Goal: Transaction & Acquisition: Purchase product/service

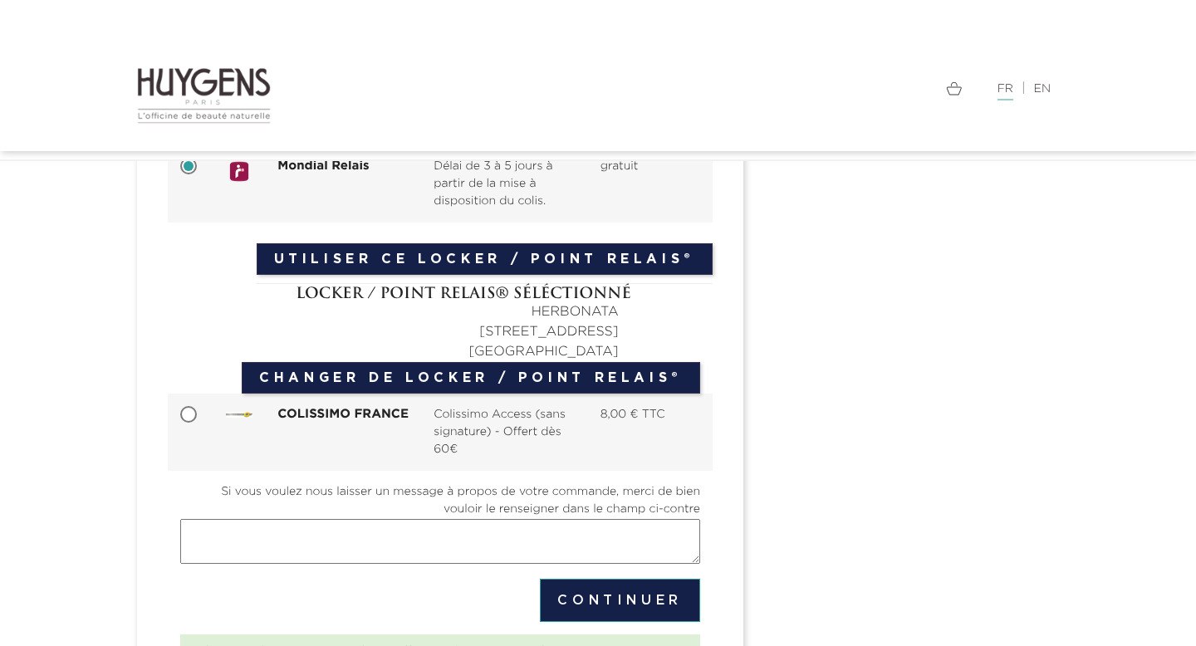
scroll to position [110, 0]
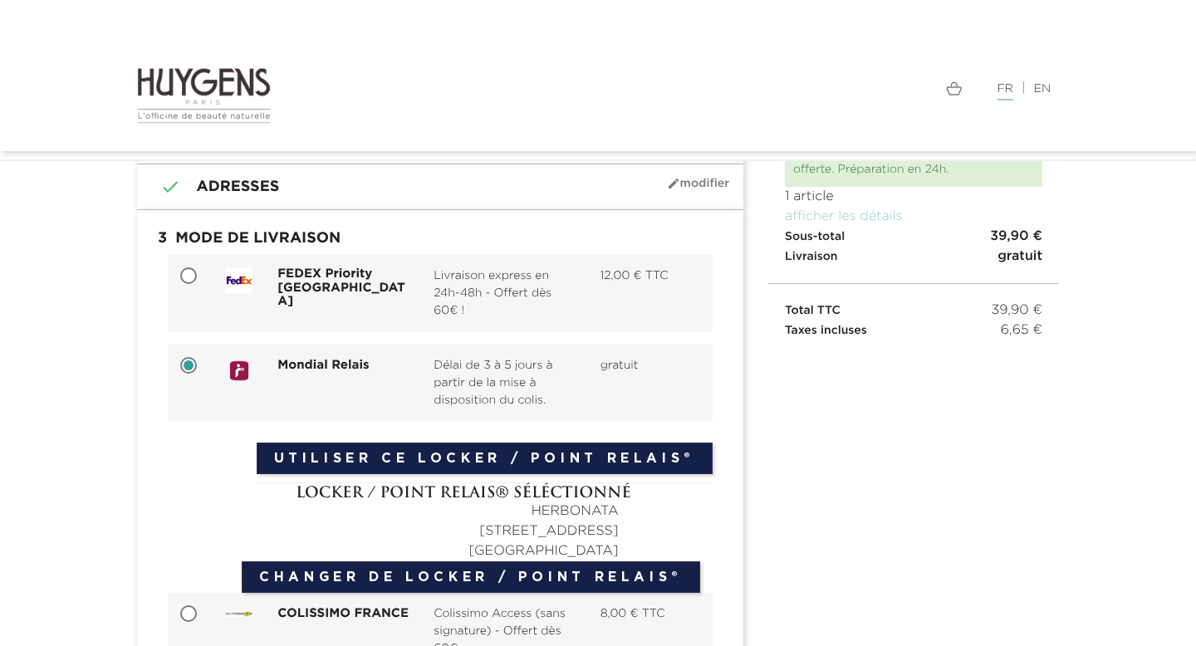
click at [513, 289] on span "Livraison express en 24h-48h - Offert dès 60€ !" at bounding box center [504, 294] width 141 height 52
click at [199, 286] on input "FEDEX Priority [GEOGRAPHIC_DATA] Livraison express en 24h-48h - Offert dès 60€ …" at bounding box center [190, 277] width 17 height 17
radio input "true"
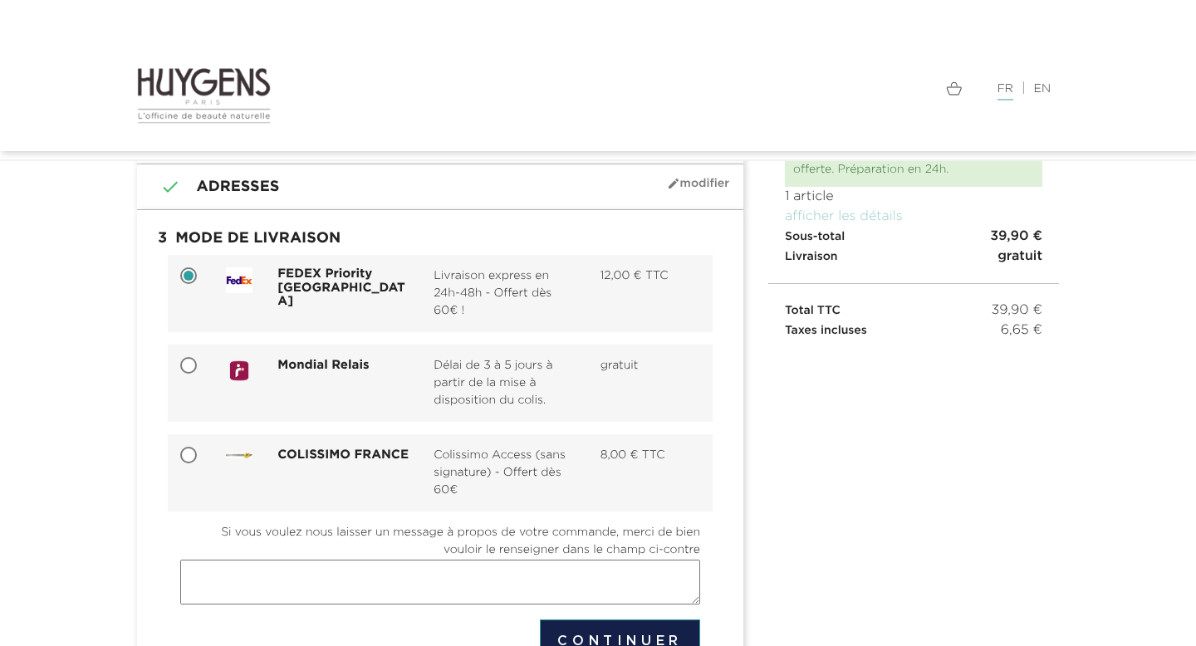
click at [421, 409] on div "Délai de 3 à 5 jours à partir de la mise à disposition du colis." at bounding box center [504, 383] width 166 height 52
click at [199, 376] on input "Mondial Relais Délai de 3 à 5 jours à partir de la mise à disposition du colis.…" at bounding box center [190, 367] width 17 height 17
radio input "true"
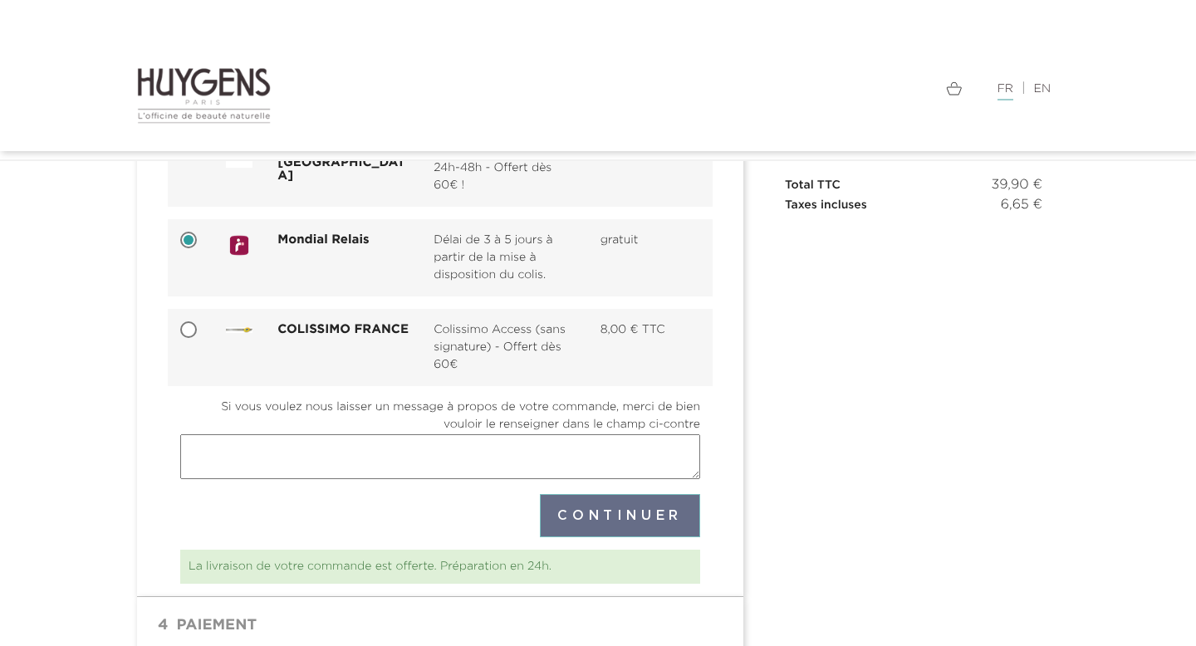
scroll to position [237, 0]
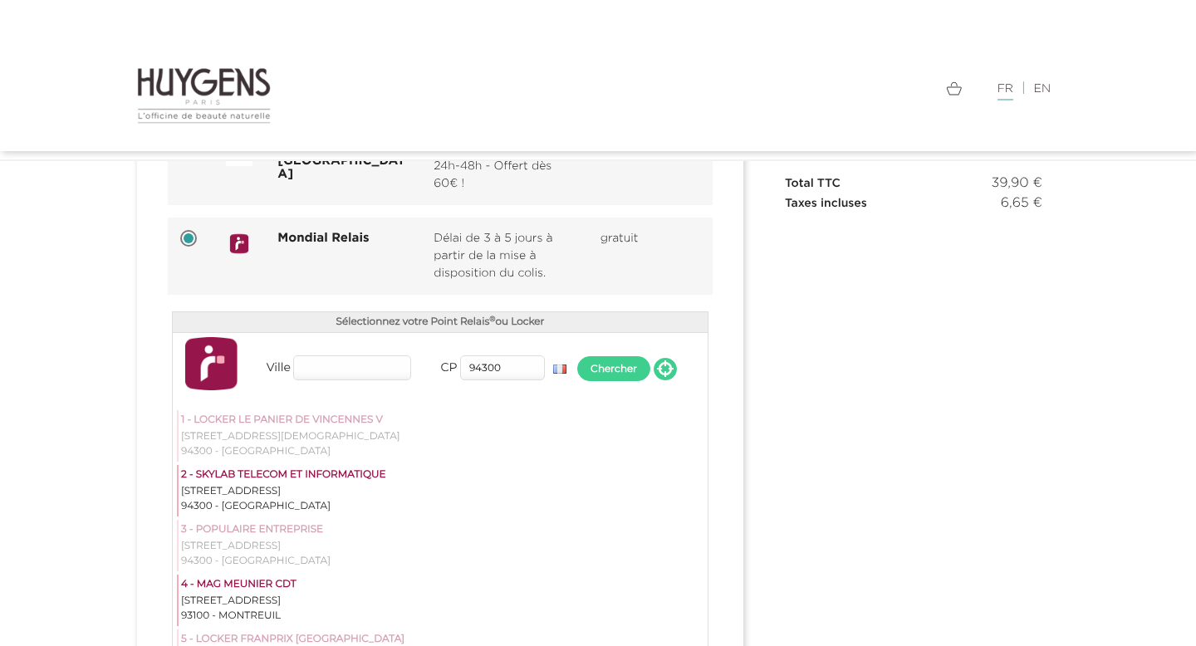
click at [399, 253] on div "Mondial Relais" at bounding box center [318, 243] width 209 height 27
click at [199, 248] on input "Mondial Relais Délai de 3 à 5 jours à partir de la mise à disposition du colis.…" at bounding box center [190, 240] width 17 height 17
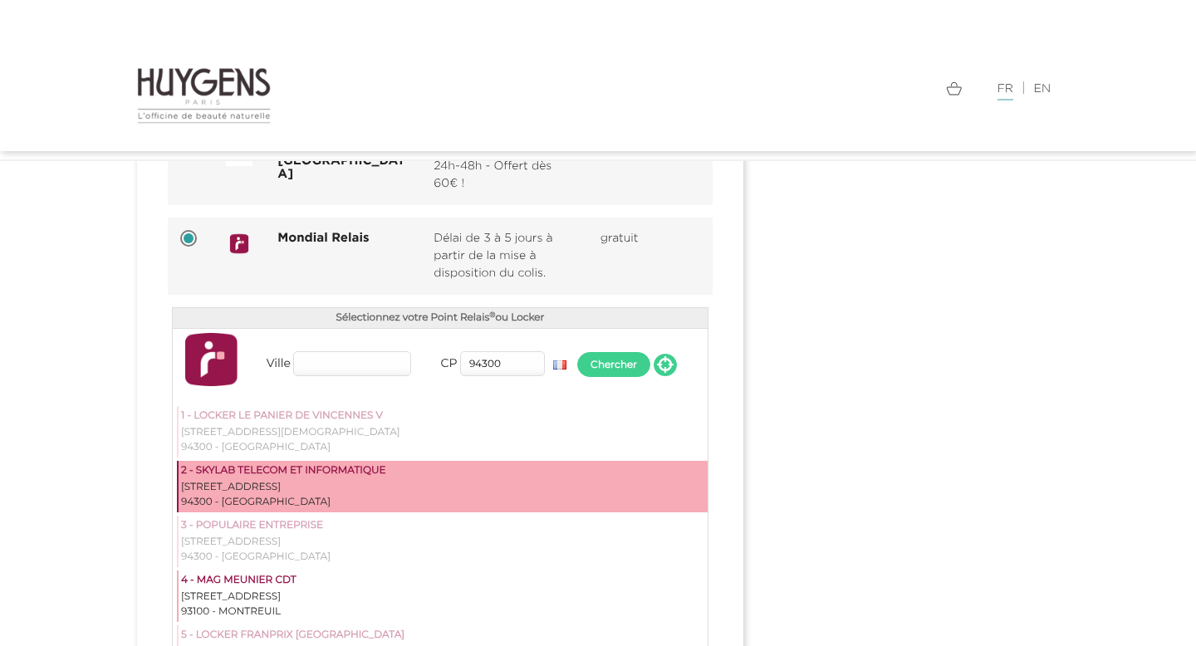
click at [359, 503] on div "94300 - VINCENNES" at bounding box center [443, 502] width 524 height 15
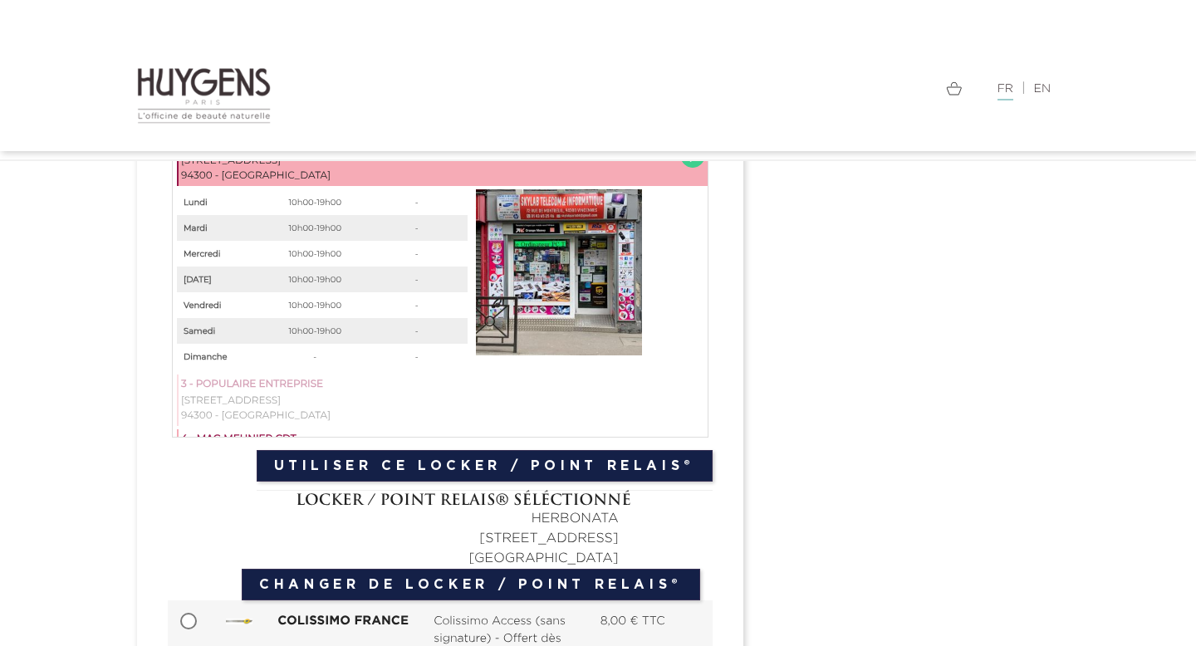
scroll to position [480, 0]
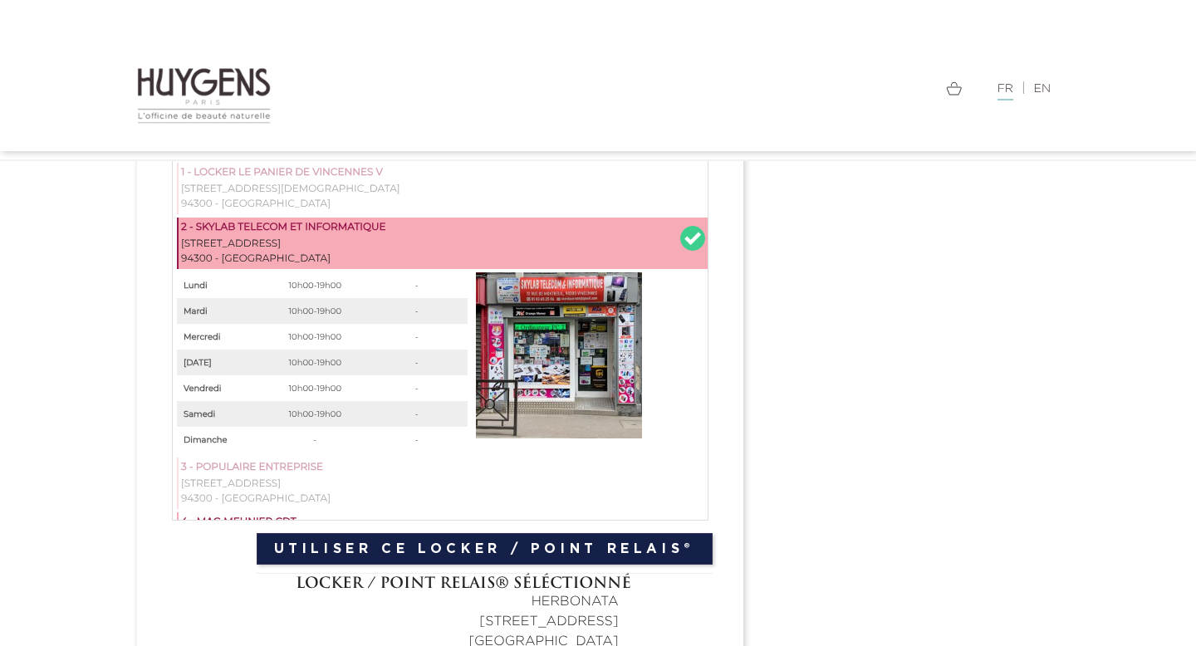
click at [574, 553] on button "Utiliser ce Locker / Point Relais®" at bounding box center [485, 549] width 456 height 32
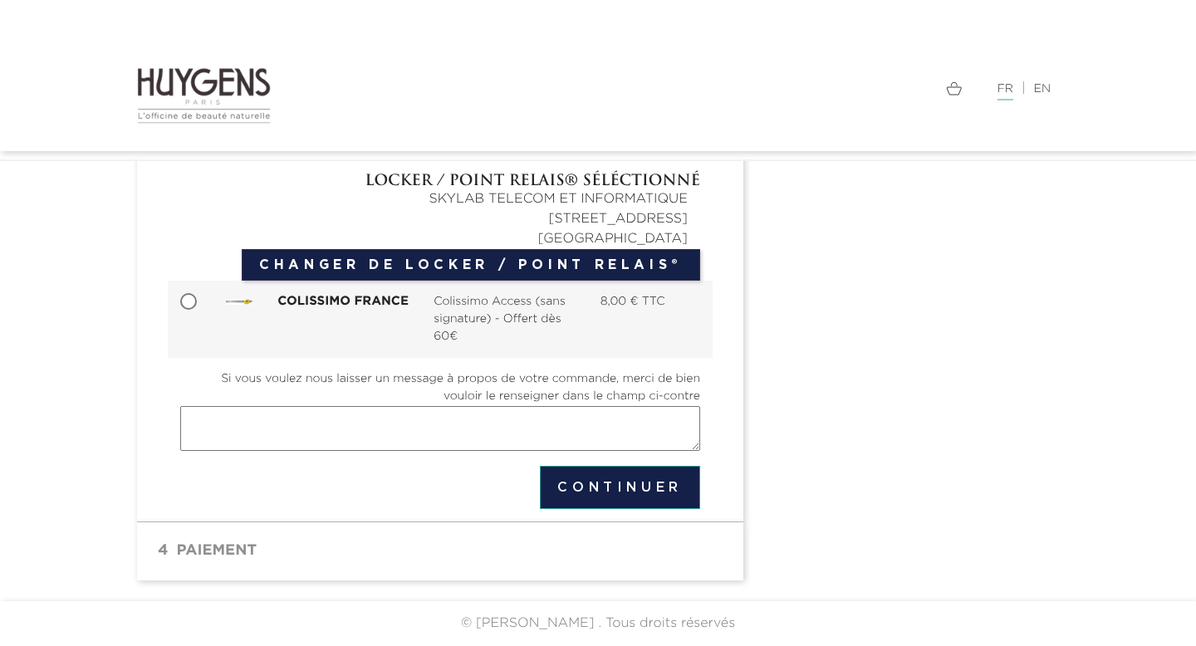
scroll to position [371, 0]
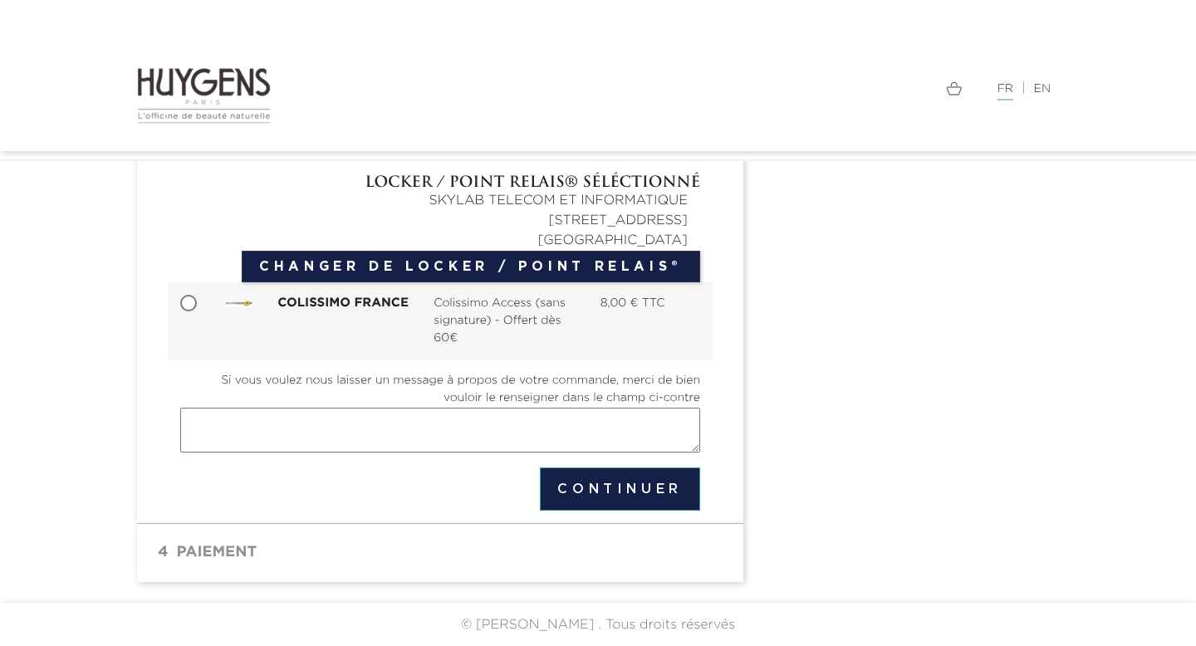
click at [626, 481] on button "Continuer" at bounding box center [620, 489] width 160 height 43
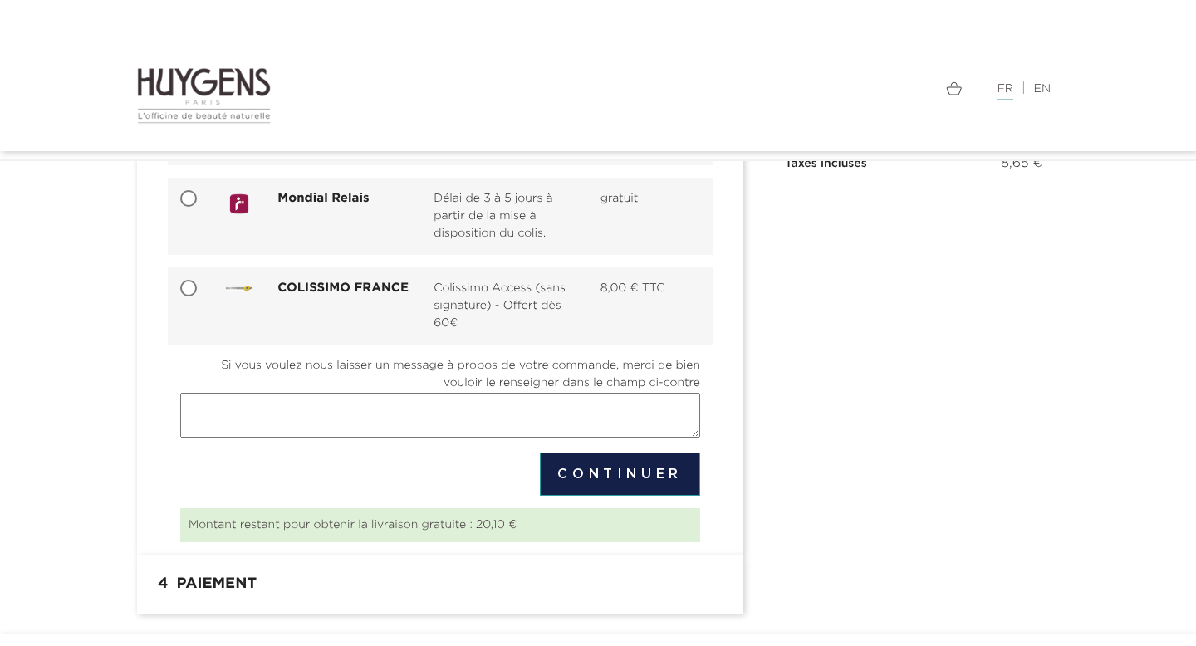
scroll to position [308, 0]
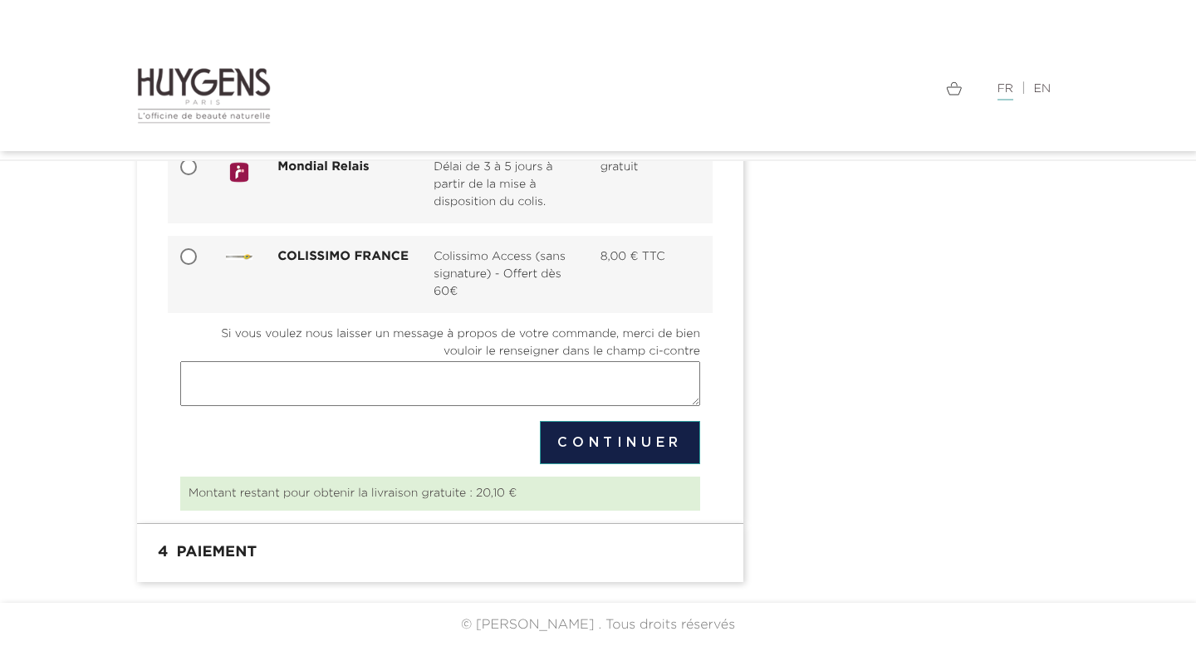
click at [648, 449] on button "Continuer" at bounding box center [620, 442] width 160 height 43
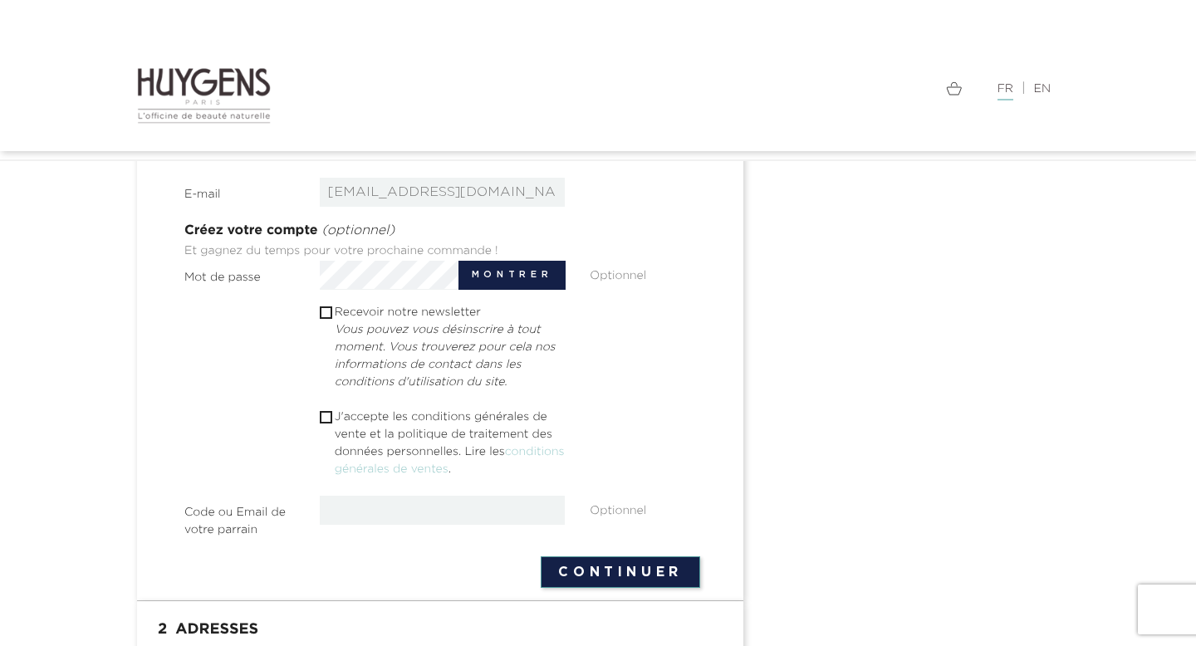
scroll to position [461, 0]
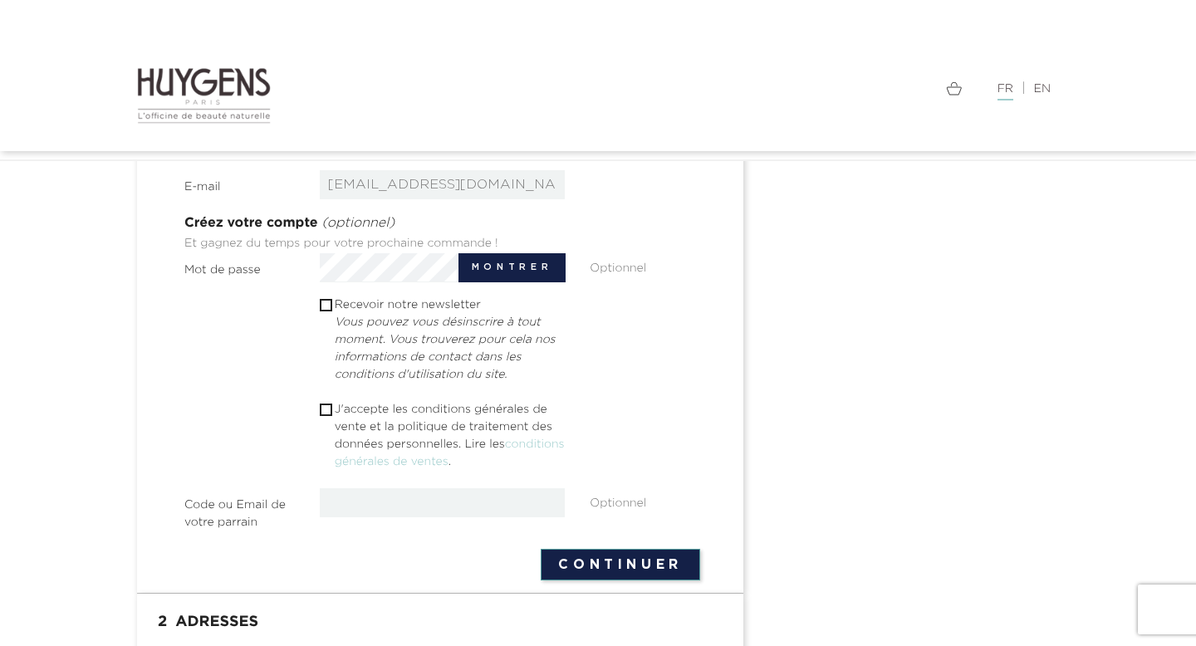
click at [480, 423] on p "J'accepte les conditions générales de vente et la politique de traitement des d…" at bounding box center [450, 436] width 231 height 70
click at [456, 403] on p "J'accepte les conditions générales de vente et la politique de traitement des d…" at bounding box center [450, 436] width 231 height 70
click at [328, 410] on input "checkbox" at bounding box center [325, 410] width 11 height 11
checkbox input "true"
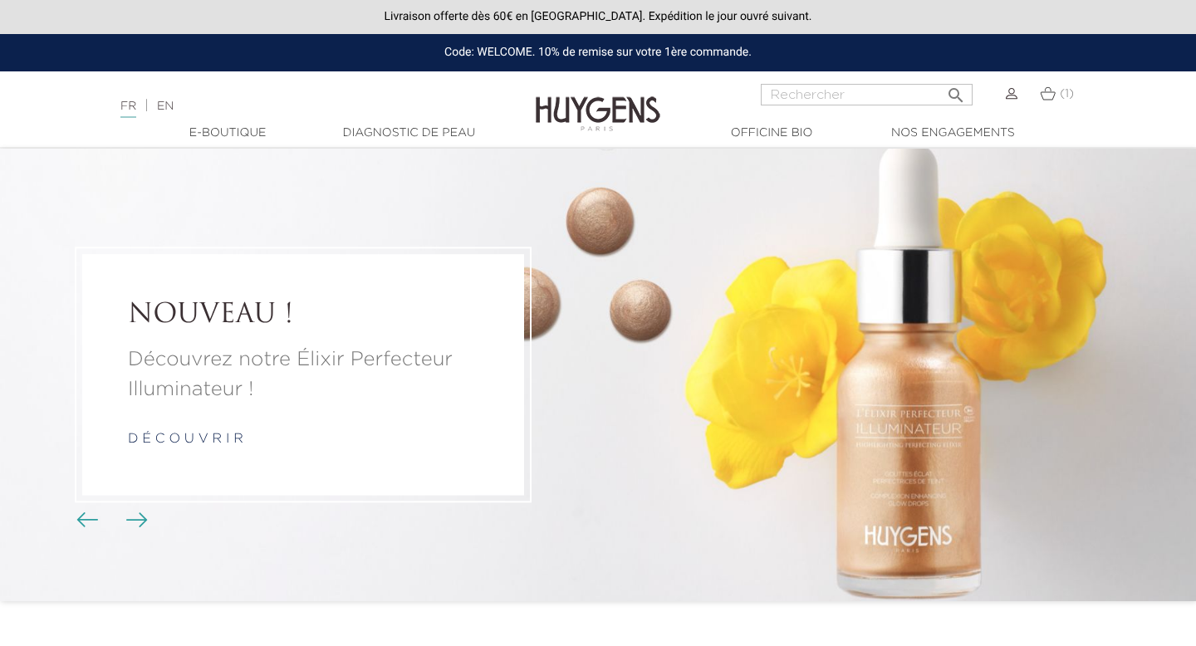
click at [1063, 96] on span "(1)" at bounding box center [1067, 94] width 14 height 12
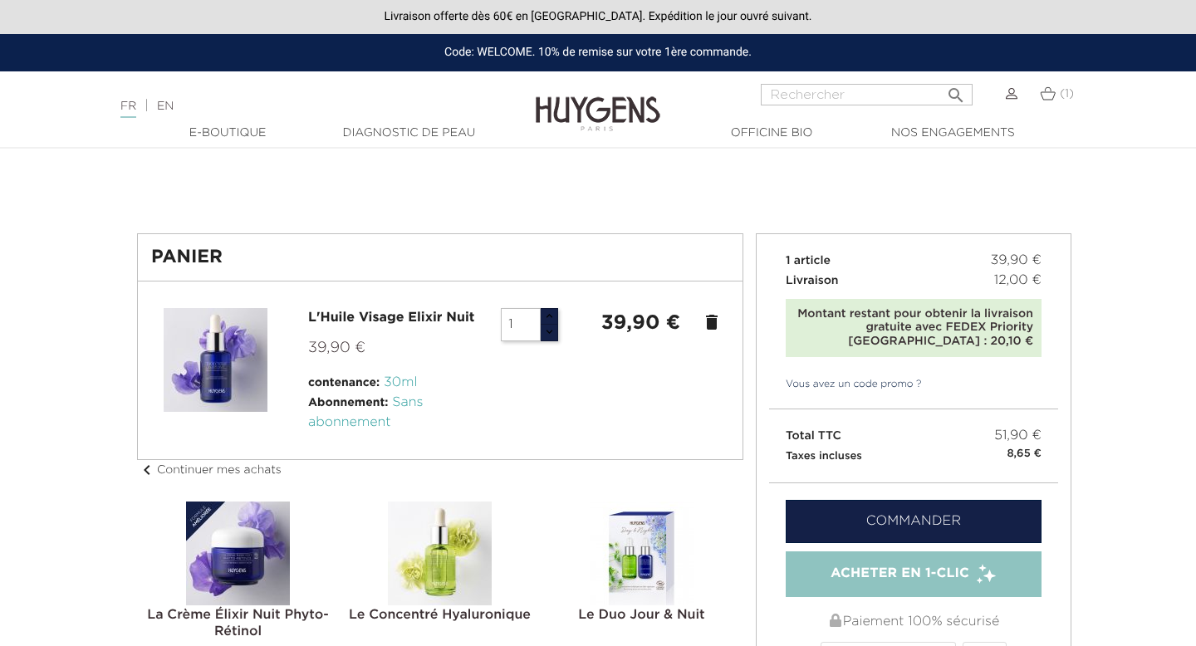
click at [892, 538] on link "Commander" at bounding box center [914, 521] width 256 height 43
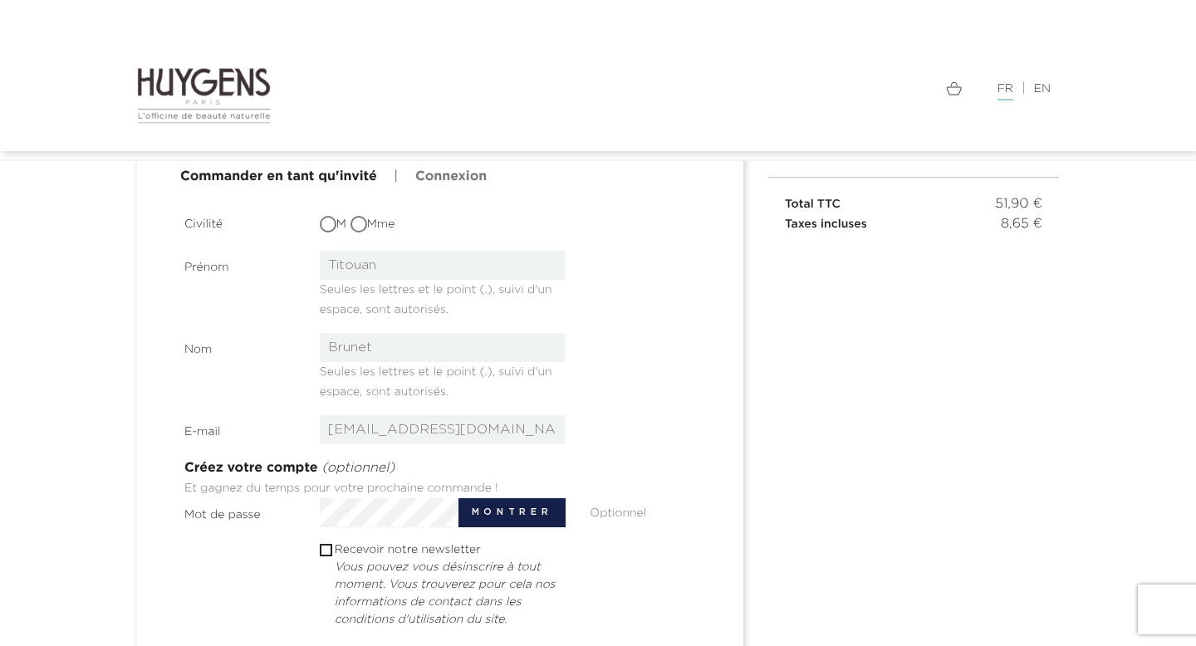
scroll to position [410, 0]
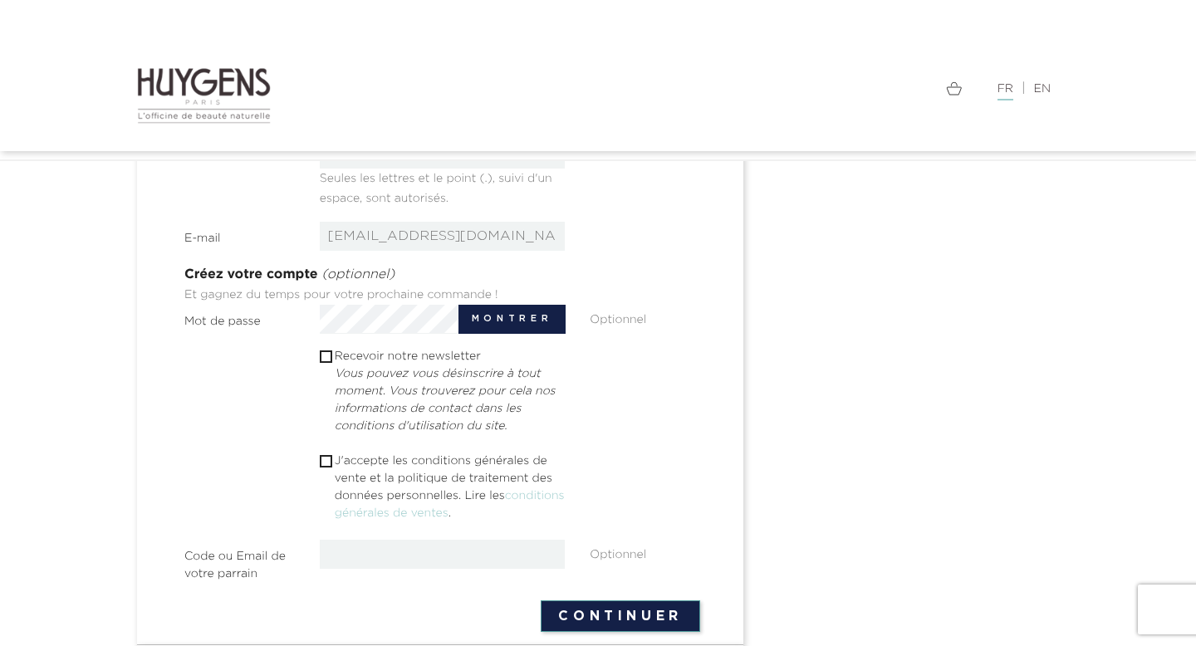
click at [400, 460] on p "J'accepte les conditions générales de vente et la politique de traitement des d…" at bounding box center [450, 488] width 231 height 70
click at [326, 459] on input "checkbox" at bounding box center [325, 461] width 11 height 11
checkbox input "true"
click at [587, 620] on button "Continuer" at bounding box center [621, 617] width 160 height 32
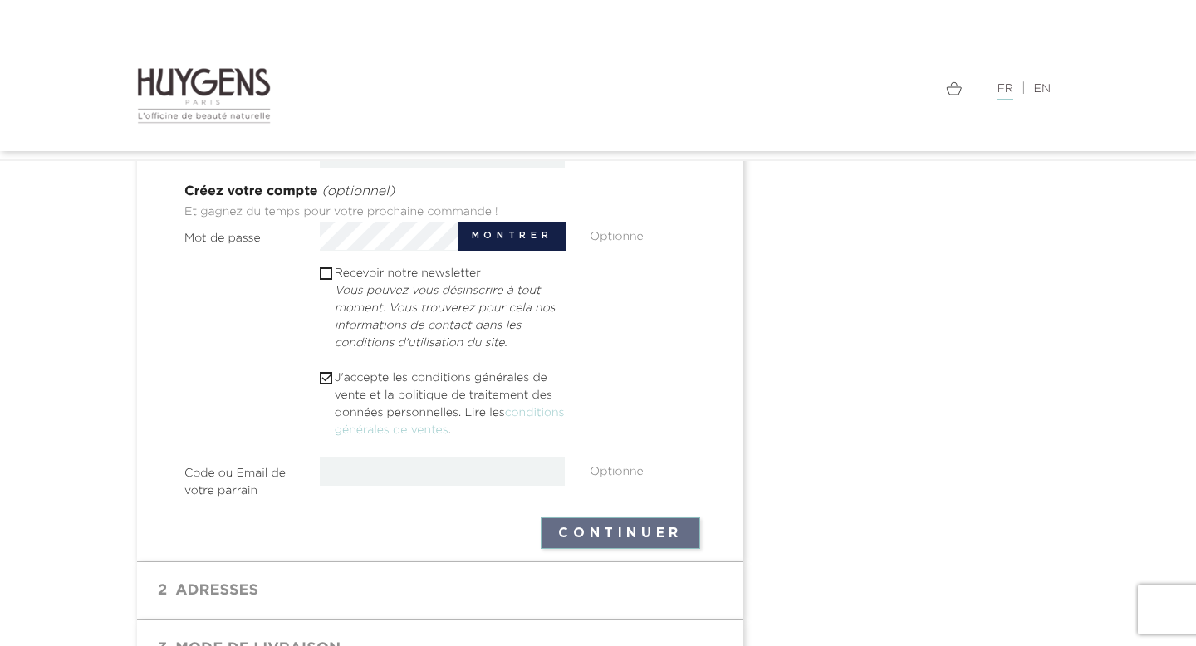
scroll to position [514, 0]
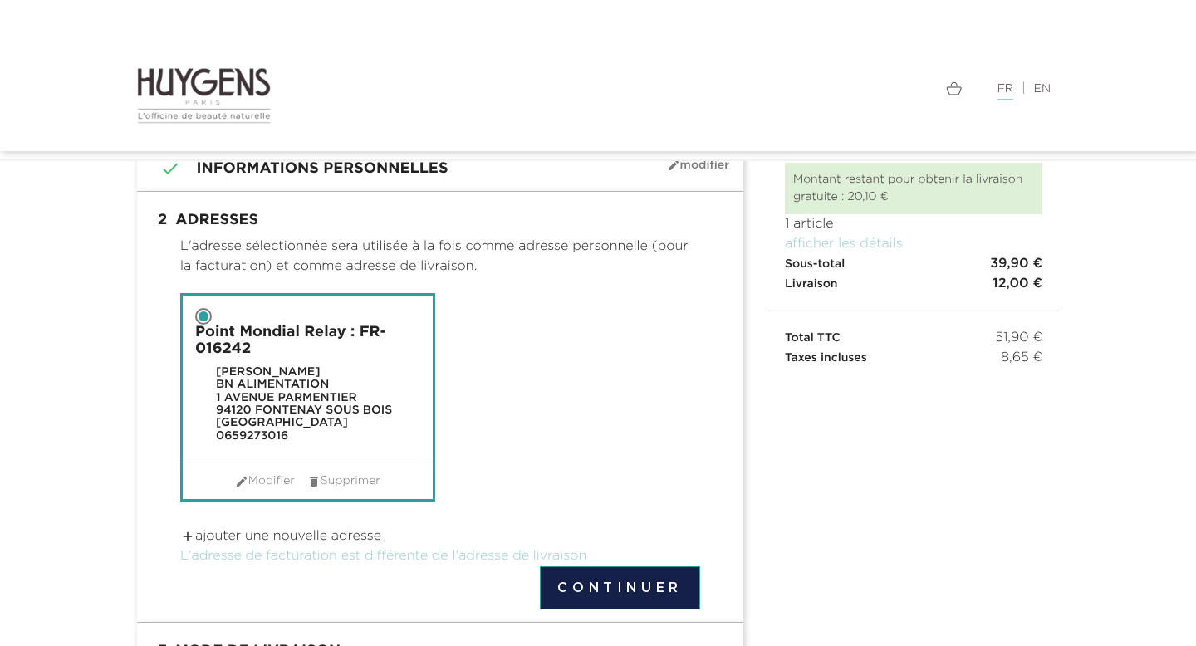
scroll to position [242, 0]
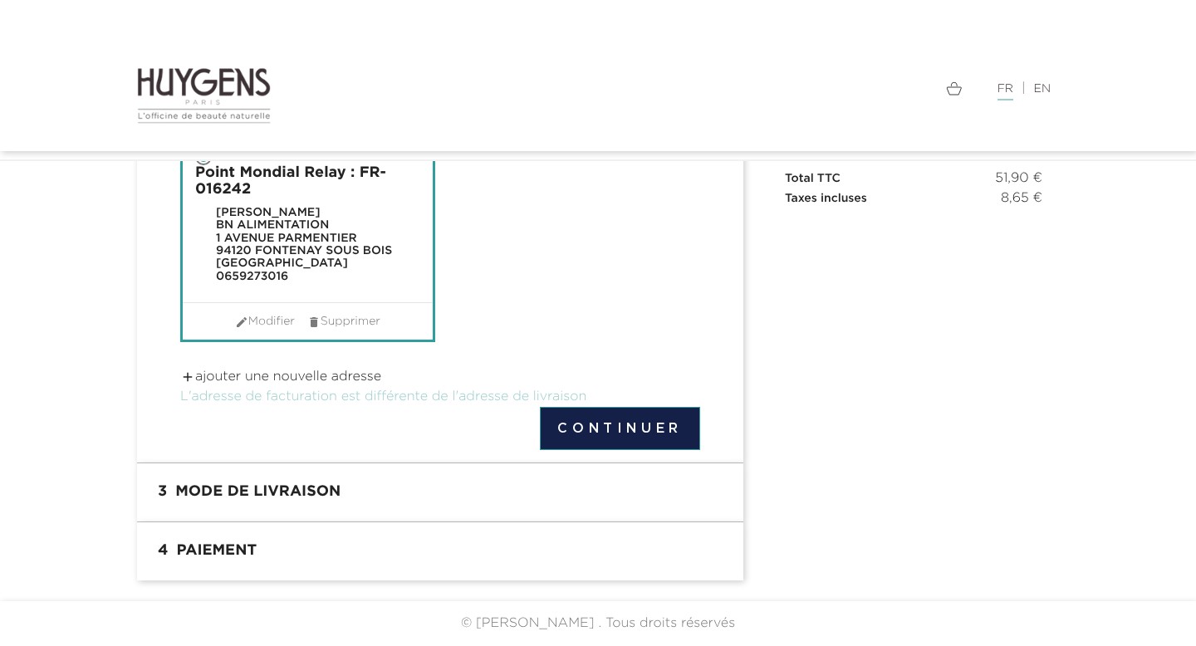
click at [651, 424] on button "Continuer" at bounding box center [620, 428] width 160 height 43
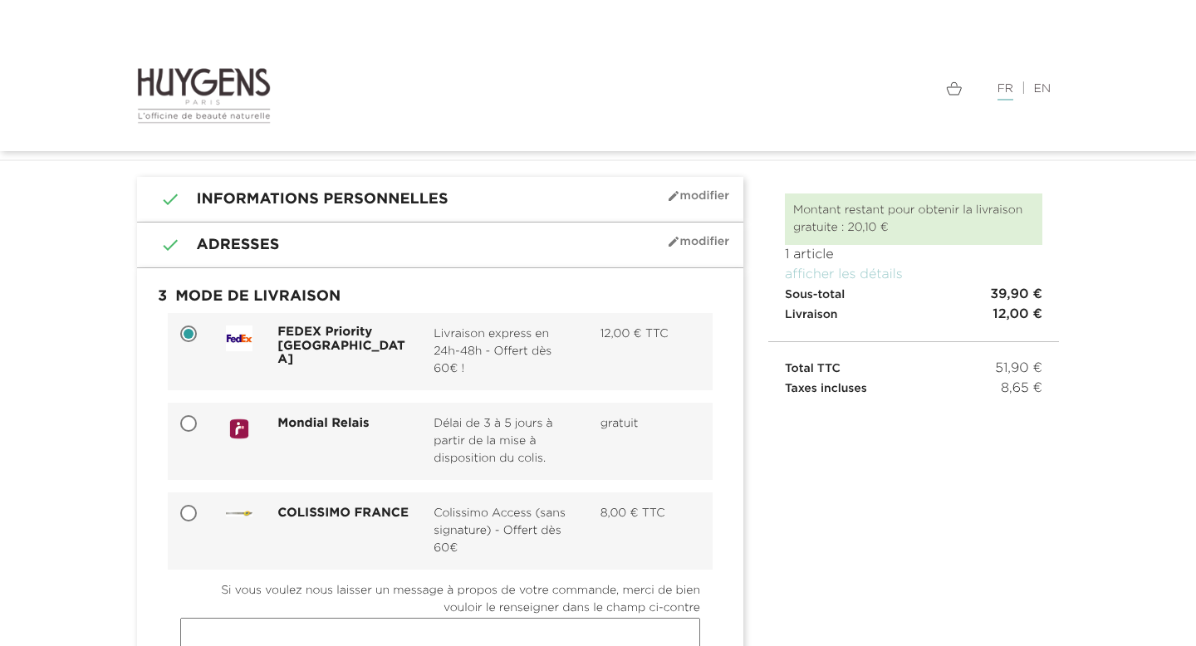
scroll to position [51, 0]
click at [282, 454] on div "Mondial Relais Délai de 3 à 5 jours à partir de la mise à disposition du colis.…" at bounding box center [463, 442] width 499 height 52
click at [199, 435] on input "Mondial Relais Délai de 3 à 5 jours à partir de la mise à disposition du colis.…" at bounding box center [190, 426] width 17 height 17
radio input "true"
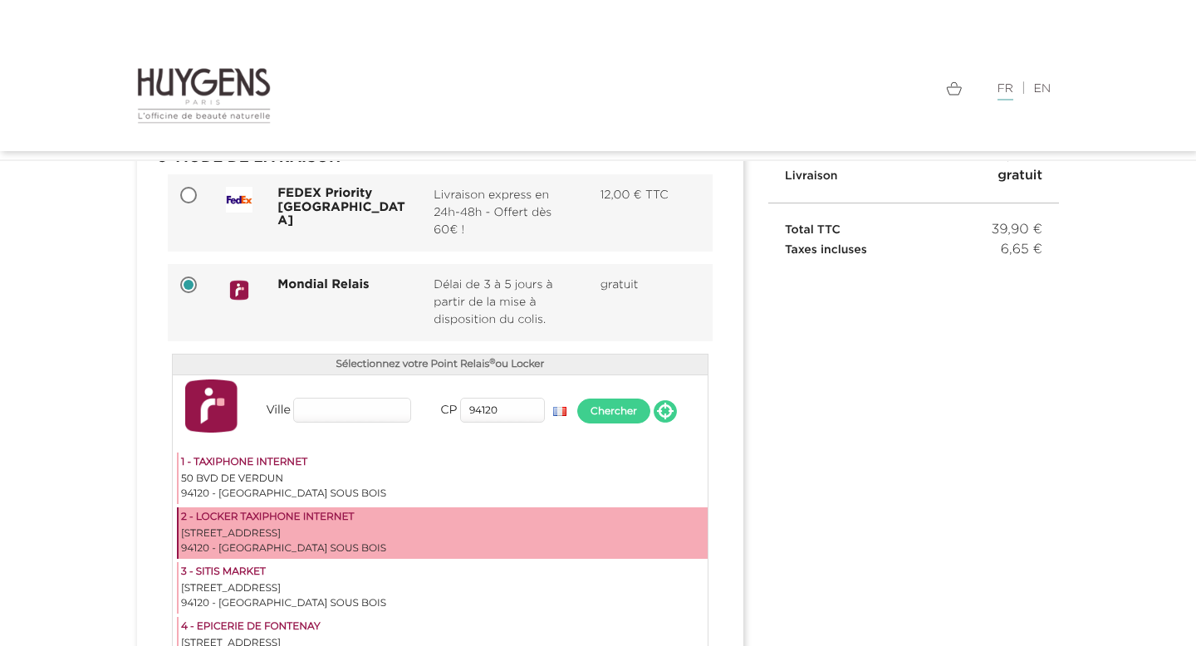
scroll to position [27, 0]
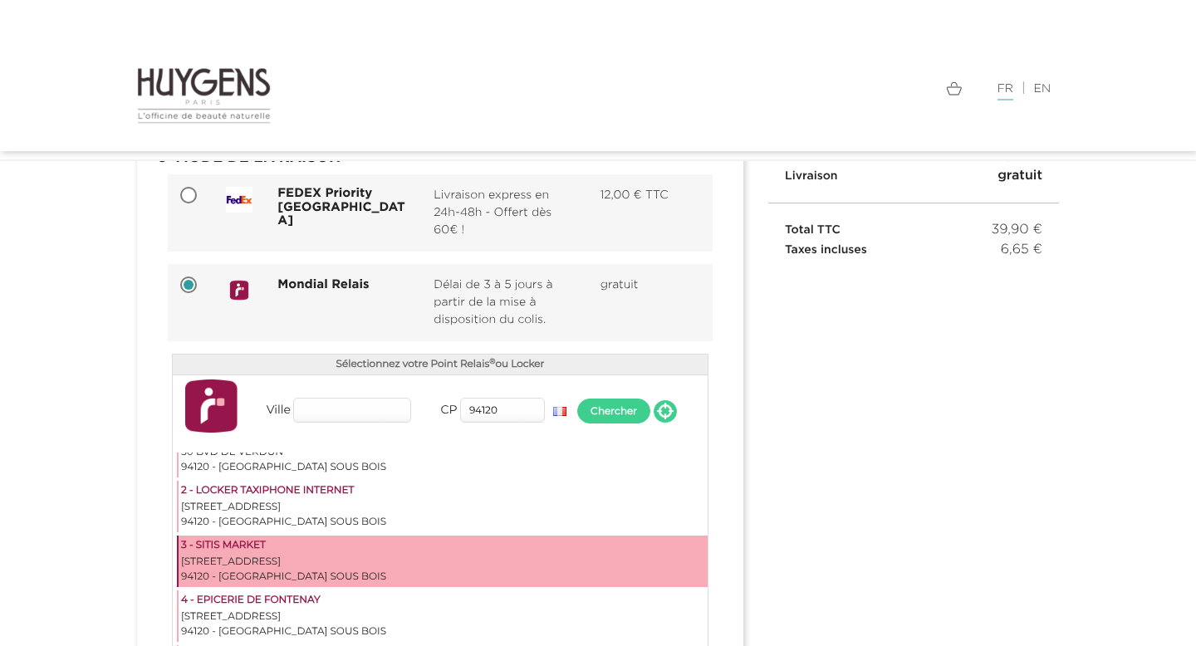
click at [401, 549] on div "3 - SITIS MARKET" at bounding box center [443, 546] width 524 height 17
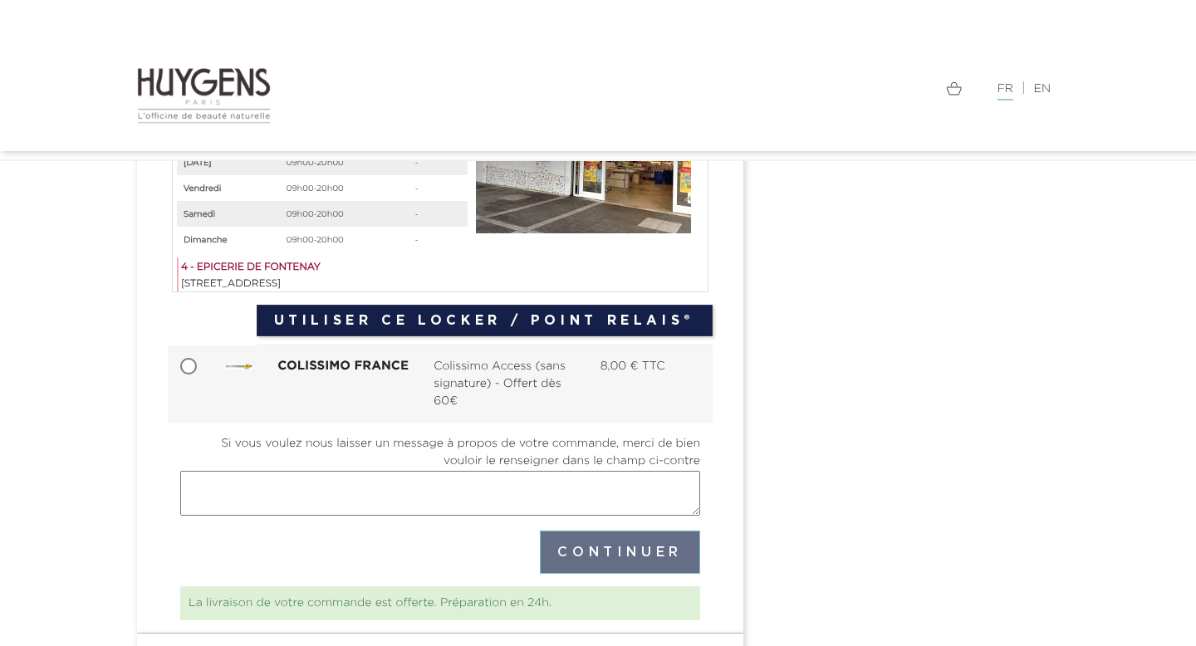
scroll to position [759, 0]
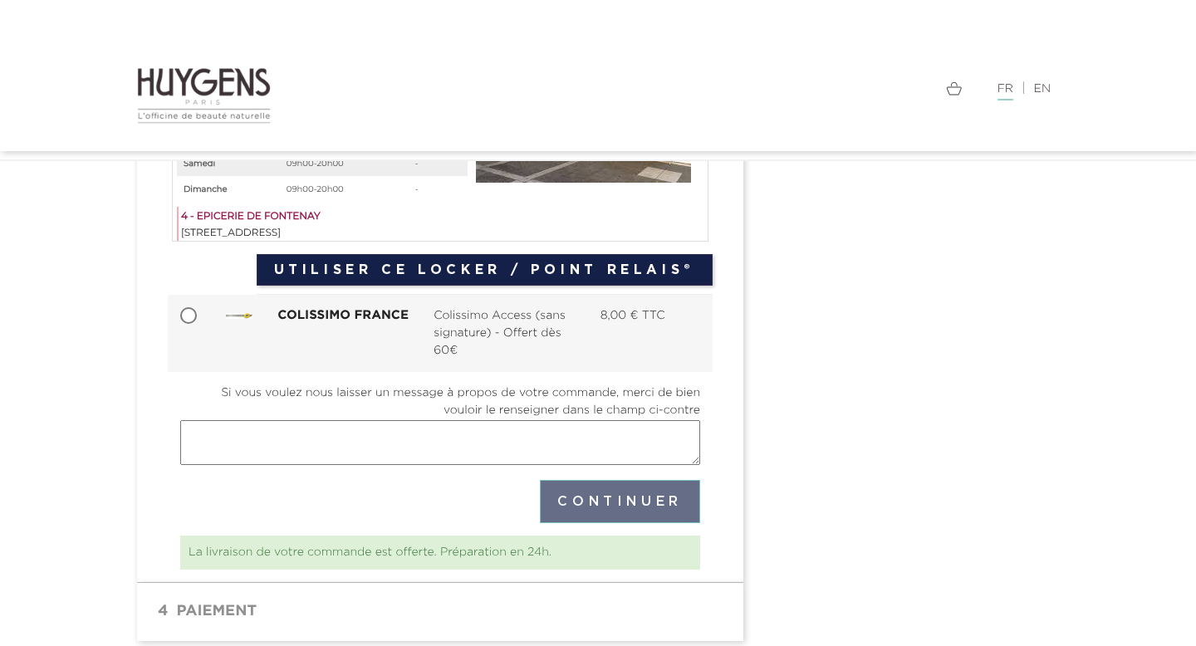
click at [648, 272] on button "Utiliser ce Locker / Point Relais®" at bounding box center [485, 270] width 456 height 32
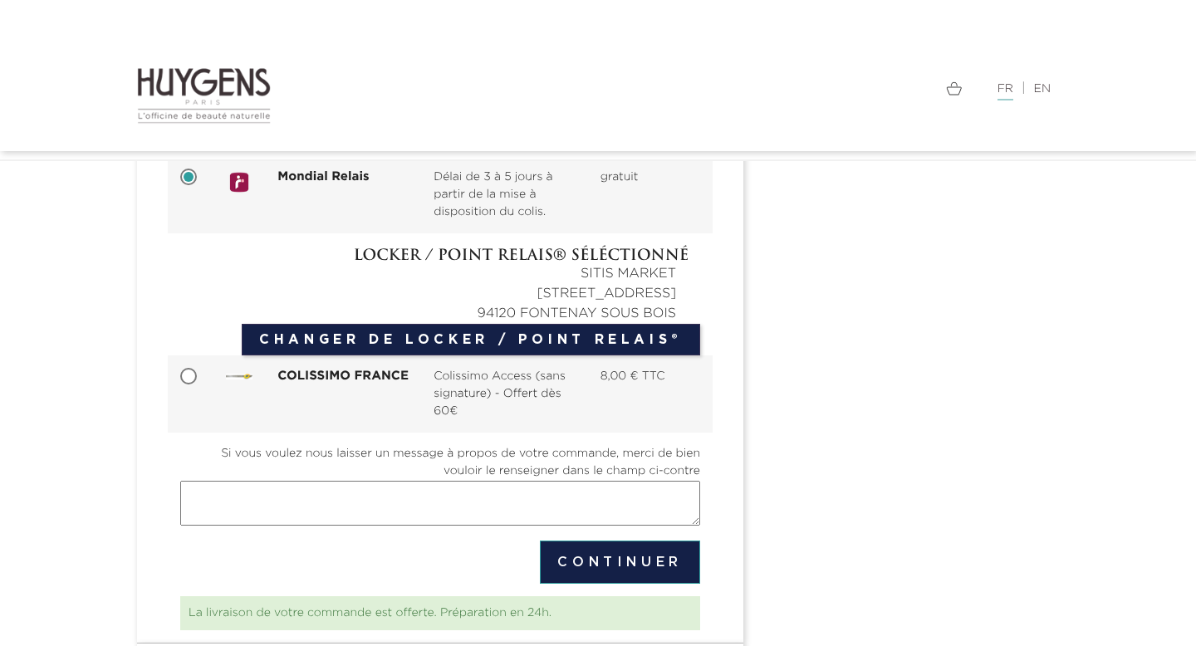
click at [598, 567] on button "Continuer" at bounding box center [620, 562] width 160 height 43
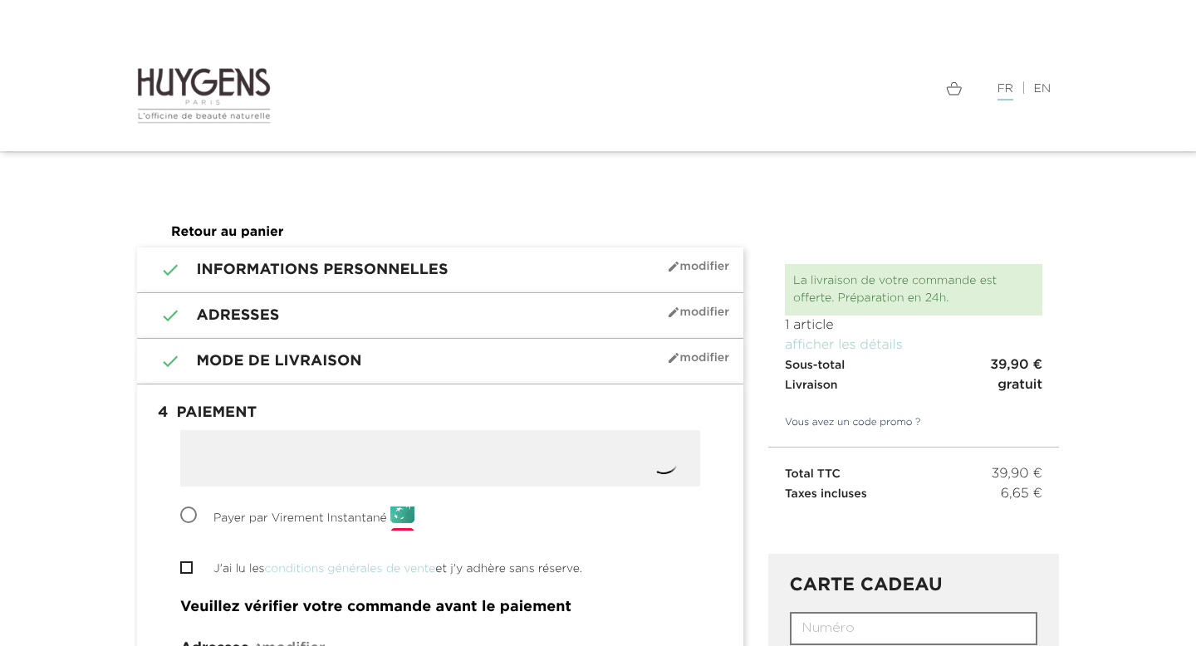
radio input "true"
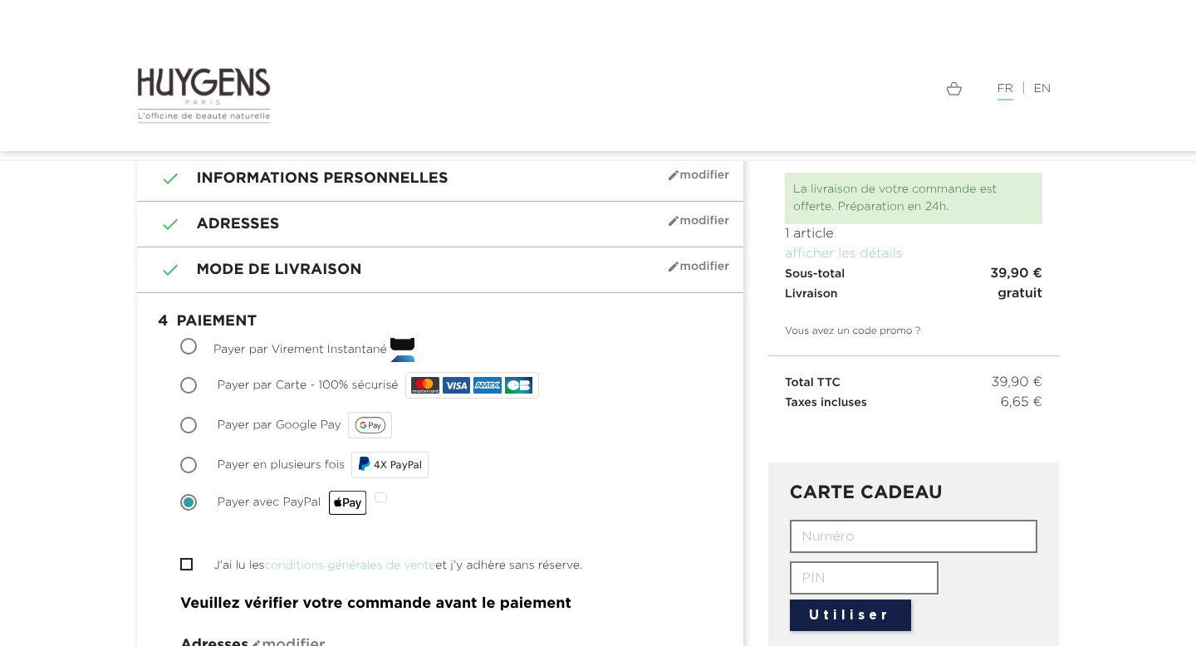
scroll to position [73, 0]
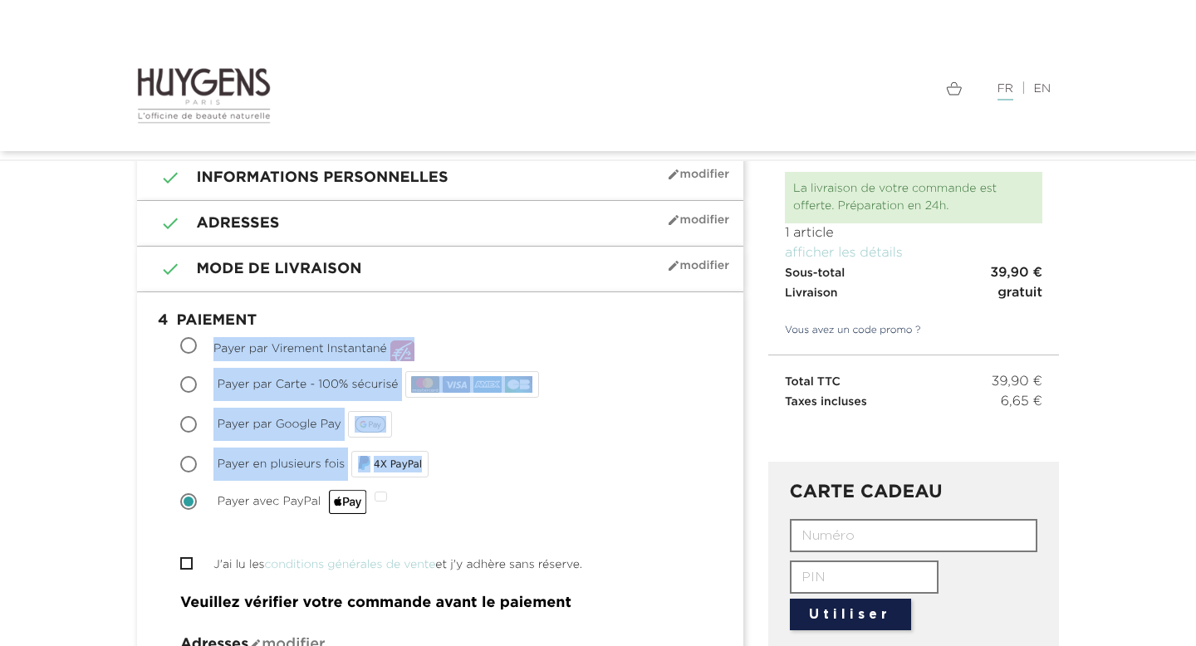
drag, startPoint x: 204, startPoint y: 346, endPoint x: 429, endPoint y: 478, distance: 260.3
click at [429, 478] on div "Choisir Payer par Virement Instantané Payer par Virement Instantané est une sol…" at bounding box center [440, 426] width 520 height 179
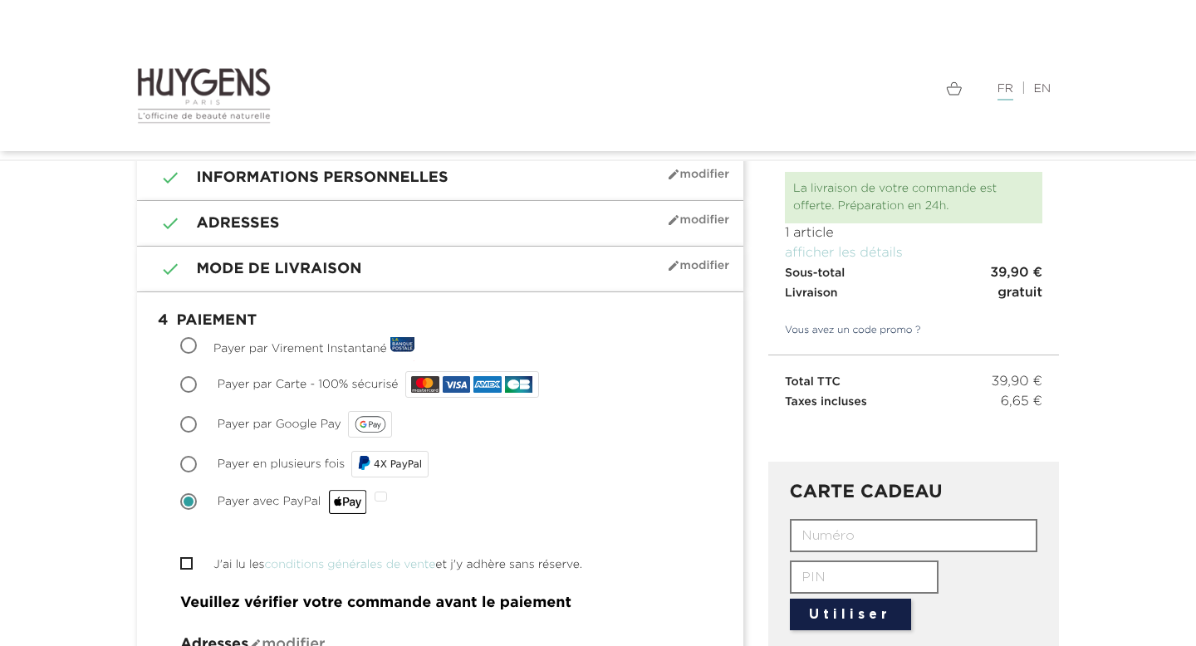
click at [477, 471] on div "Choisir Payer en plusieurs fois 4X PayPal" at bounding box center [440, 464] width 520 height 33
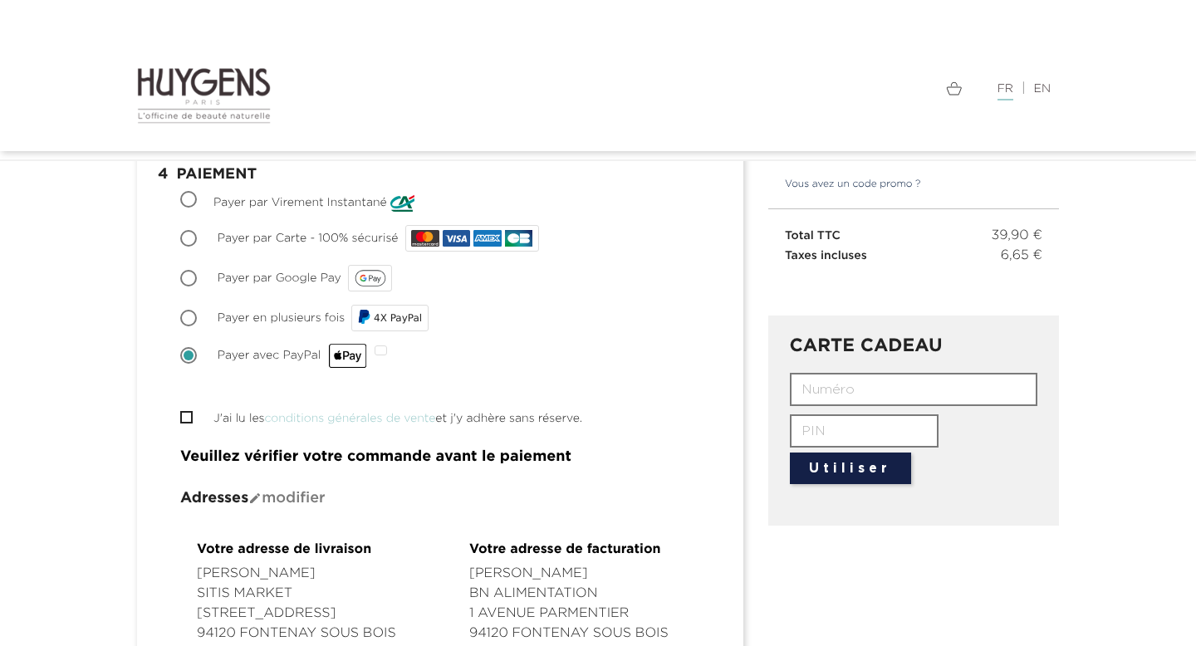
scroll to position [222, 0]
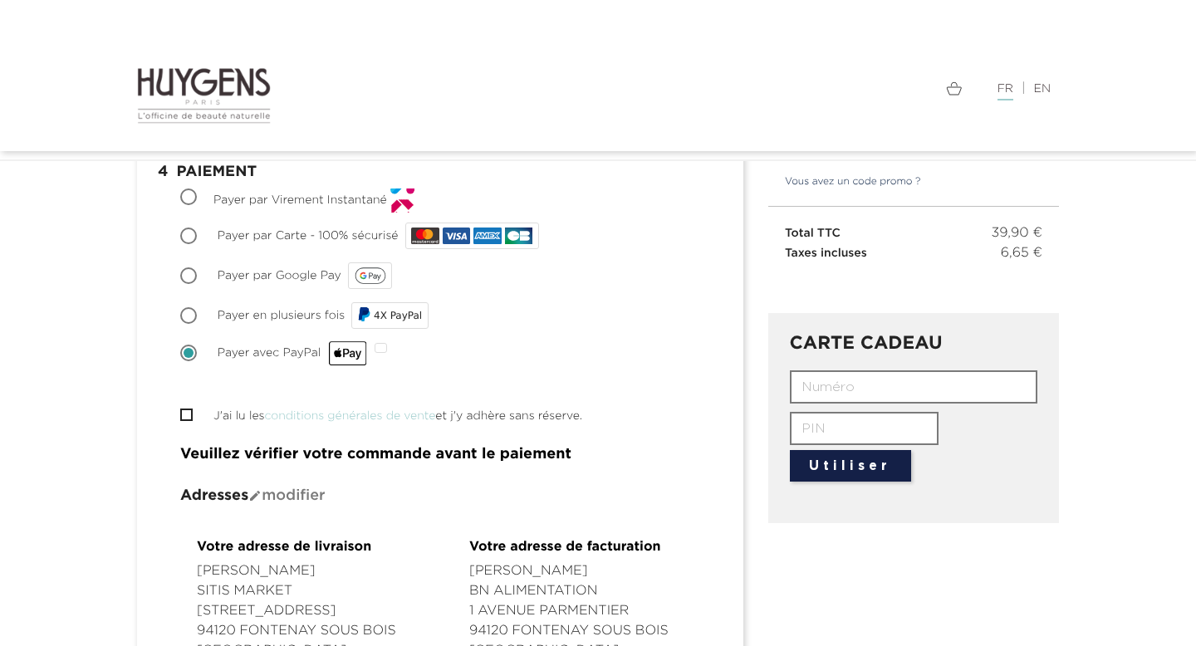
click at [184, 414] on input "J'ai lu les conditions générales de vente et j'y adhère sans réserve." at bounding box center [185, 415] width 11 height 11
checkbox input "true"
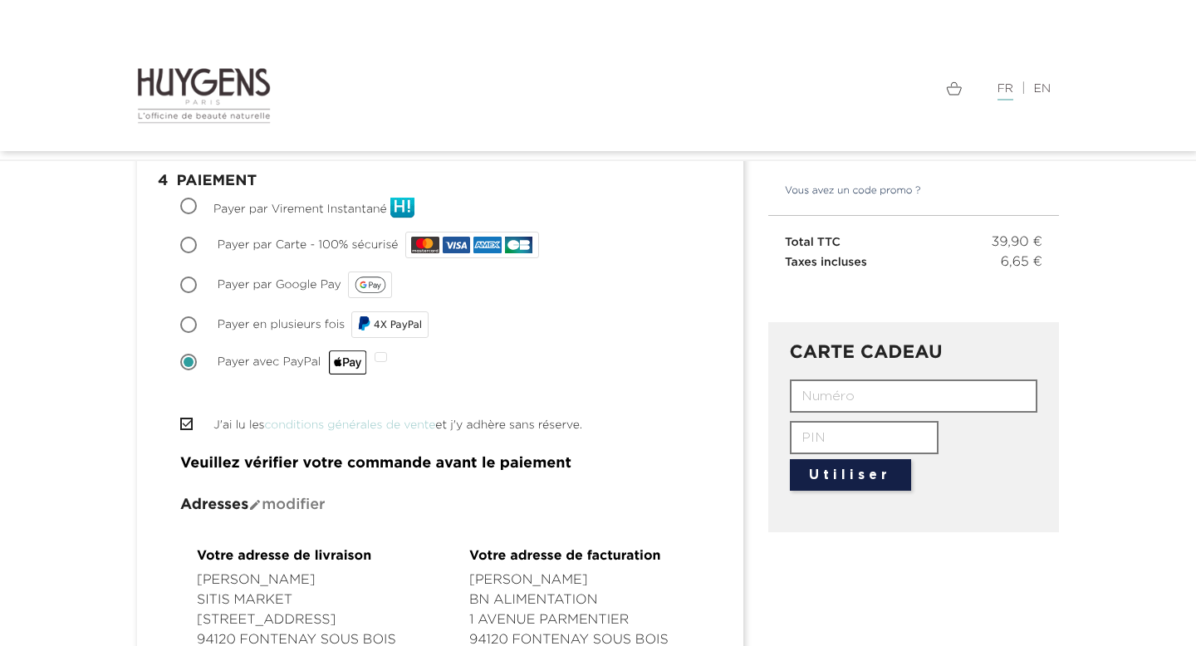
scroll to position [210, 0]
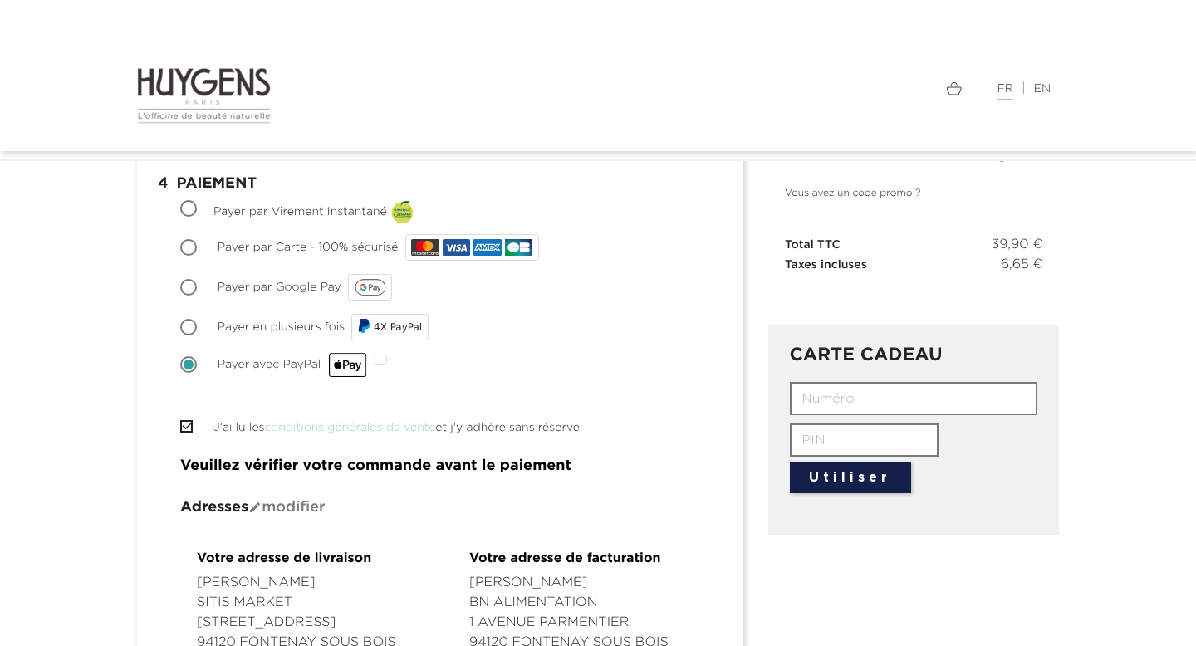
click at [266, 249] on span "Payer par Carte - 100% sécurisé" at bounding box center [308, 248] width 181 height 12
click at [199, 249] on input "Payer par Carte - 100% sécurisé" at bounding box center [190, 249] width 17 height 17
radio input "true"
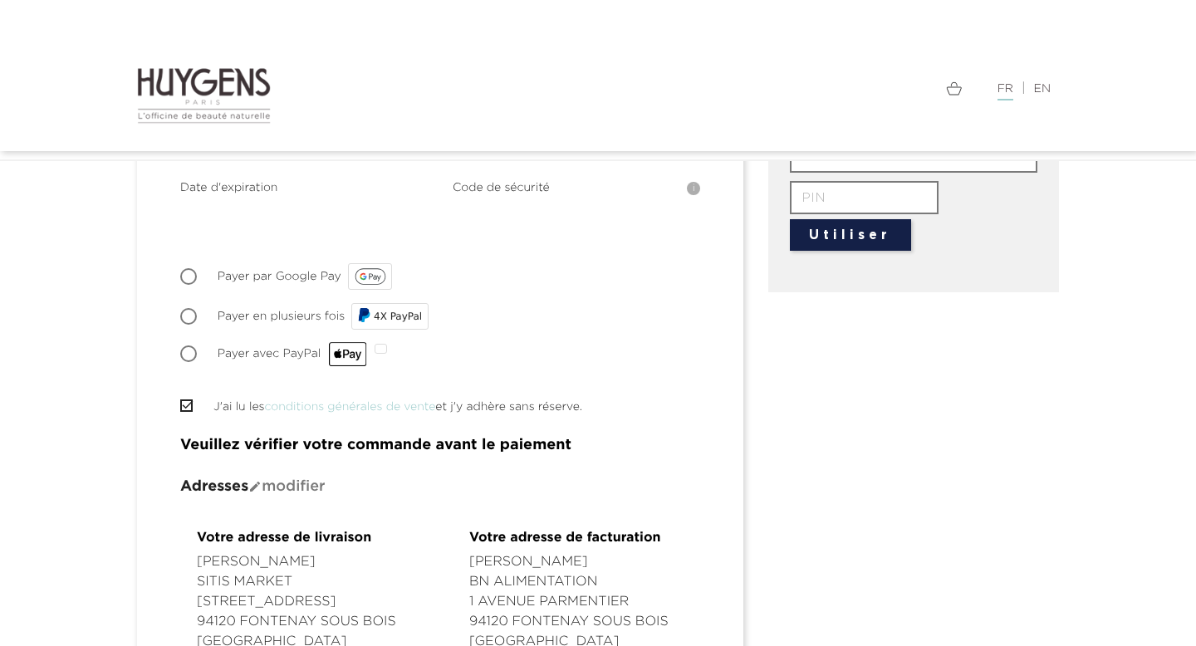
scroll to position [443, 0]
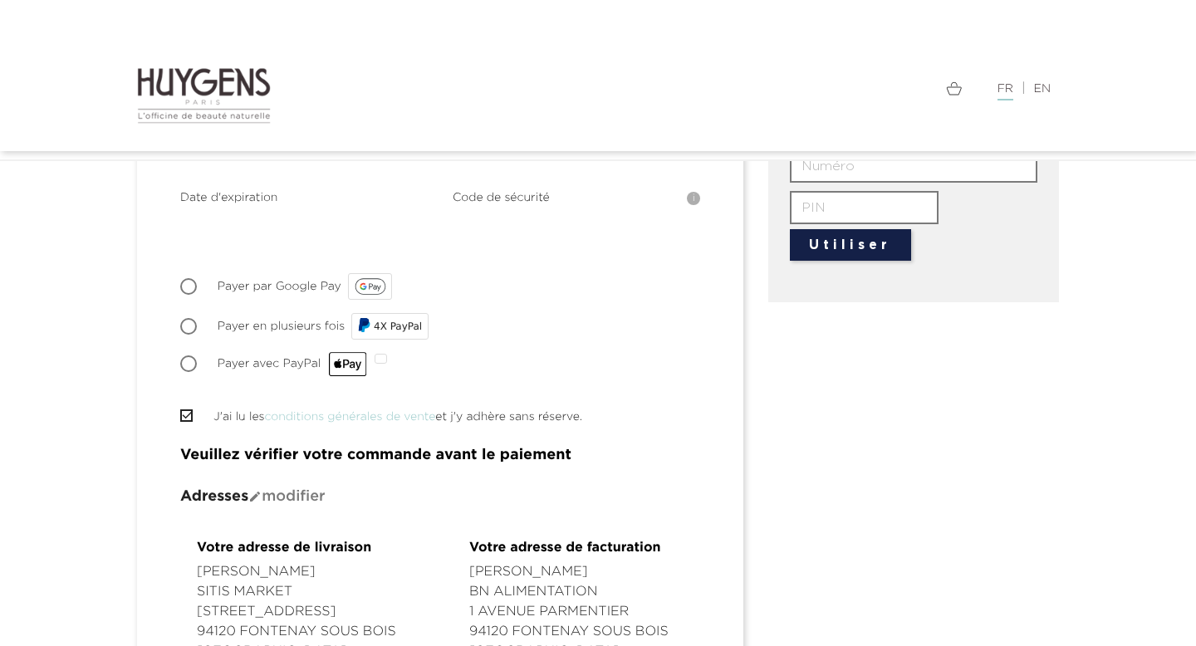
click at [276, 366] on span "Payer avec PayPal" at bounding box center [293, 364] width 150 height 12
click at [199, 366] on input "Payer avec PayPal" at bounding box center [190, 365] width 17 height 17
radio input "true"
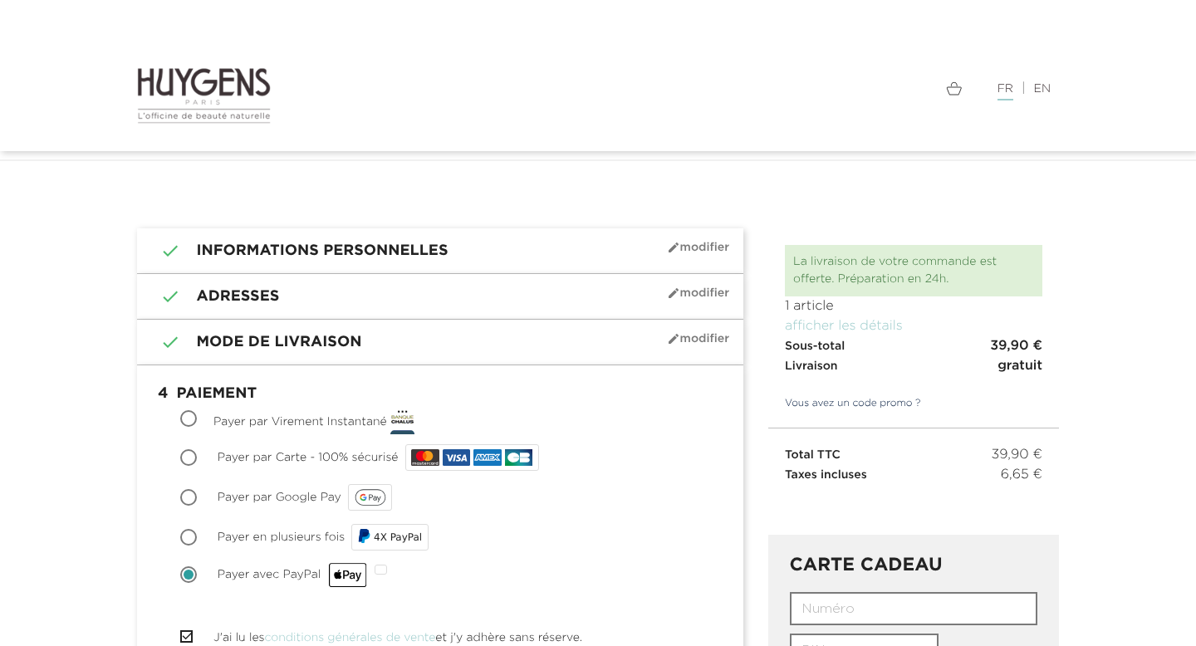
scroll to position [57, 0]
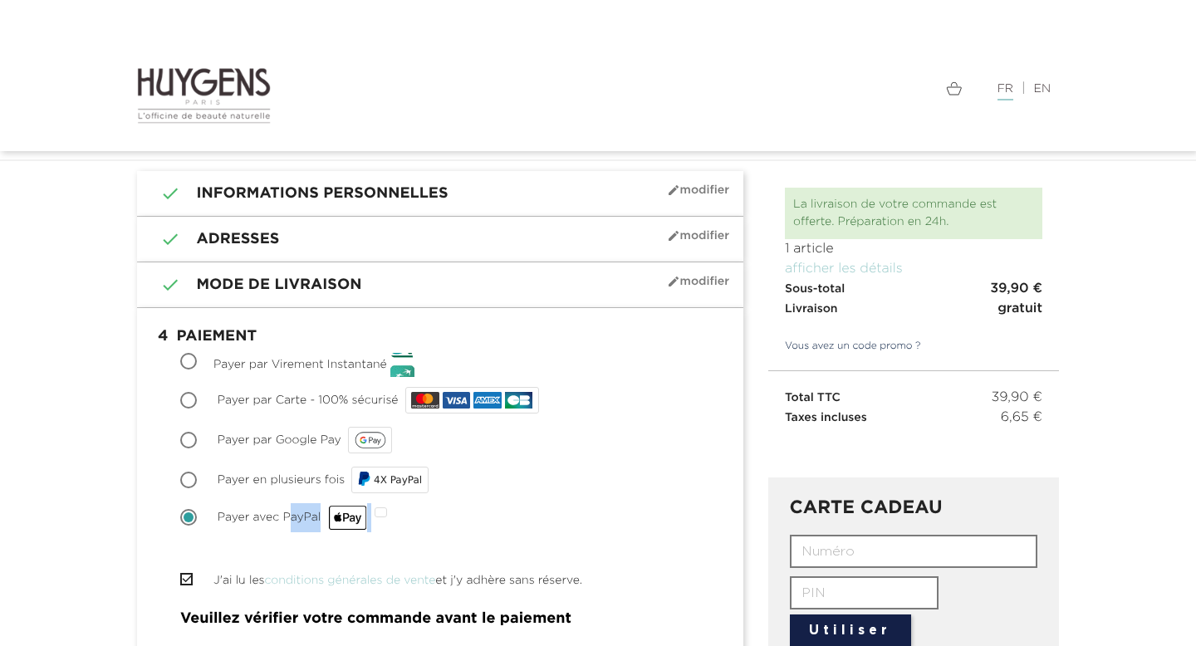
drag, startPoint x: 398, startPoint y: 522, endPoint x: 287, endPoint y: 519, distance: 111.4
click at [287, 519] on div "Choisir Payer avec PayPal" at bounding box center [440, 517] width 520 height 29
click at [475, 526] on div "Choisir Payer avec PayPal" at bounding box center [440, 517] width 520 height 29
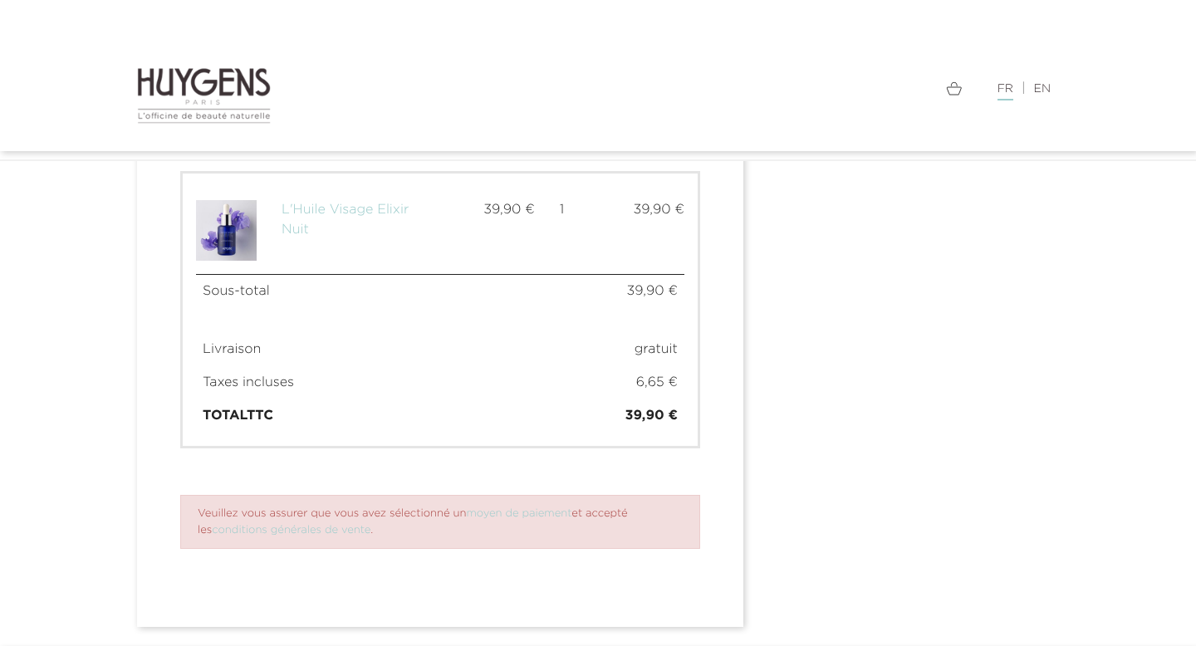
scroll to position [977, 0]
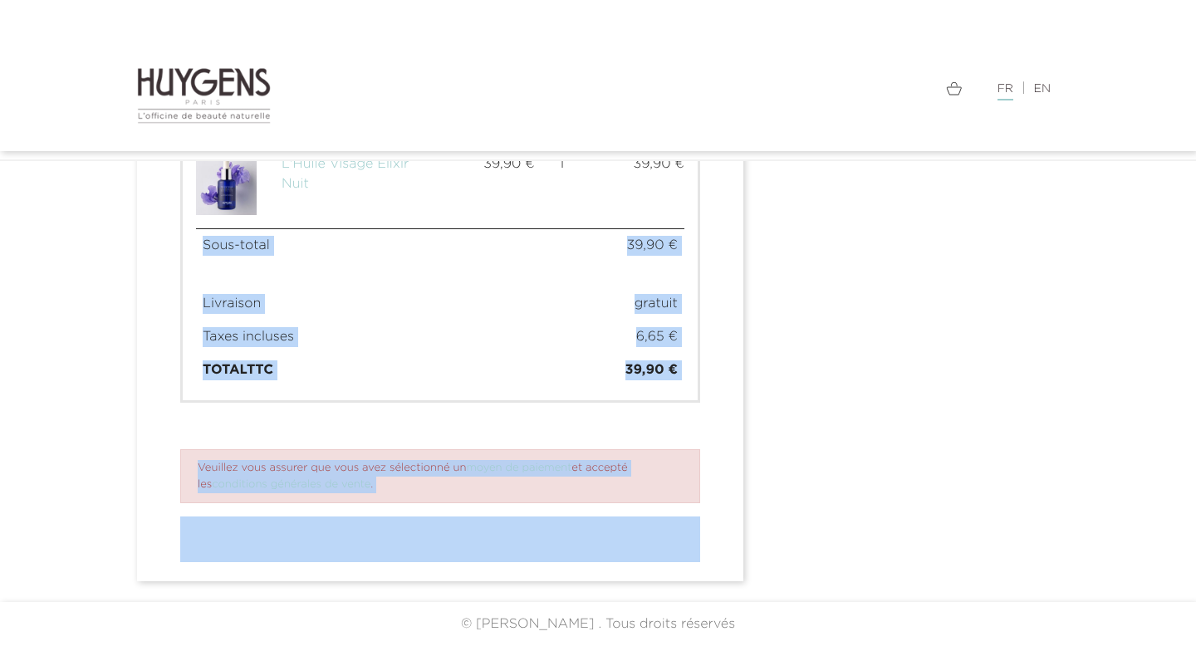
drag, startPoint x: 339, startPoint y: 572, endPoint x: 349, endPoint y: 425, distance: 147.4
click at [283, 454] on article "Veuillez vous assurer que vous avez sélectionné un moyen de paiement et accepté…" at bounding box center [440, 476] width 520 height 54
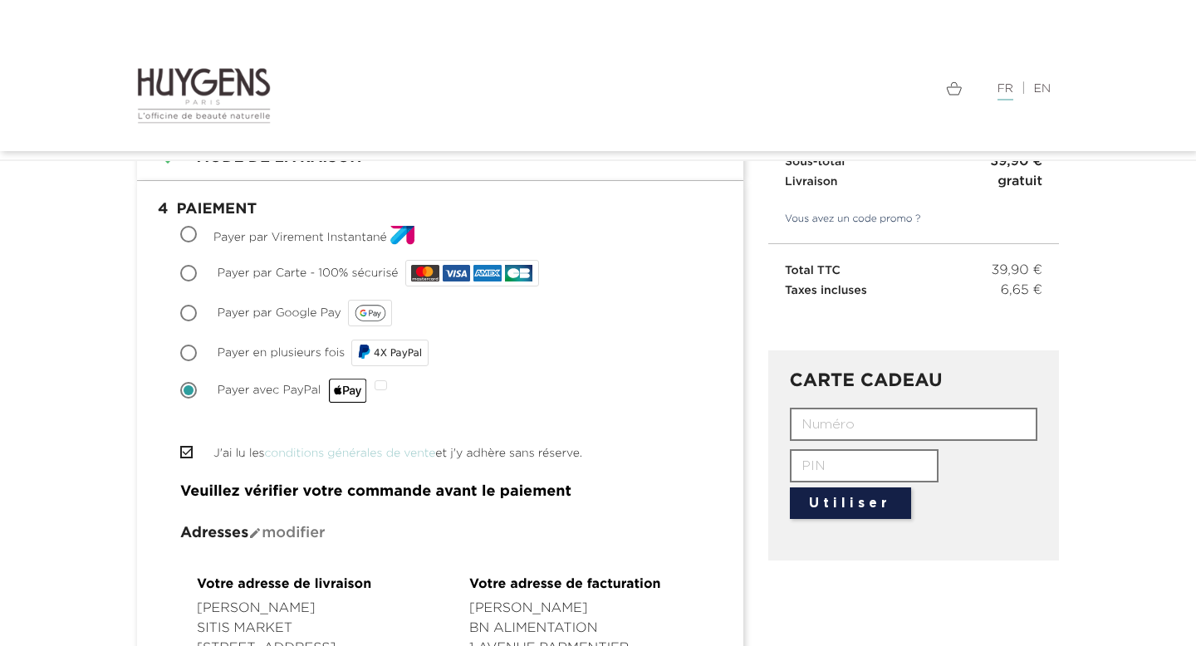
scroll to position [184, 0]
drag, startPoint x: 167, startPoint y: 389, endPoint x: 400, endPoint y: 393, distance: 232.7
drag, startPoint x: 203, startPoint y: 390, endPoint x: 429, endPoint y: 397, distance: 226.1
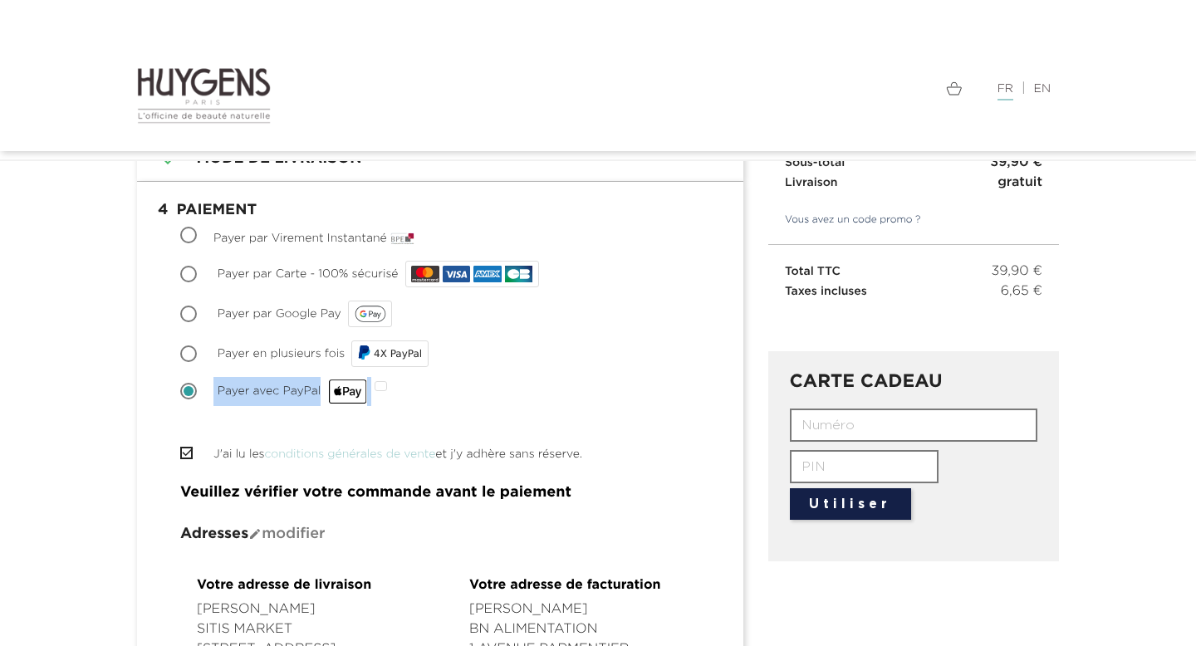
click at [430, 397] on div "Choisir Payer avec PayPal" at bounding box center [440, 391] width 520 height 29
click at [199, 386] on div "Choisir Payer avec PayPal" at bounding box center [440, 391] width 520 height 29
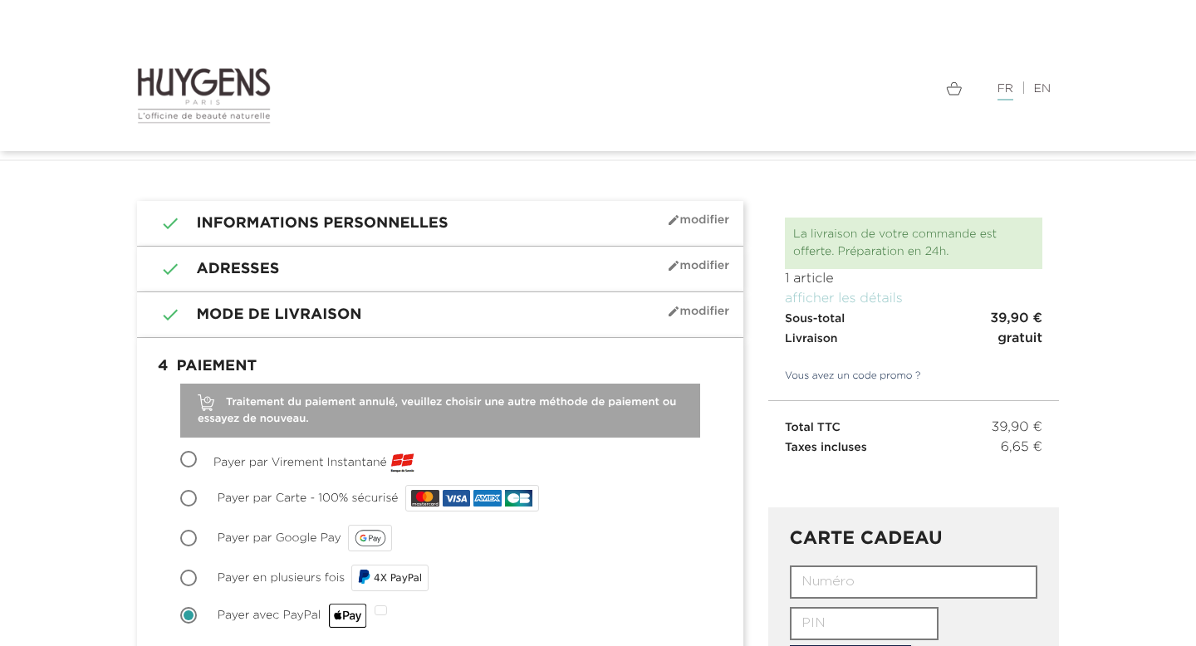
scroll to position [0, 0]
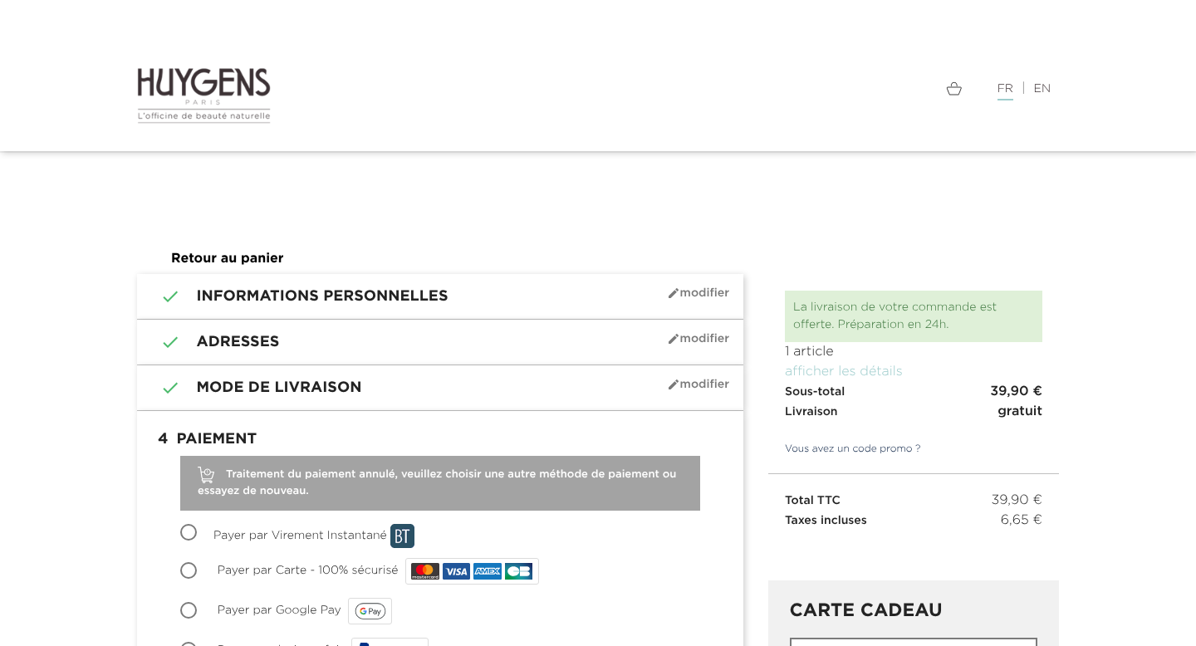
click at [569, 346] on h1 " 2 Adresses mode_edit Modifier" at bounding box center [441, 342] width 582 height 20
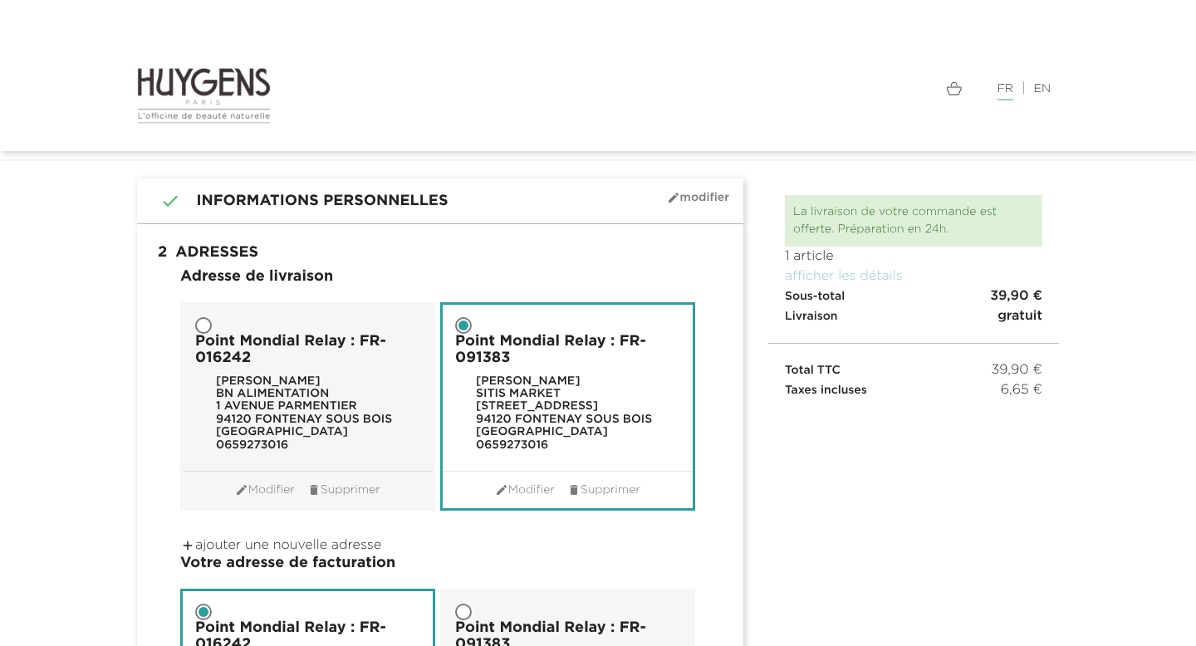
scroll to position [49, 0]
click at [527, 485] on link " Modifier" at bounding box center [525, 491] width 60 height 17
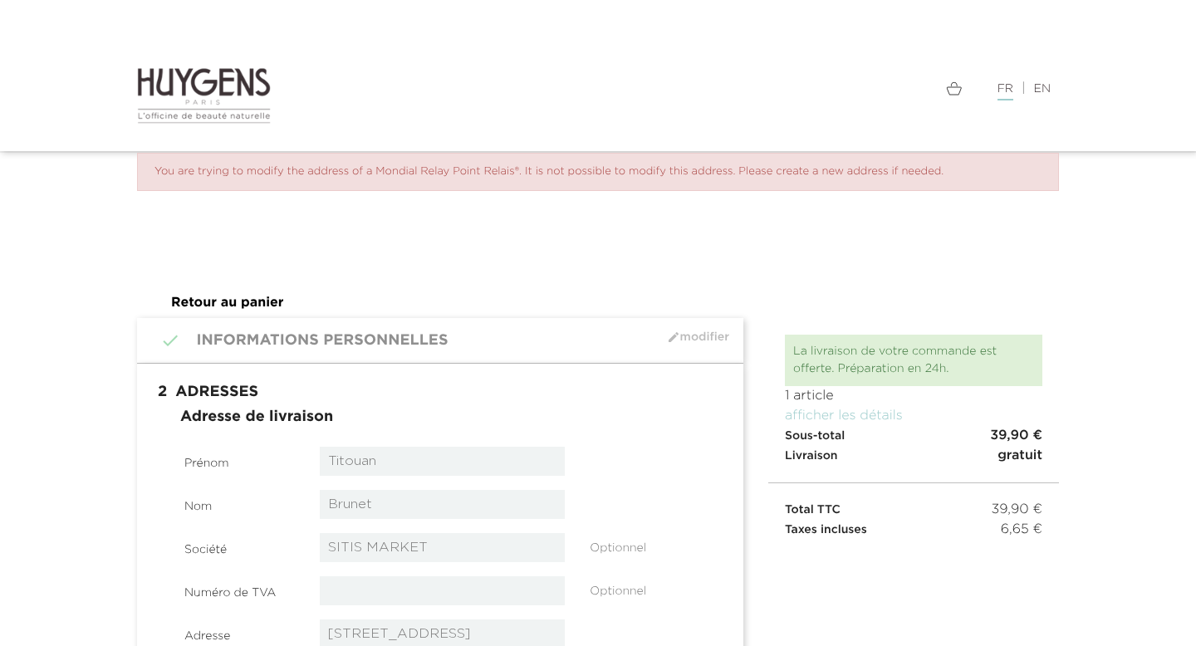
select select "8"
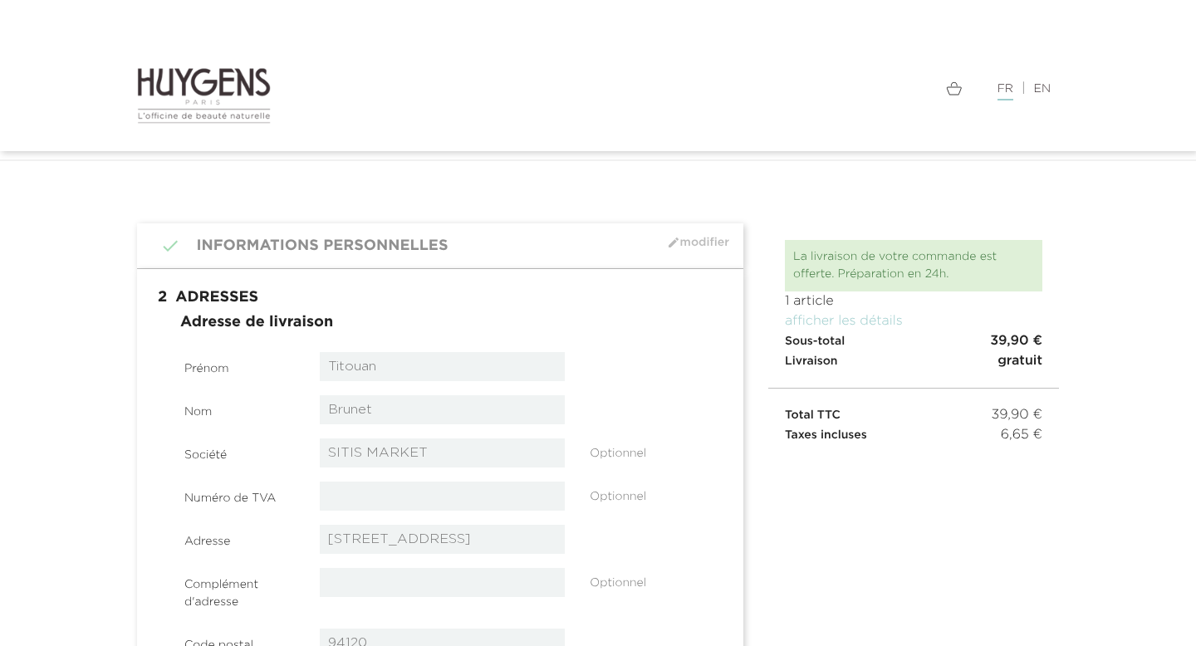
scroll to position [55, 0]
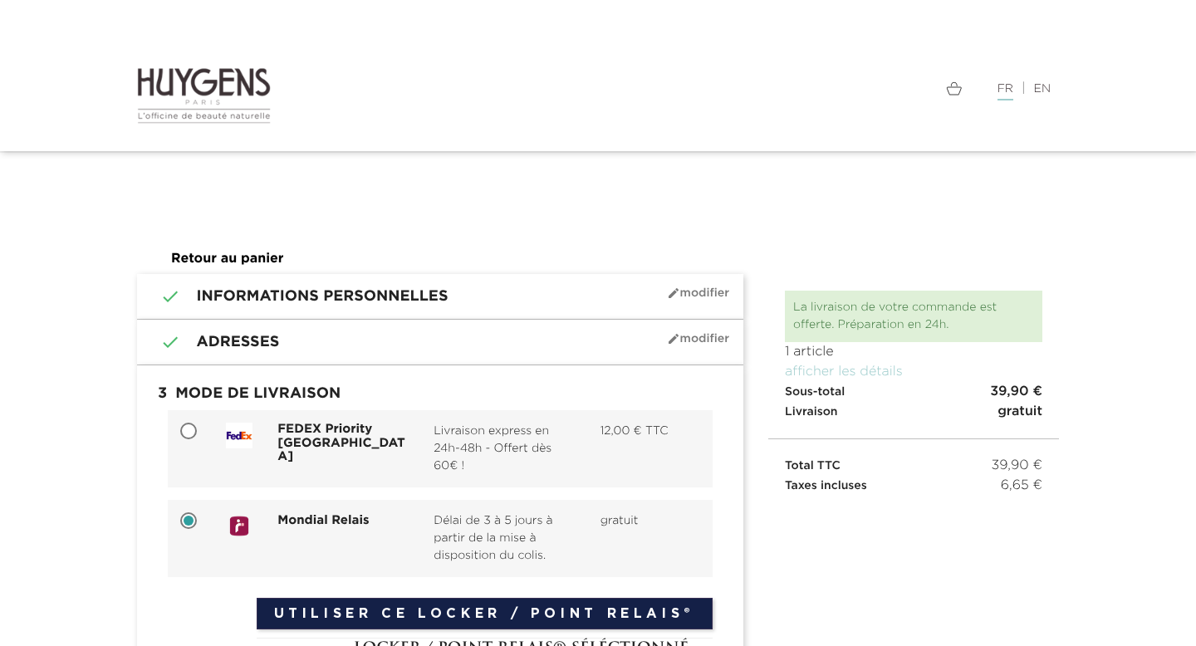
click at [704, 336] on span "mode_edit Modifier" at bounding box center [698, 338] width 62 height 13
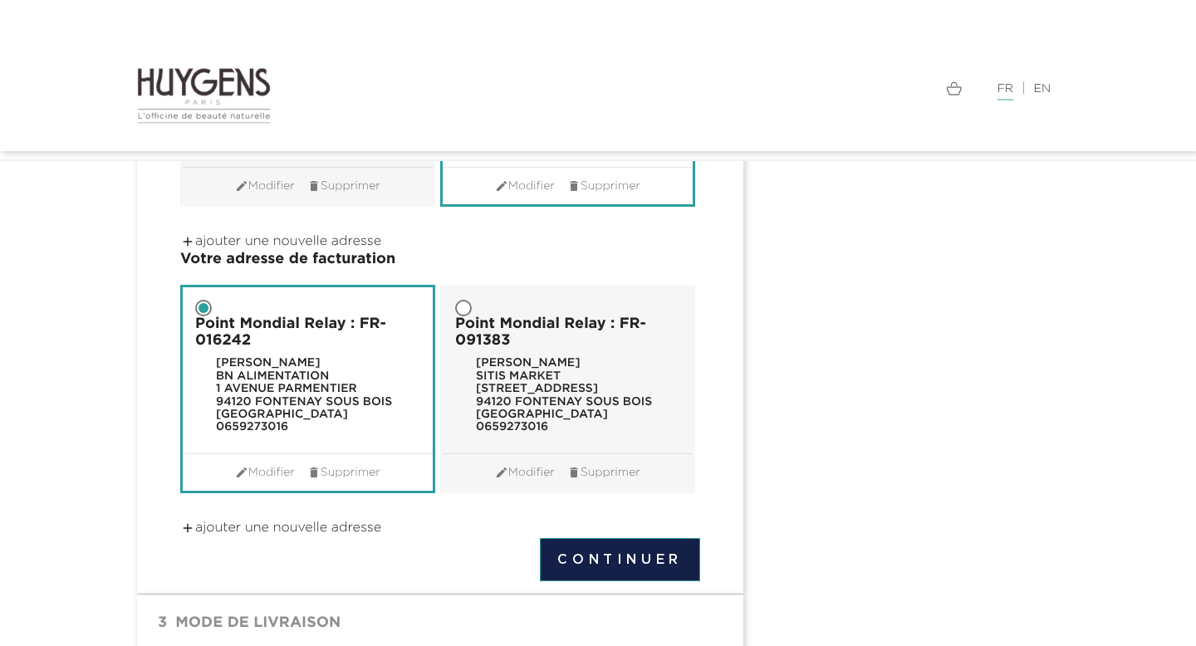
scroll to position [355, 0]
click at [271, 531] on link " ajouter une nouvelle adresse" at bounding box center [280, 527] width 201 height 13
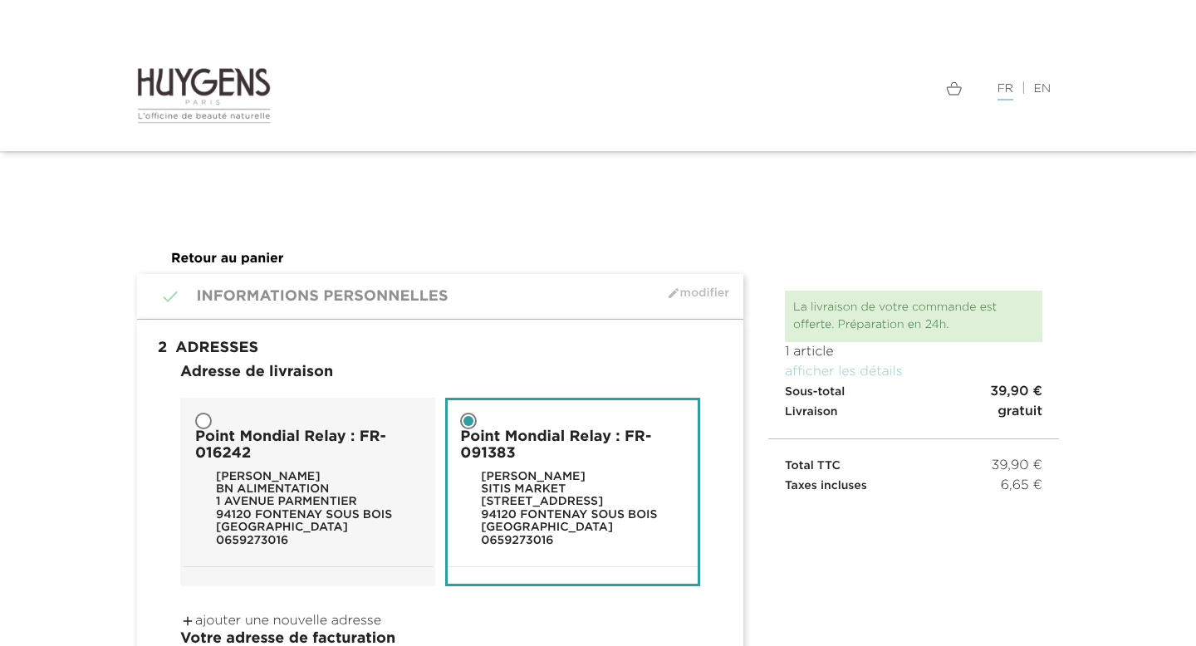
select select "8"
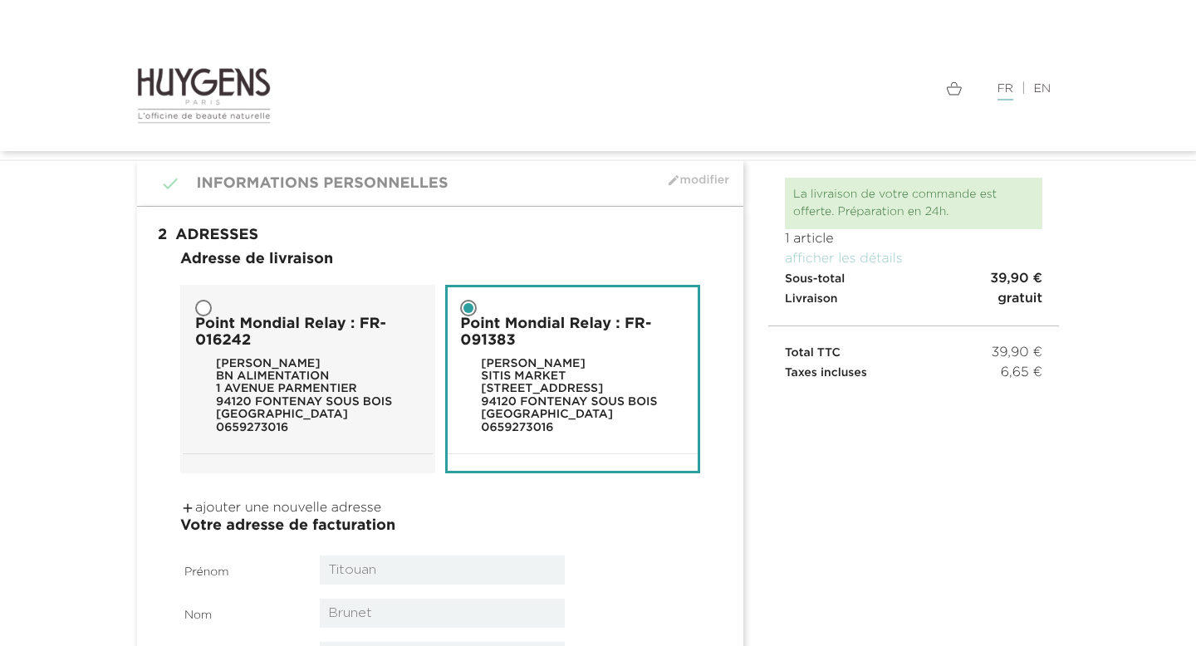
scroll to position [160, 0]
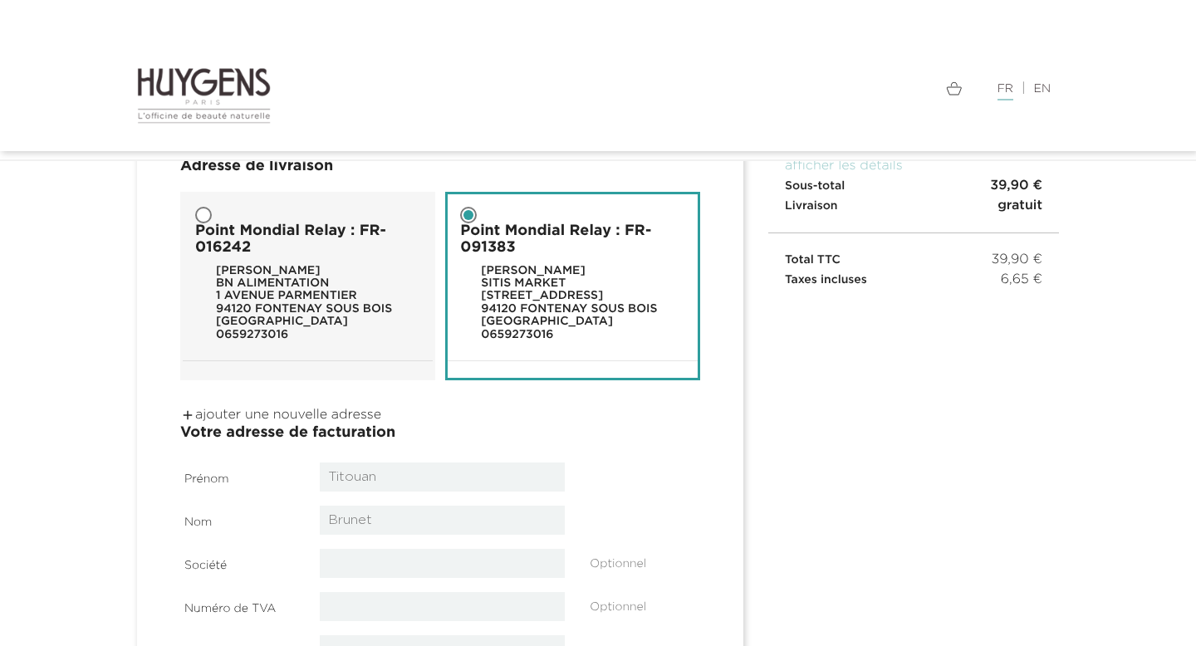
click at [307, 412] on link " ajouter une nouvelle adresse" at bounding box center [280, 415] width 201 height 13
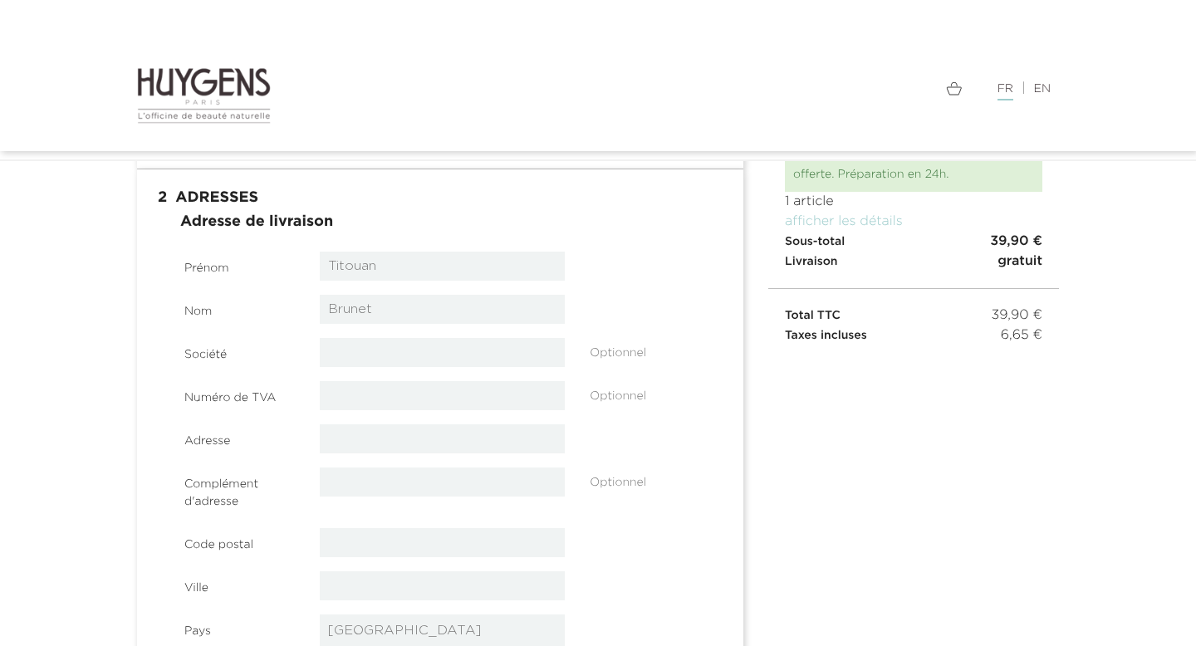
scroll to position [120, 0]
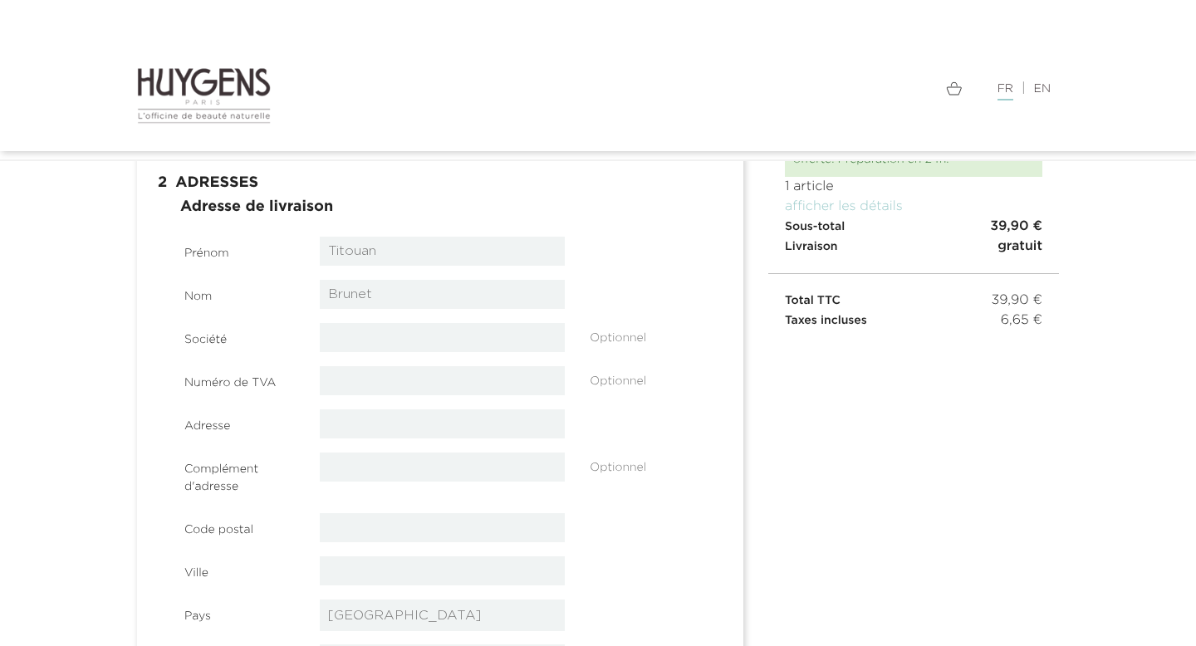
click at [359, 429] on input "text" at bounding box center [443, 424] width 246 height 29
click at [355, 615] on select "-- veuillez choisir -- [GEOGRAPHIC_DATA] [GEOGRAPHIC_DATA] [GEOGRAPHIC_DATA] [G…" at bounding box center [443, 616] width 246 height 32
select select "3"
click at [320, 600] on select "-- veuillez choisir -- [GEOGRAPHIC_DATA] [GEOGRAPHIC_DATA] [GEOGRAPHIC_DATA] [G…" at bounding box center [443, 616] width 246 height 32
select select "3"
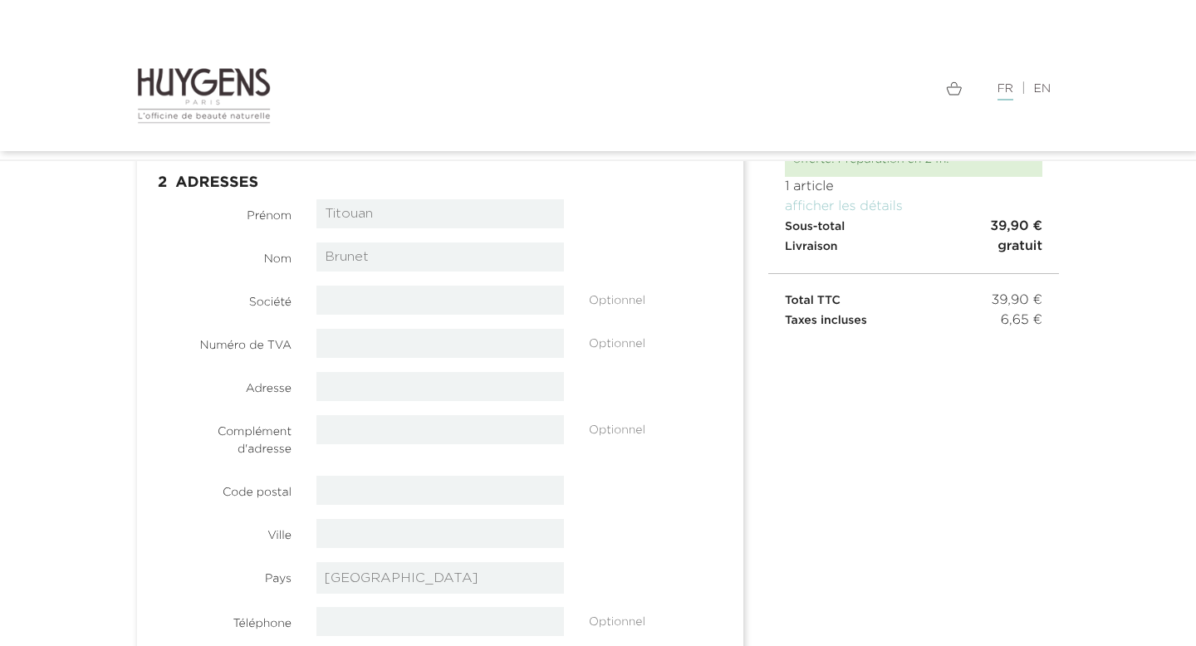
click at [353, 574] on select "-- veuillez choisir -- [GEOGRAPHIC_DATA] [GEOGRAPHIC_DATA] [GEOGRAPHIC_DATA] [G…" at bounding box center [441, 578] width 248 height 32
click at [353, 542] on input "text" at bounding box center [441, 533] width 248 height 29
type input "bruxells"
click at [344, 400] on input "text" at bounding box center [441, 386] width 248 height 29
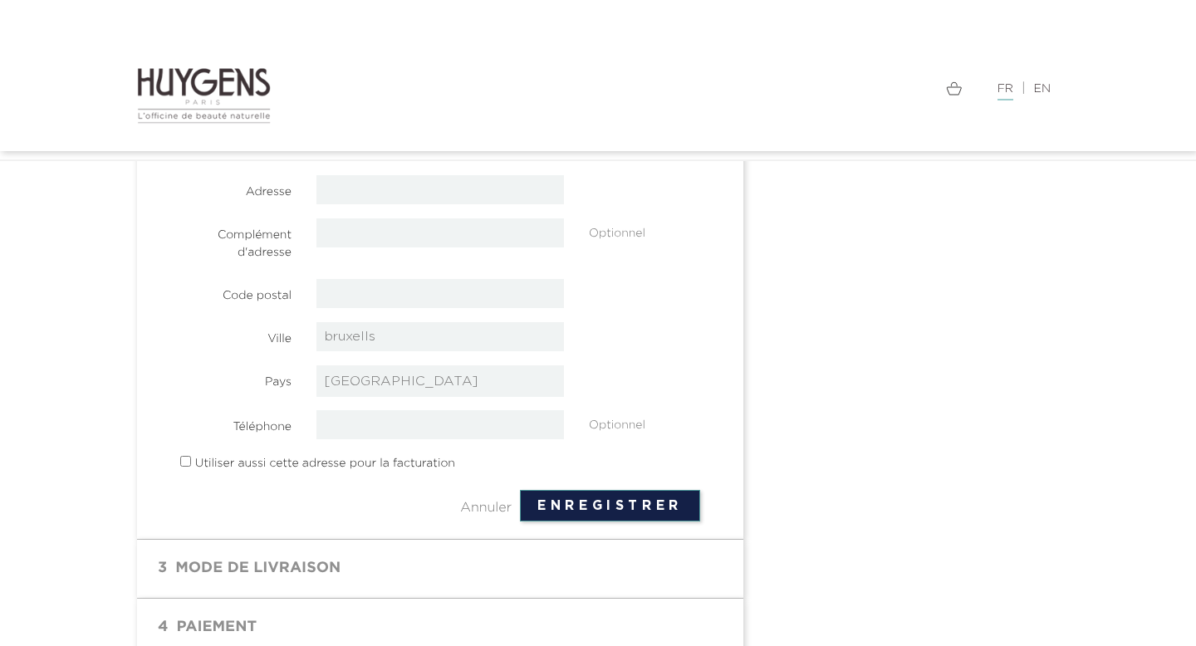
scroll to position [373, 0]
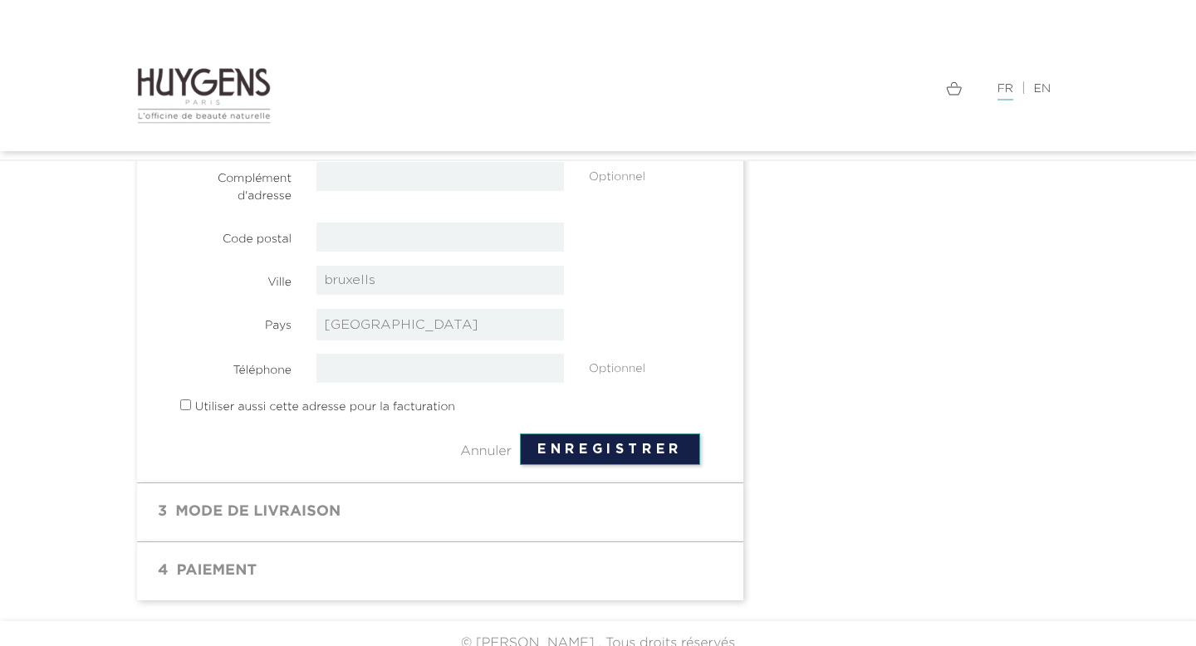
click at [346, 409] on label "Utiliser aussi cette adresse pour la facturation" at bounding box center [325, 407] width 260 height 17
click at [182, 405] on input "checkbox" at bounding box center [185, 405] width 11 height 11
checkbox input "true"
click at [557, 446] on button "Enregistrer" at bounding box center [610, 450] width 180 height 32
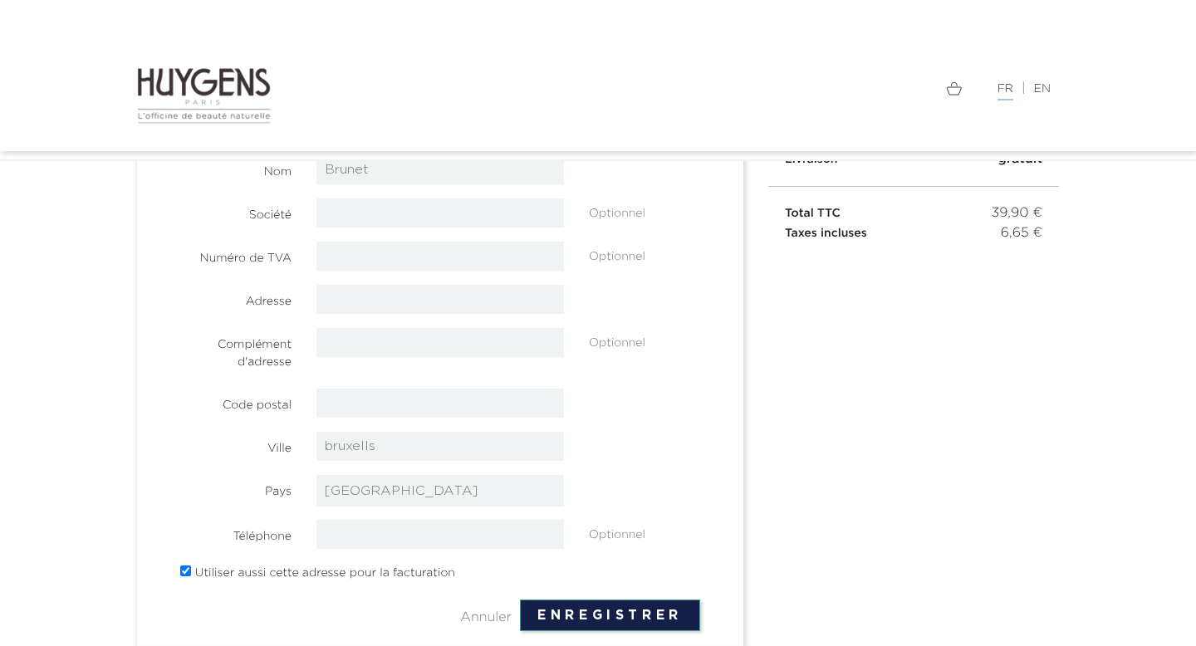
scroll to position [172, 0]
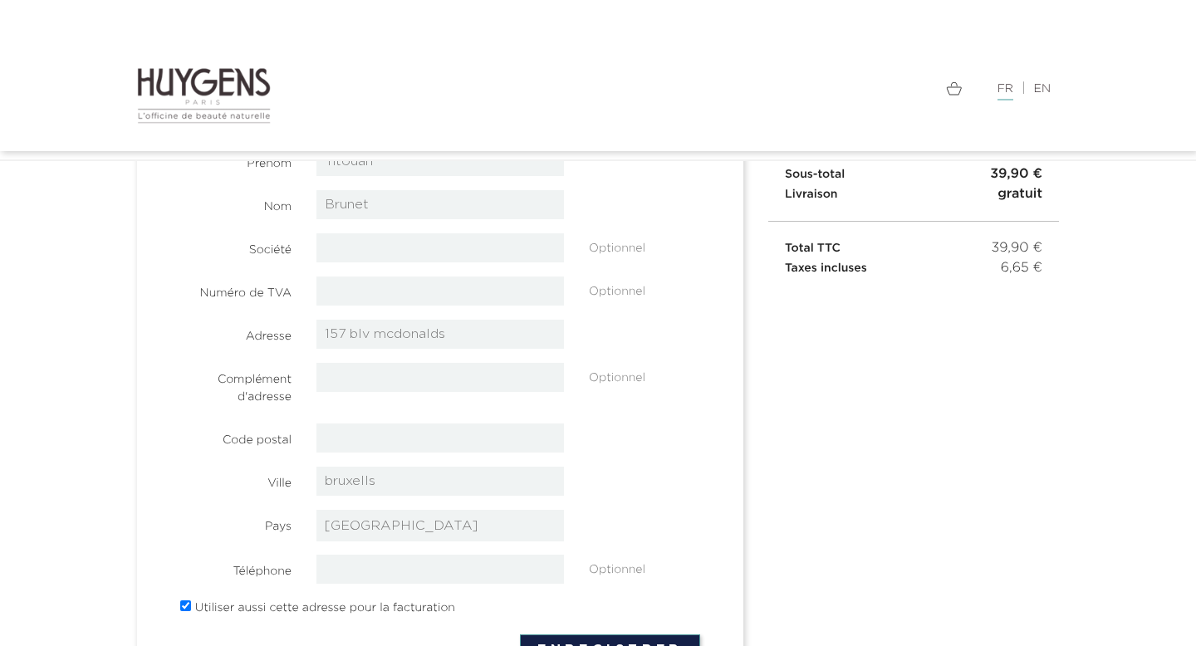
type input "157 blv mcdonalds"
click at [155, 400] on div "Prénom Titouan Nom Brunet Société Optionnel" at bounding box center [441, 409] width 582 height 524
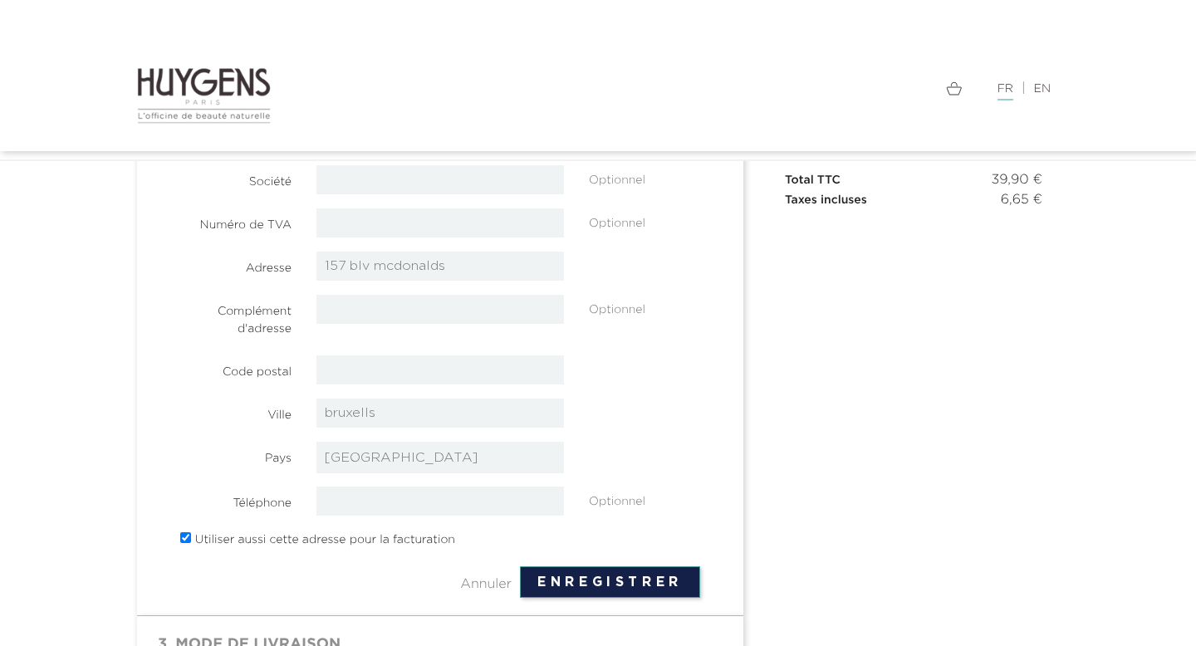
scroll to position [243, 0]
click at [661, 597] on footer "Enregistrer Annuler" at bounding box center [440, 582] width 520 height 37
click at [661, 585] on button "Enregistrer" at bounding box center [610, 580] width 180 height 32
type input "75019"
click at [552, 578] on button "Enregistrer" at bounding box center [610, 580] width 180 height 32
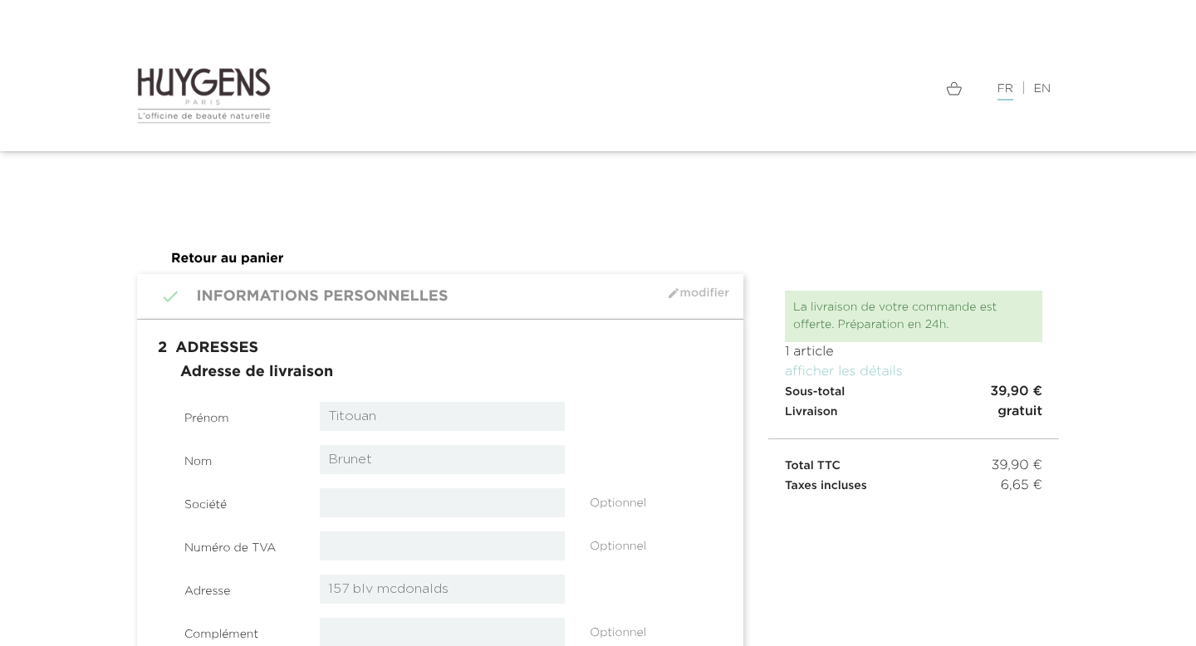
select select "3"
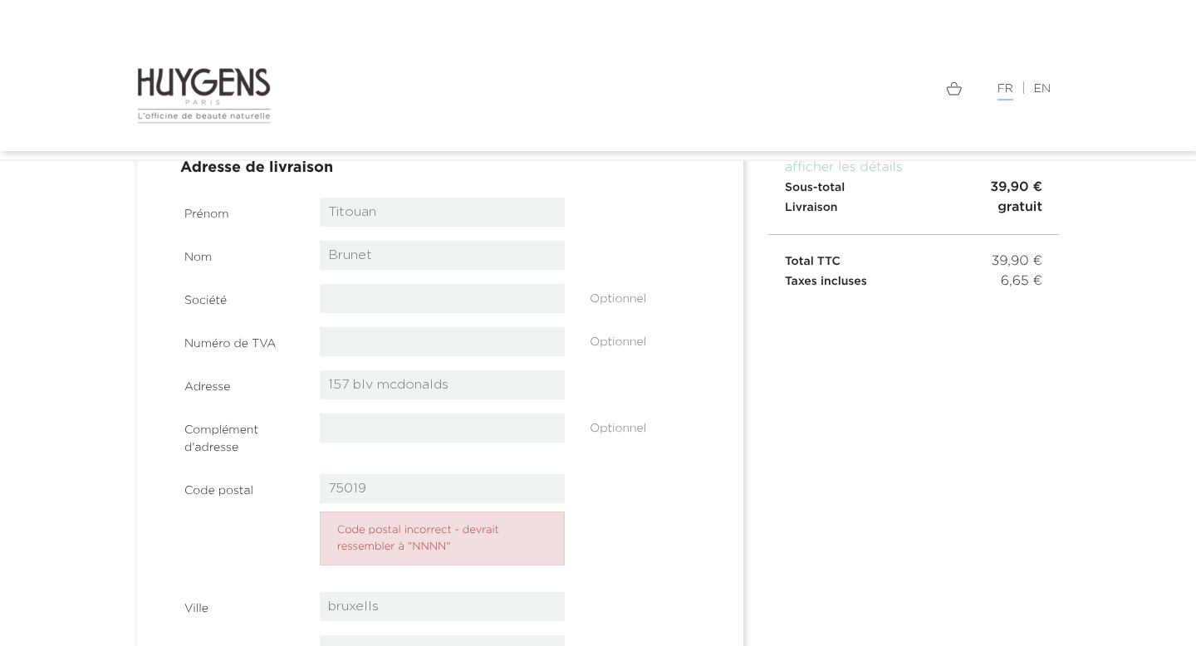
scroll to position [158, 0]
click at [425, 550] on li "Code postal incorrect - devrait ressembler à "NNNN"" at bounding box center [443, 540] width 246 height 54
click at [393, 496] on input "75019" at bounding box center [443, 489] width 246 height 29
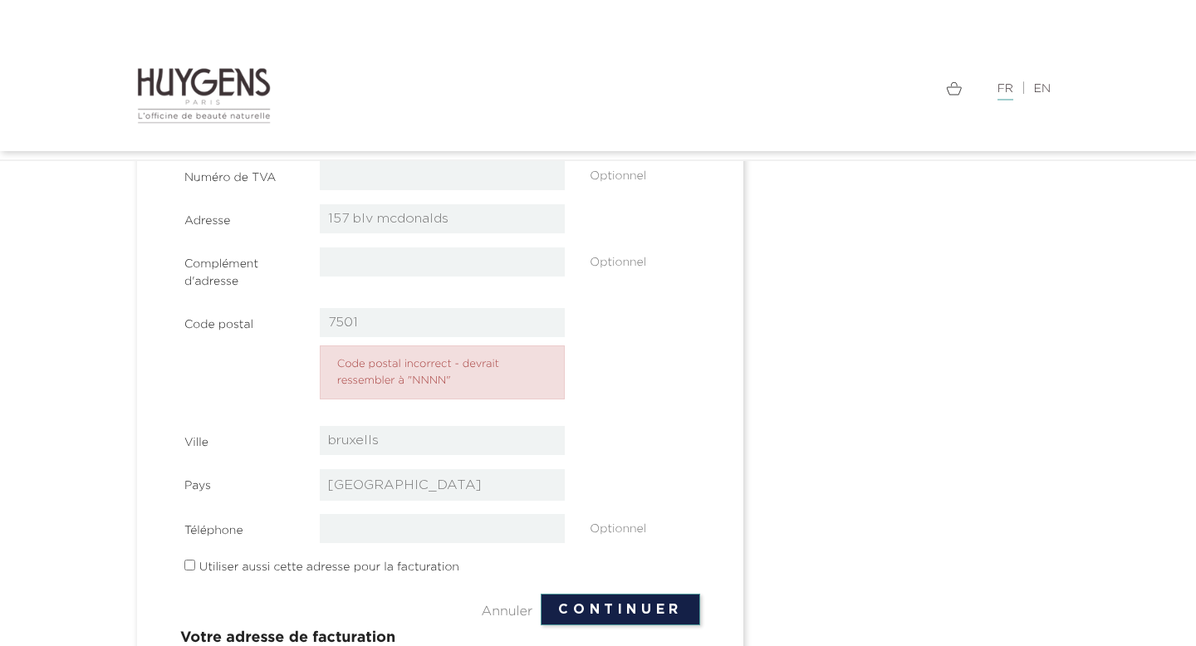
scroll to position [361, 0]
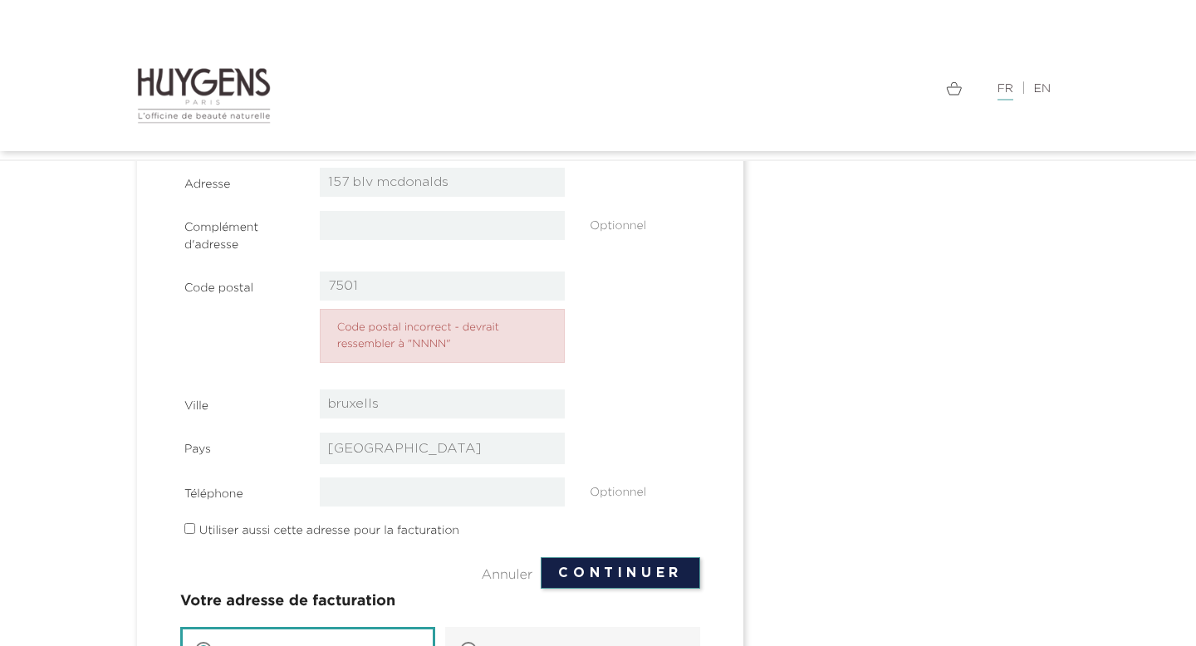
type input "7501"
click at [578, 578] on button "Continuer" at bounding box center [621, 573] width 160 height 32
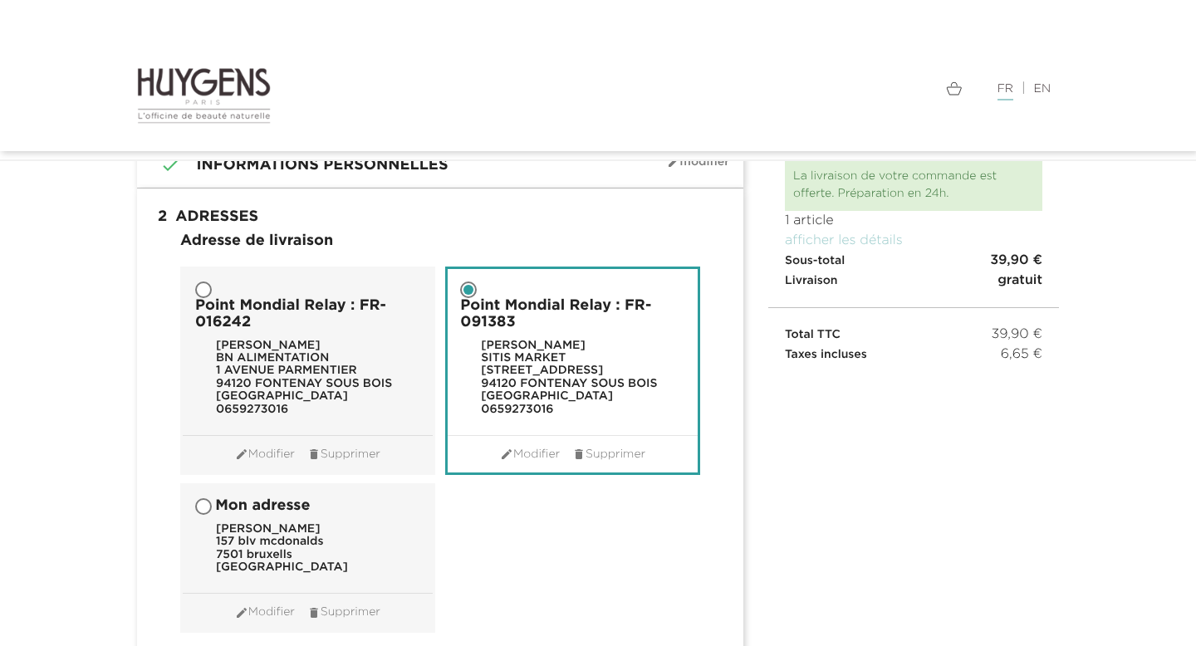
scroll to position [92, 0]
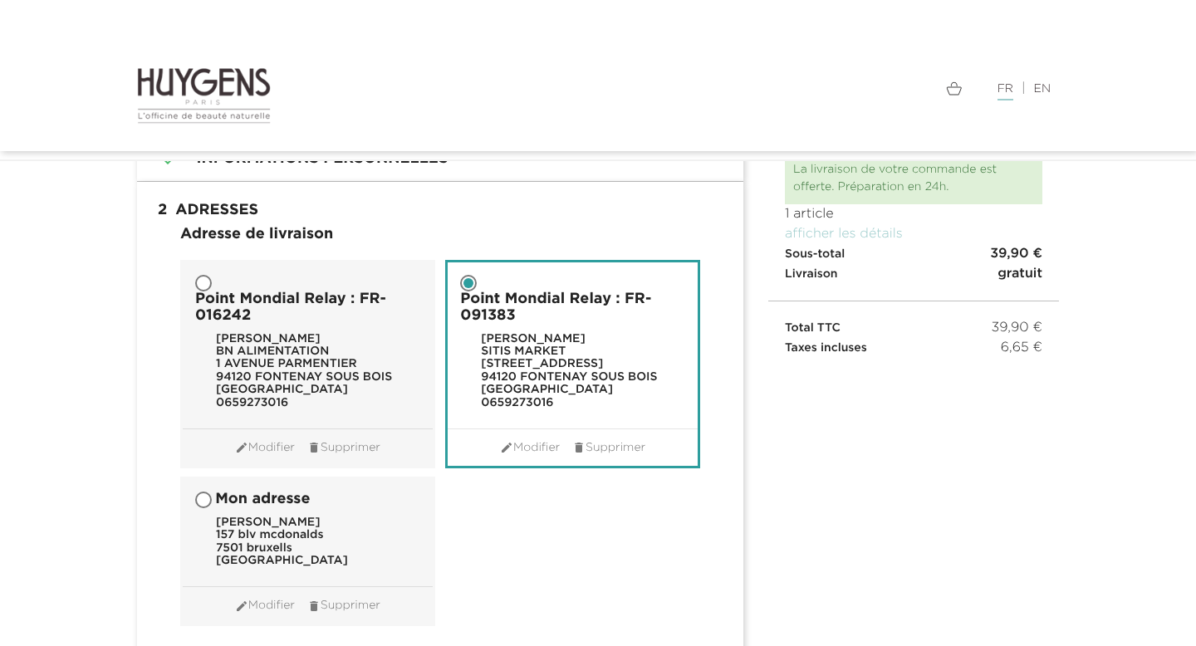
click at [350, 517] on header "Mon adresse [PERSON_NAME] [STREET_ADDRESS]" at bounding box center [308, 529] width 250 height 101
click at [274, 504] on span "Mon adresse" at bounding box center [262, 500] width 95 height 17
click at [214, 504] on input "Mon adresse [PERSON_NAME] [STREET_ADDRESS]" at bounding box center [205, 502] width 17 height 17
radio input "true"
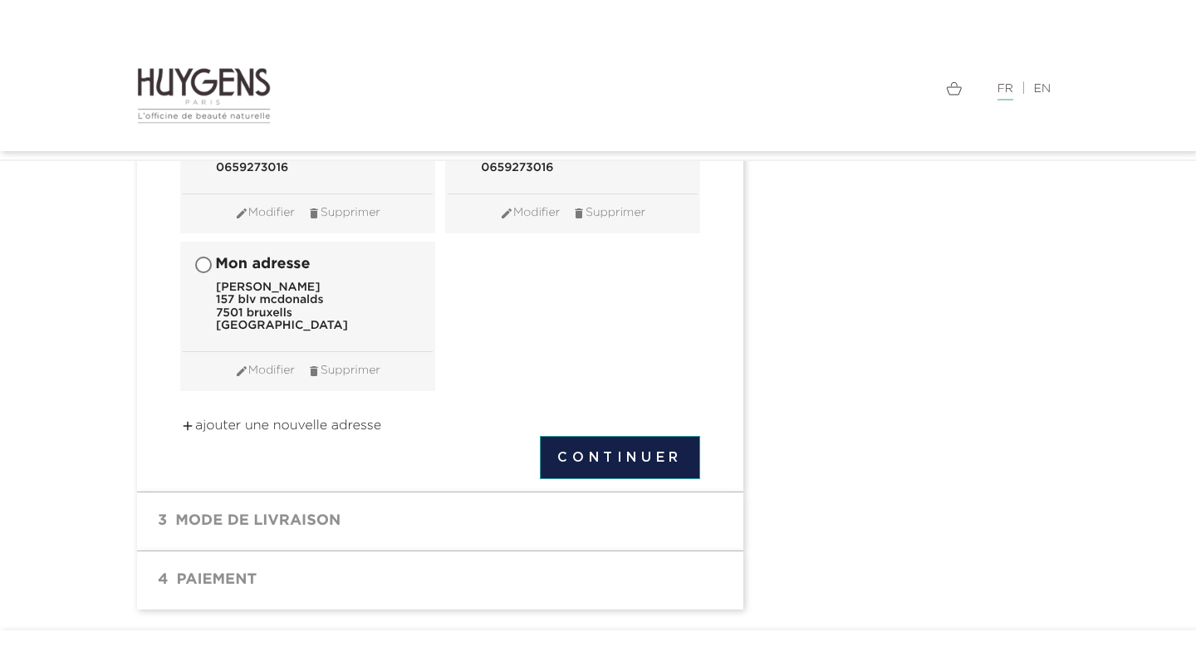
scroll to position [769, 0]
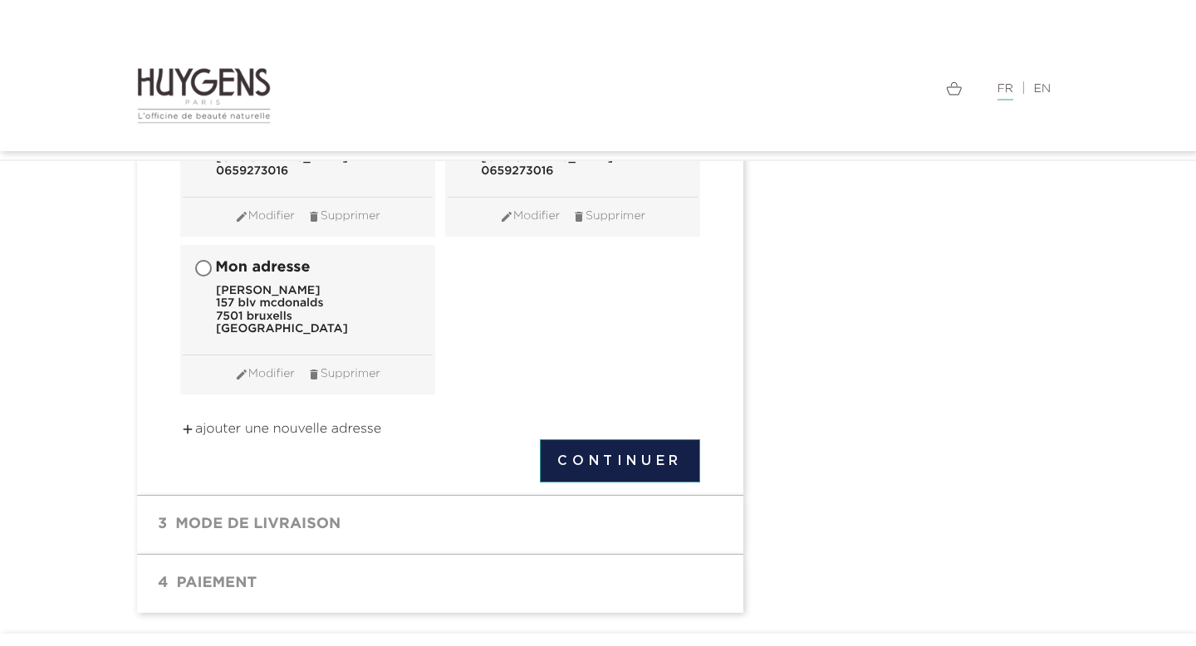
click at [262, 265] on span "Mon adresse" at bounding box center [262, 268] width 95 height 17
click at [214, 265] on input "Mon adresse [PERSON_NAME] [STREET_ADDRESS]" at bounding box center [205, 270] width 17 height 17
radio input "true"
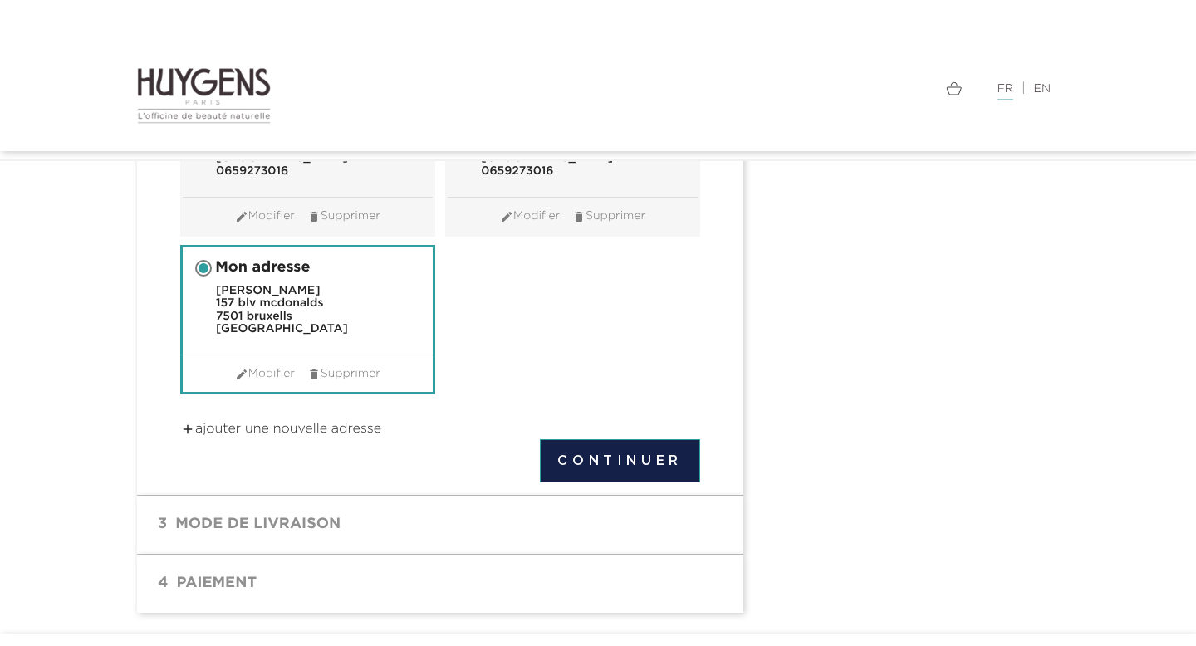
click at [633, 468] on button "Continuer" at bounding box center [620, 461] width 160 height 43
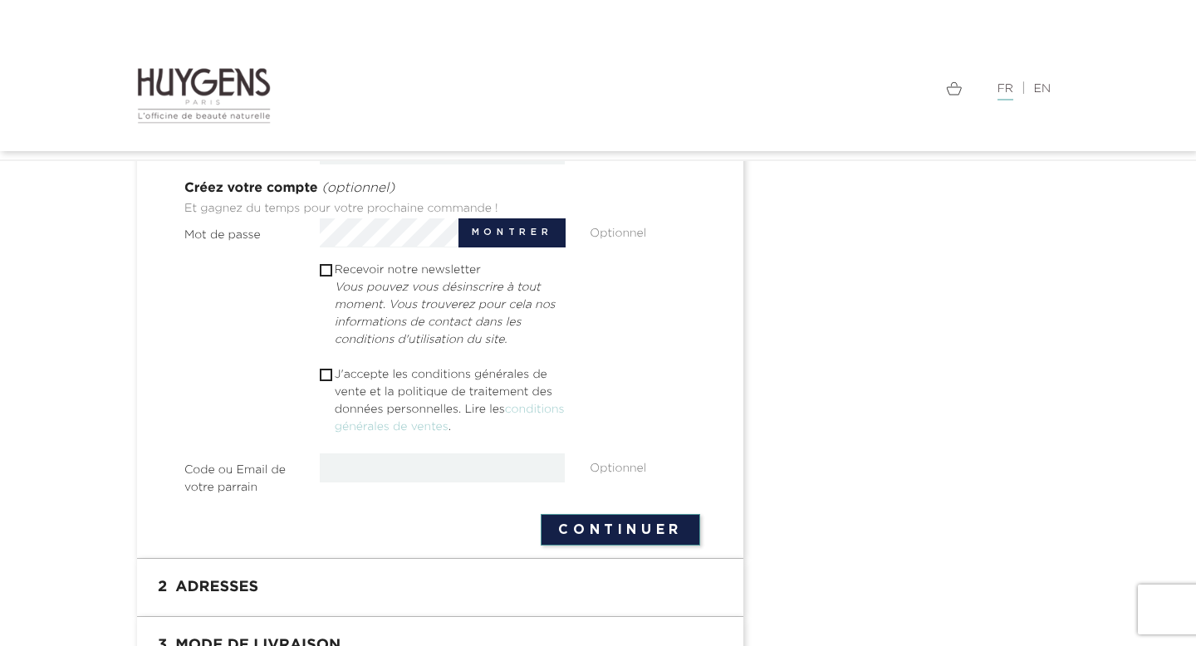
scroll to position [495, 0]
click at [389, 371] on p "J'accepte les conditions générales de vente et la politique de traitement des d…" at bounding box center [450, 402] width 231 height 70
click at [320, 375] on input "checkbox" at bounding box center [325, 376] width 11 height 11
checkbox input "true"
click at [623, 541] on button "Continuer" at bounding box center [621, 531] width 160 height 32
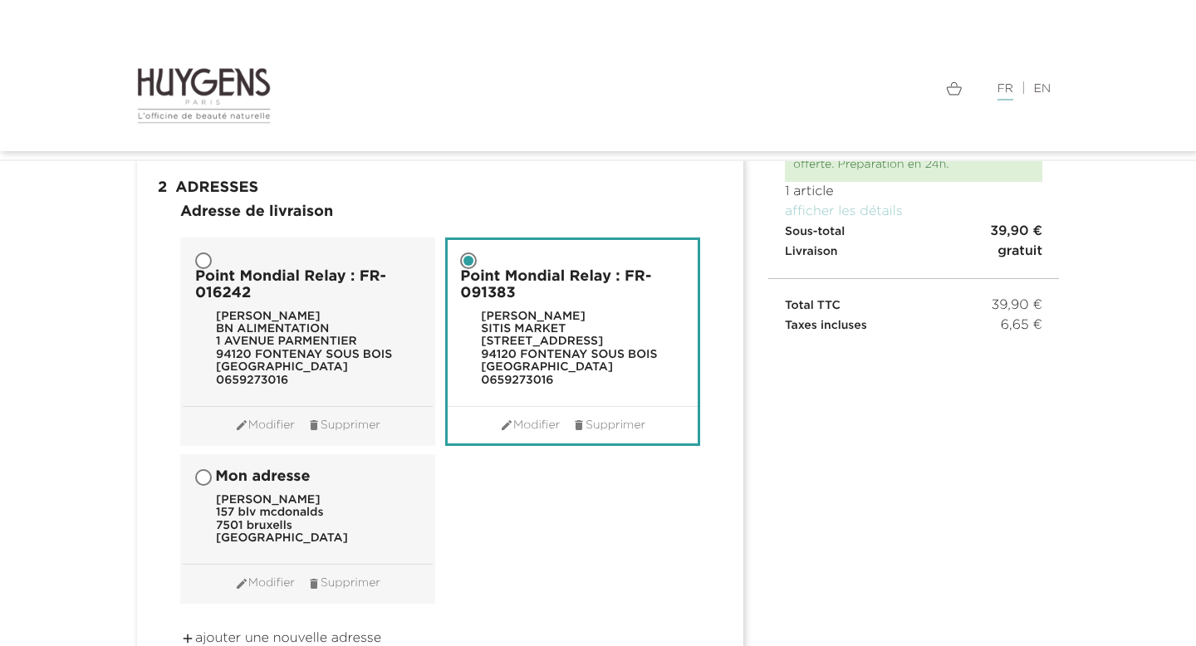
scroll to position [225, 0]
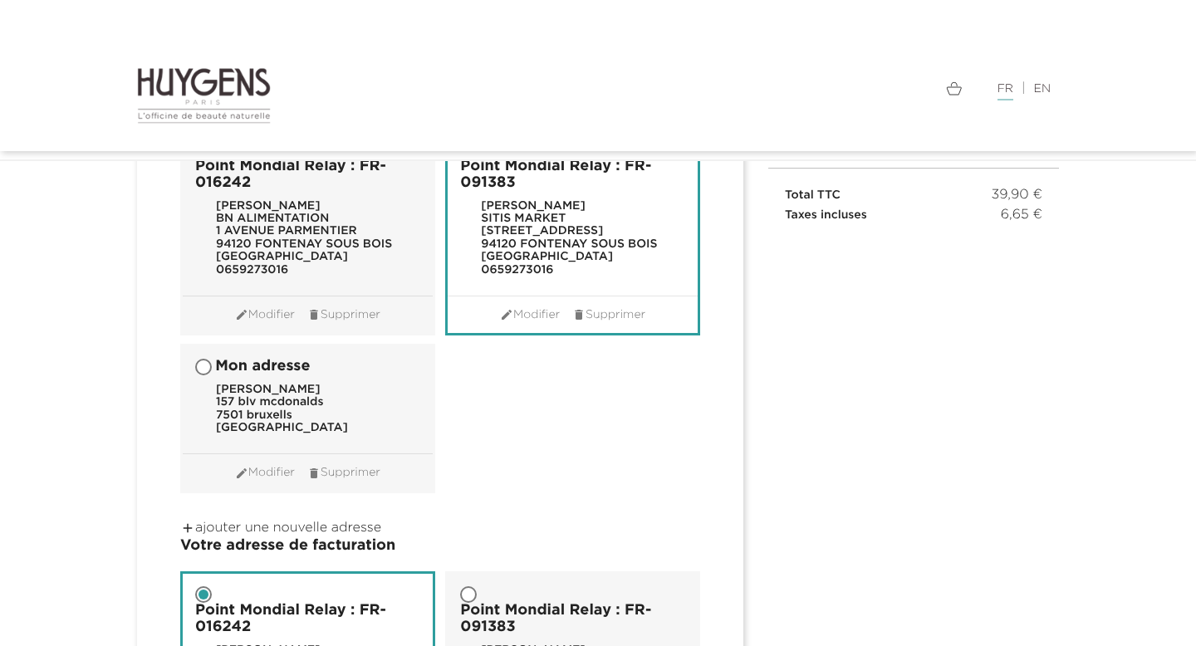
click at [233, 376] on label "Mon adresse Titouan Brunet 157 blv mcdonalds 7501 bruxells Belgique" at bounding box center [272, 396] width 178 height 101
click at [214, 376] on input "Mon adresse Titouan Brunet 157 blv mcdonalds 7501 bruxells Belgique" at bounding box center [205, 369] width 17 height 17
radio input "true"
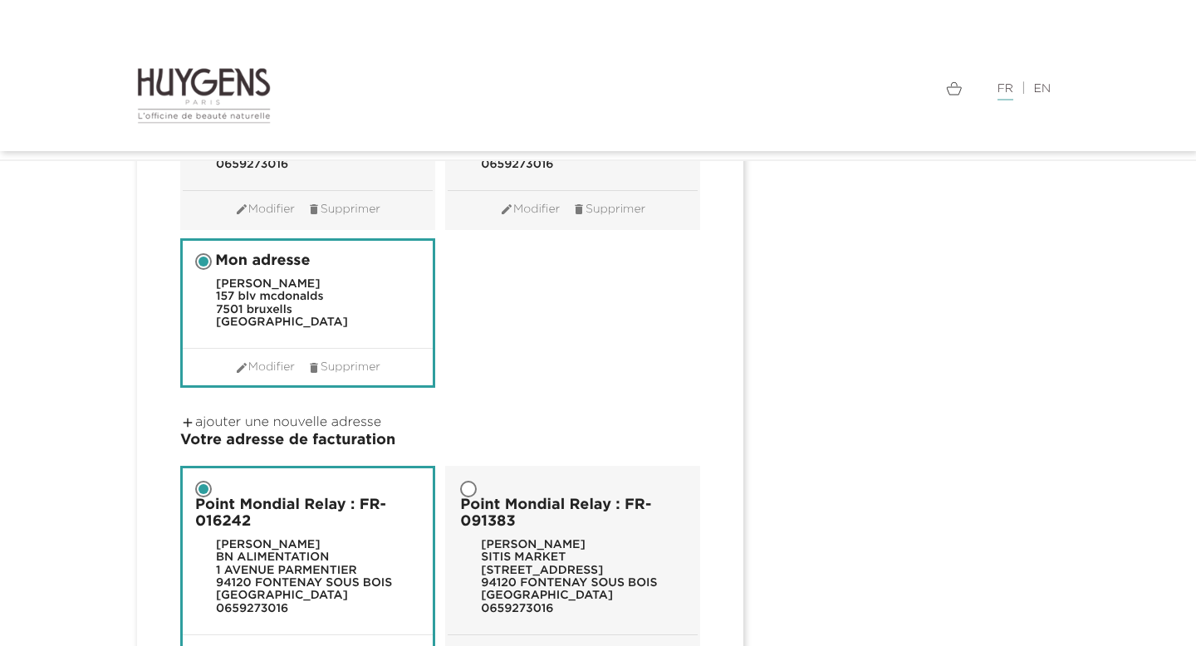
scroll to position [497, 0]
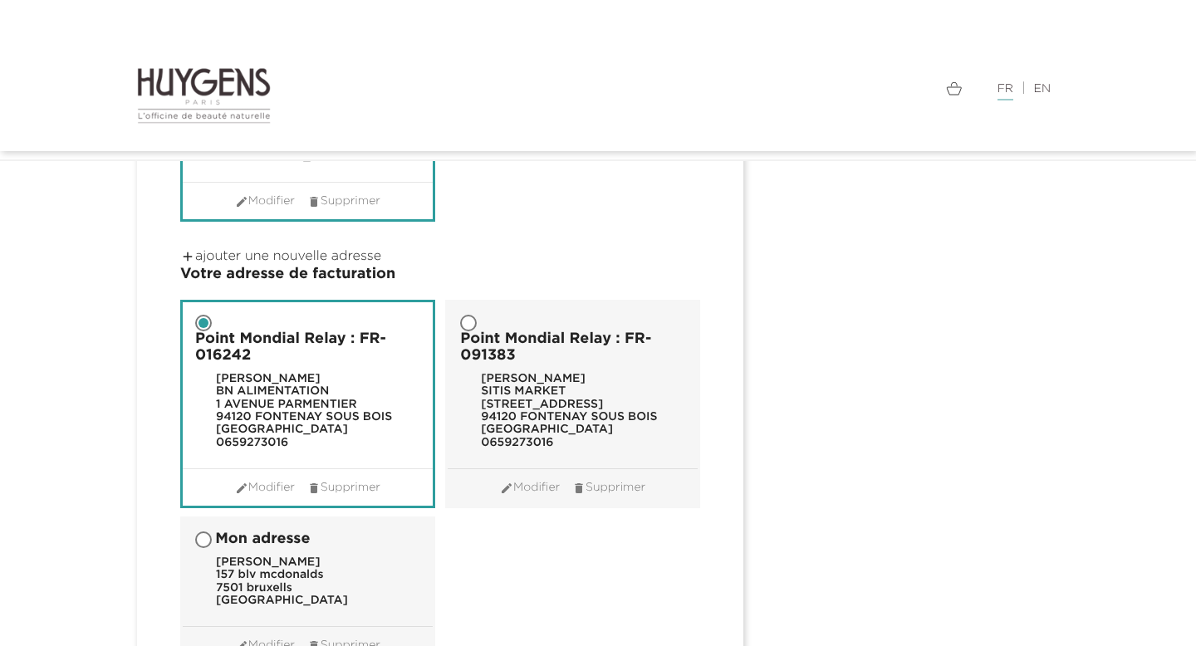
click at [240, 557] on div "Titouan Brunet 157 blv mcdonalds 7501 bruxells Belgique" at bounding box center [282, 583] width 132 height 52
click at [214, 550] on input "Mon adresse Titouan Brunet 157 blv mcdonalds 7501 bruxells Belgique" at bounding box center [205, 541] width 17 height 17
radio input "true"
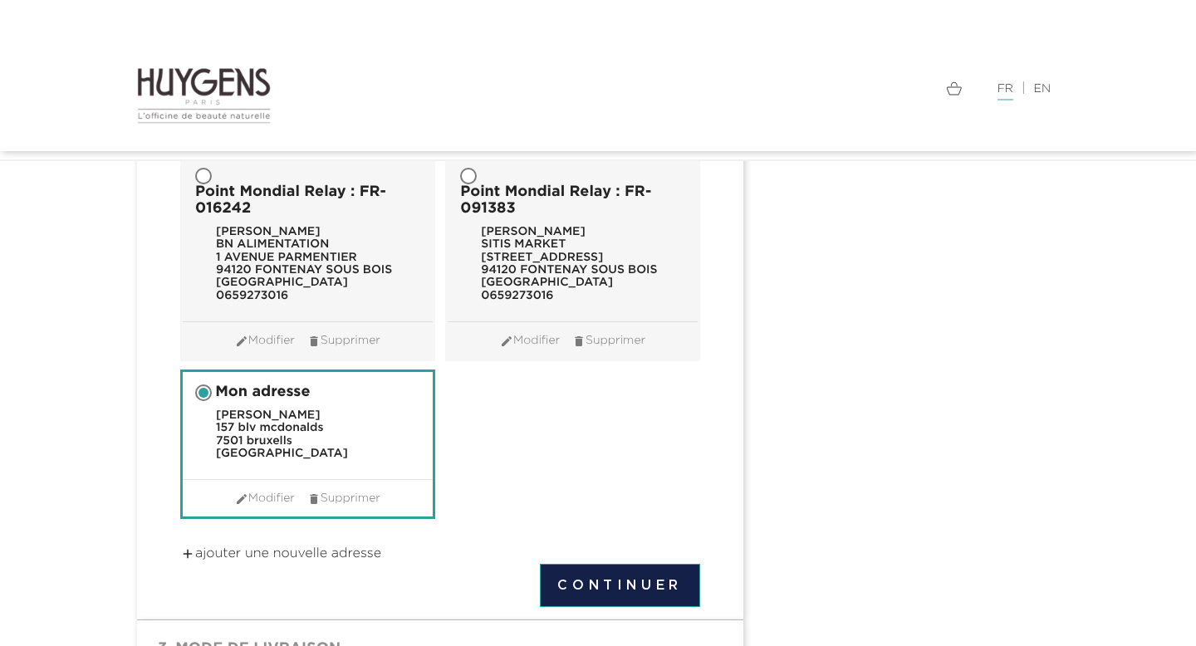
scroll to position [646, 0]
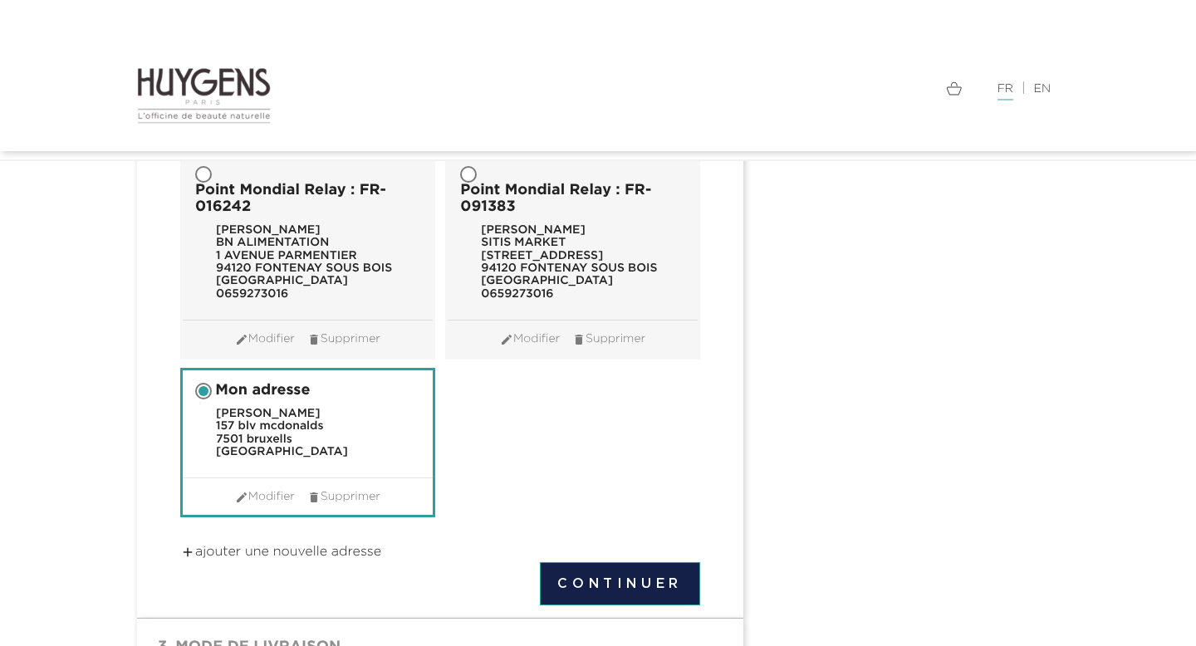
click at [597, 568] on button "Continuer" at bounding box center [620, 583] width 160 height 43
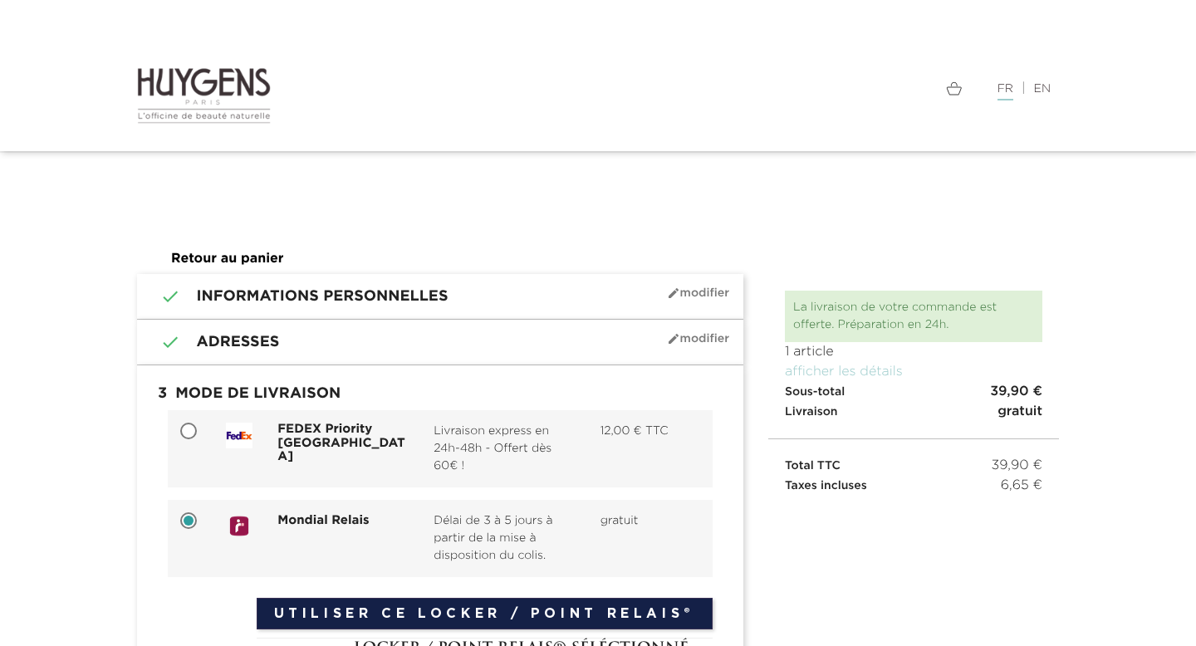
scroll to position [52, 0]
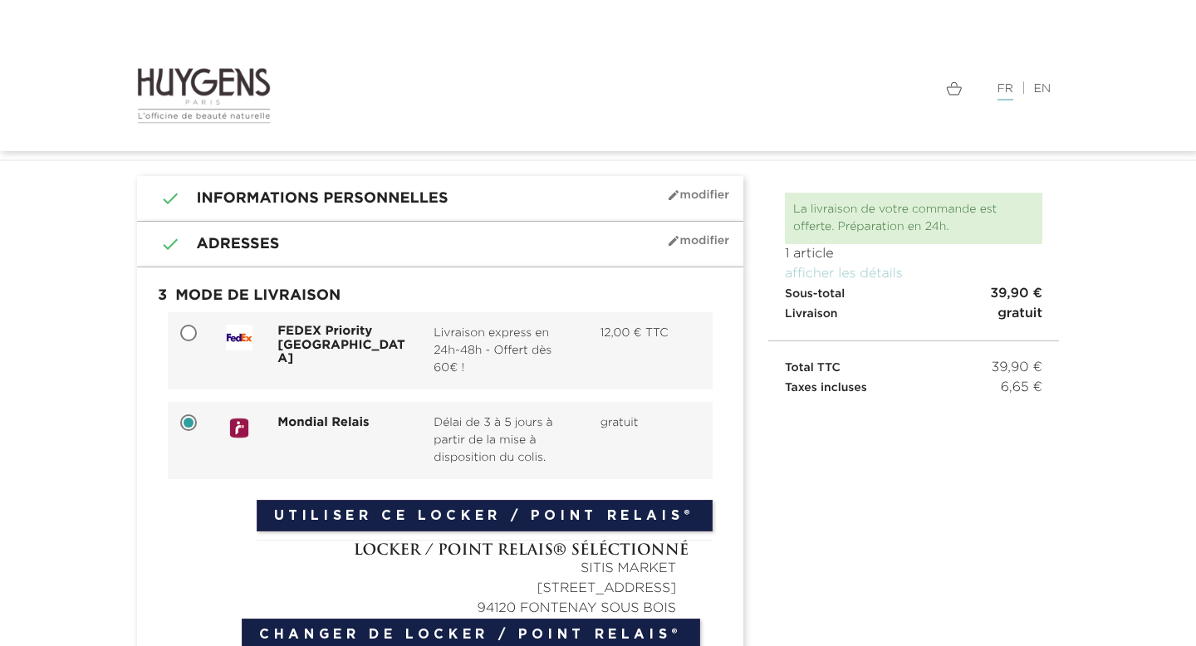
click at [503, 325] on span "Livraison express en 24h-48h - Offert dès 60€ !" at bounding box center [504, 351] width 141 height 52
click at [199, 327] on input "FEDEX Priority [GEOGRAPHIC_DATA] Livraison express en 24h-48h - Offert dès 60€ …" at bounding box center [190, 335] width 17 height 17
radio input "true"
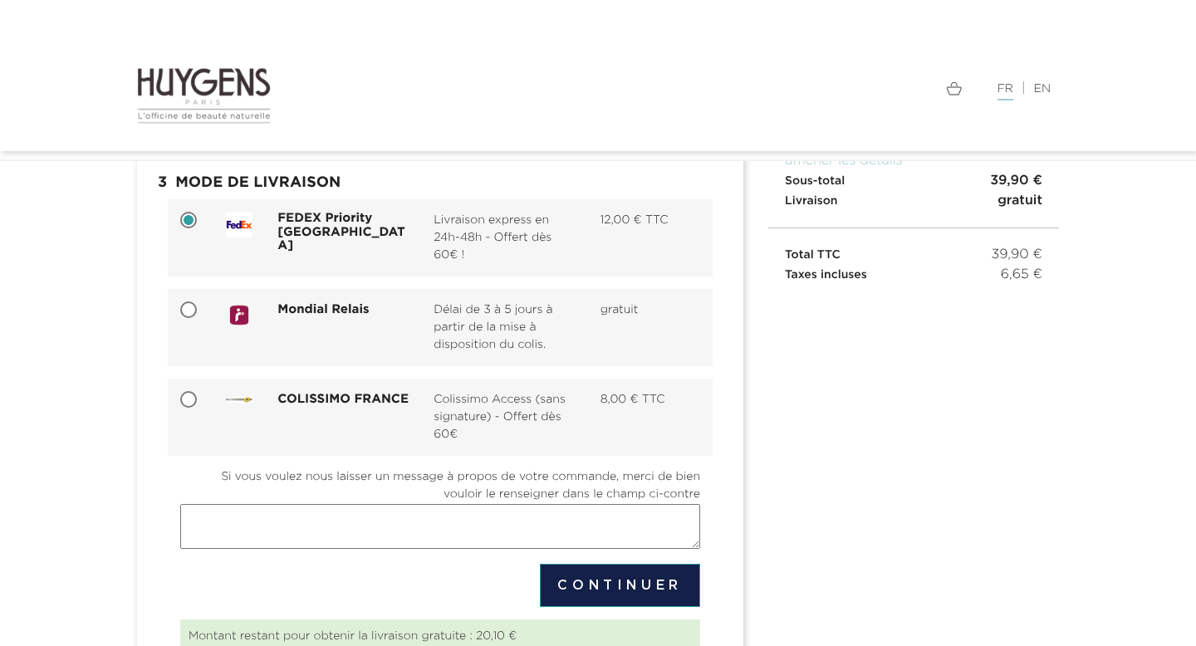
scroll to position [308, 0]
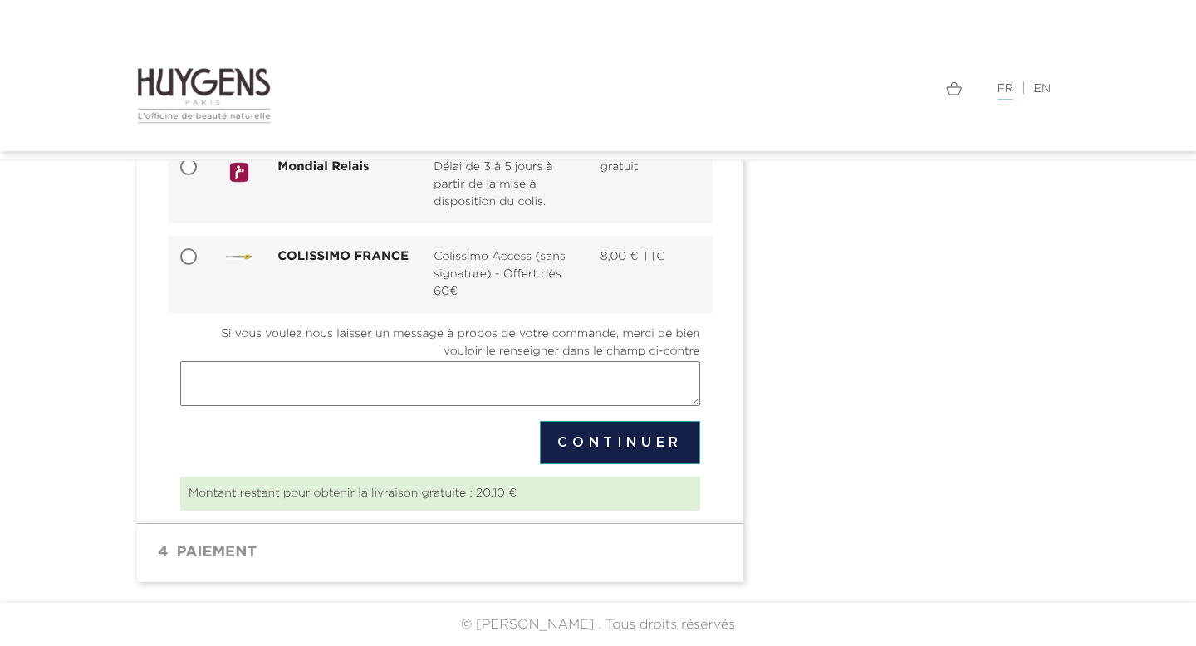
click at [601, 457] on button "Continuer" at bounding box center [620, 442] width 160 height 43
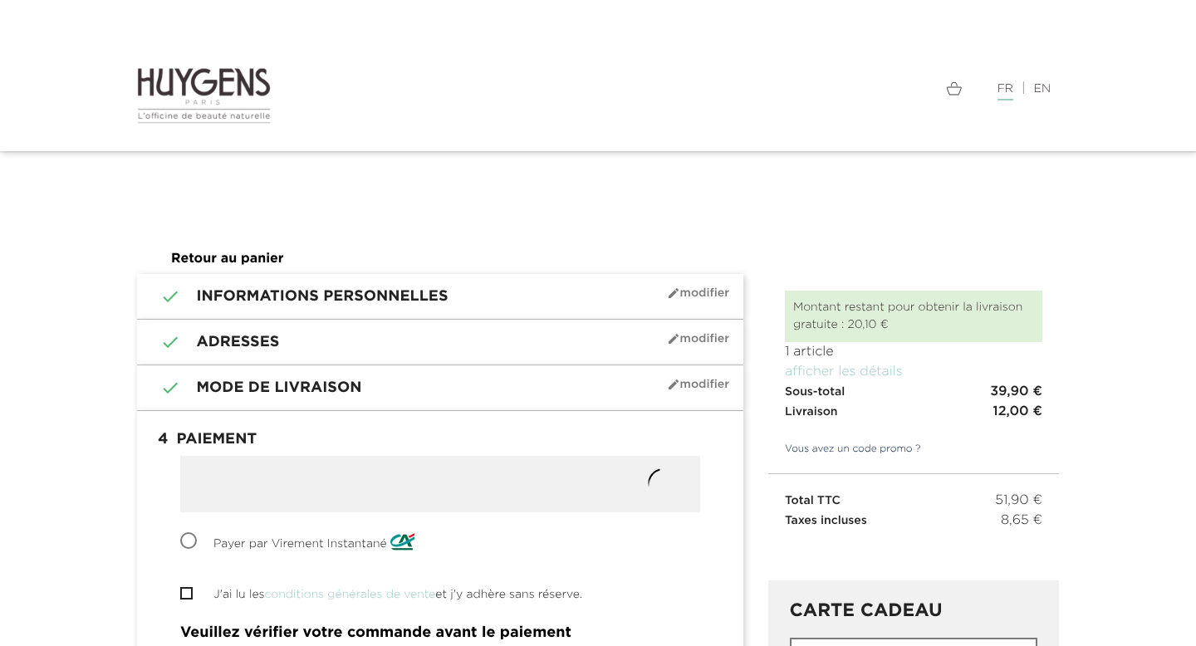
radio input "true"
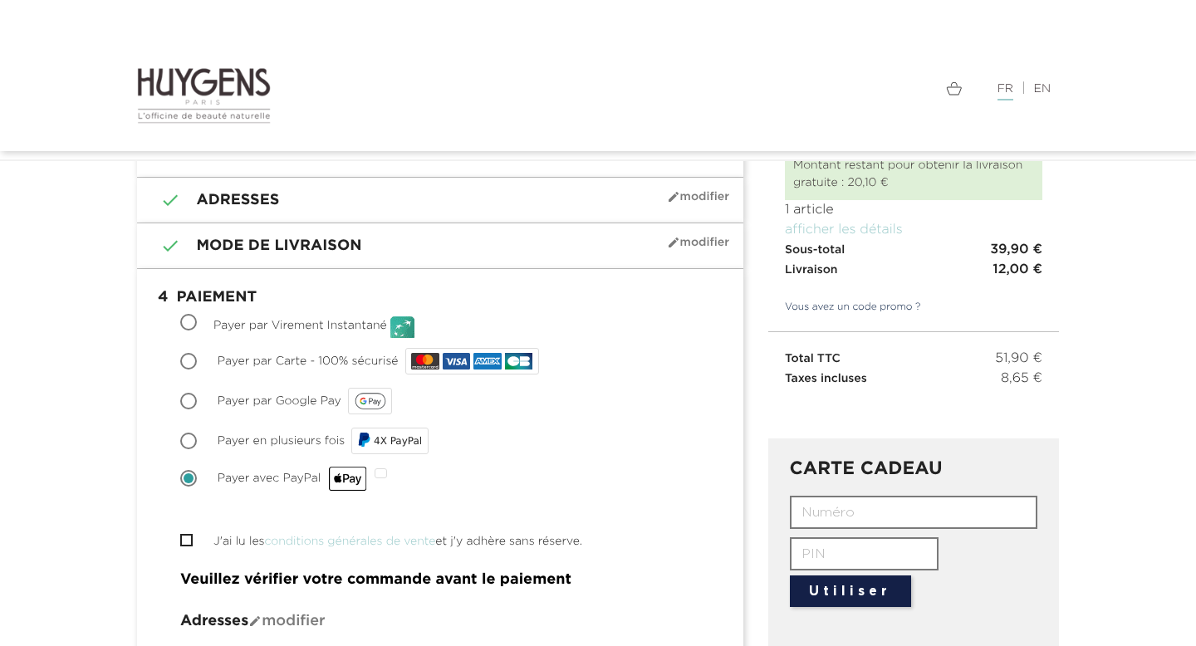
scroll to position [98, 0]
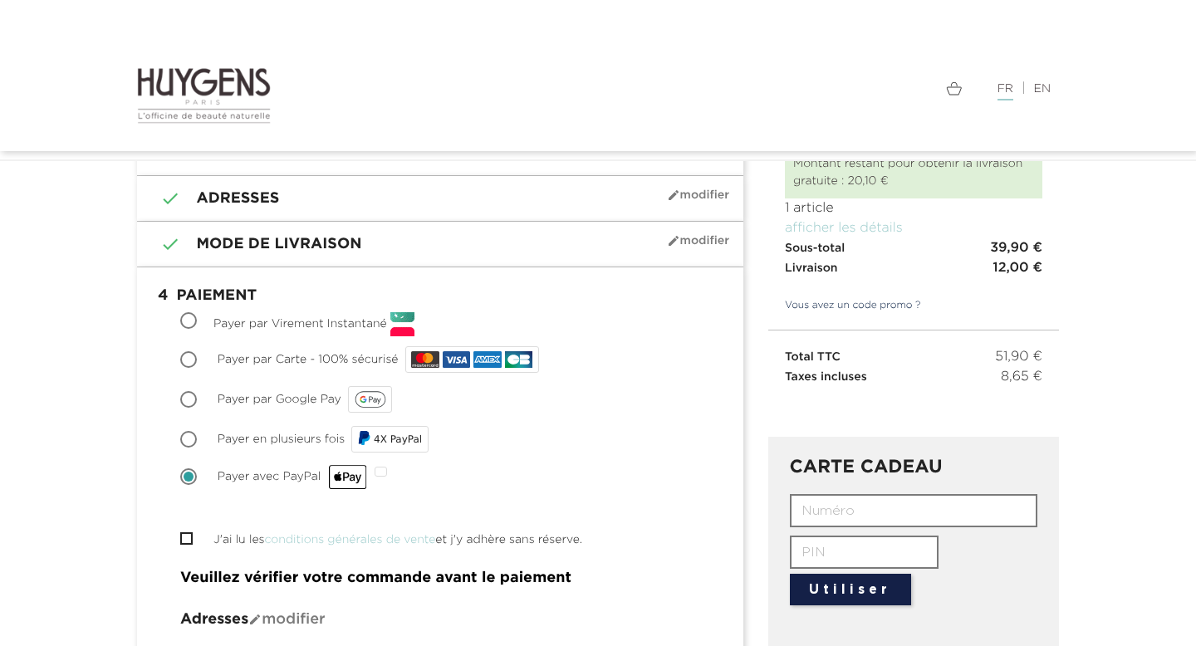
click at [191, 541] on span "" at bounding box center [186, 539] width 12 height 12
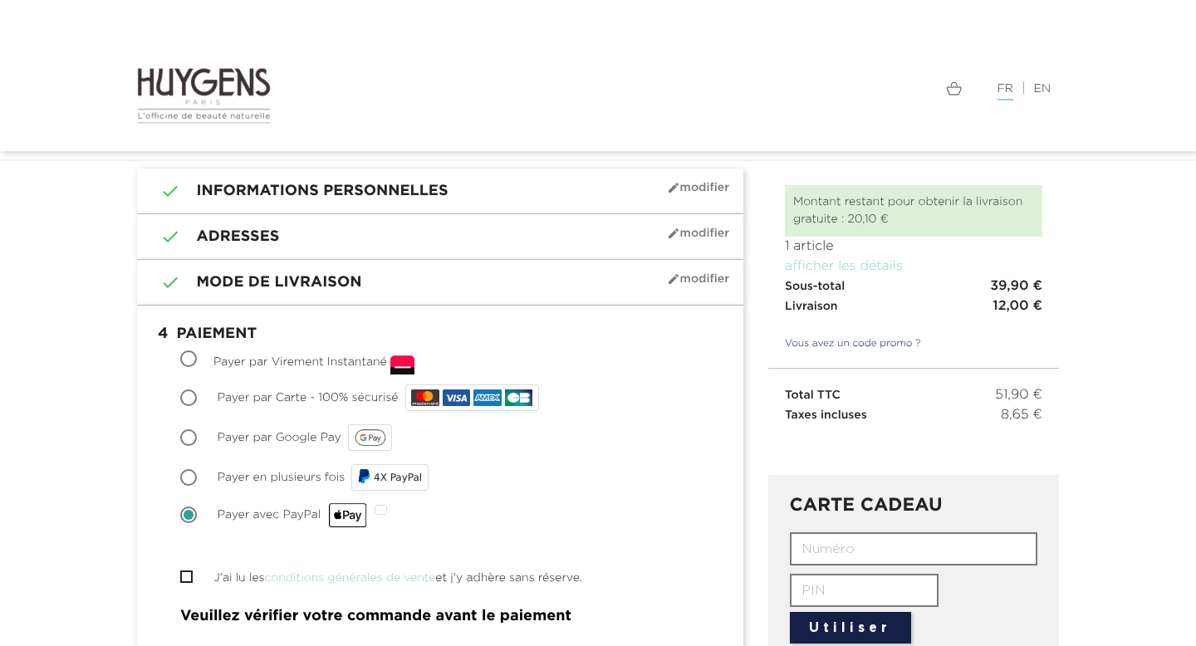
scroll to position [0, 0]
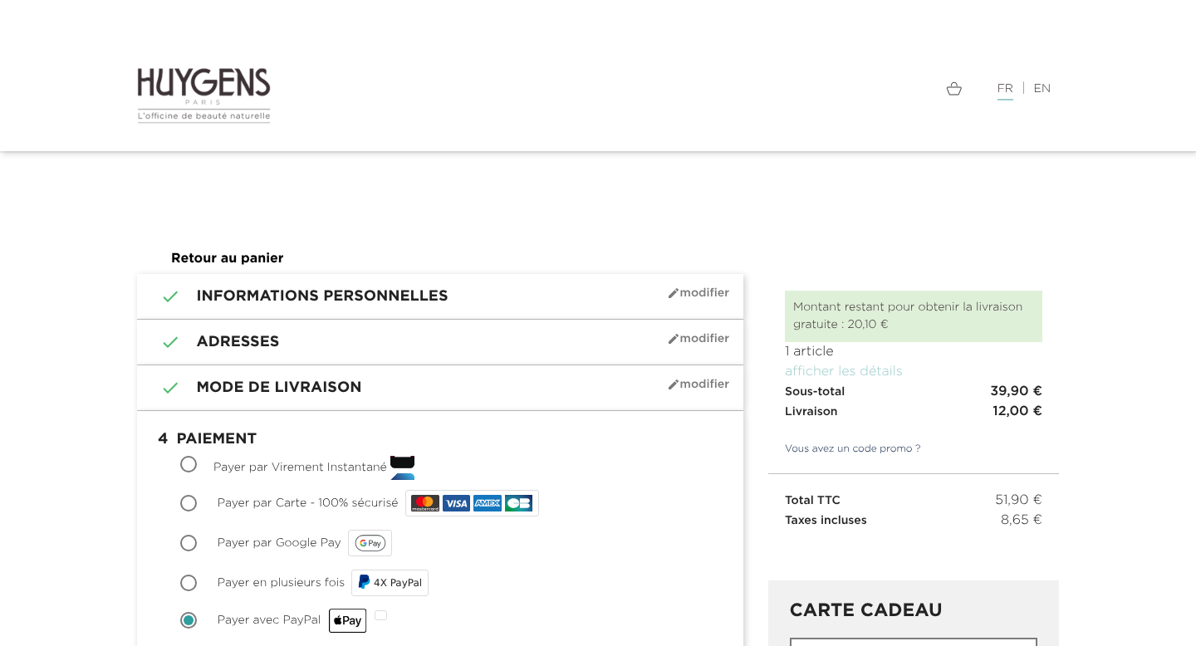
click at [684, 338] on span "mode_edit Modifier" at bounding box center [698, 338] width 62 height 13
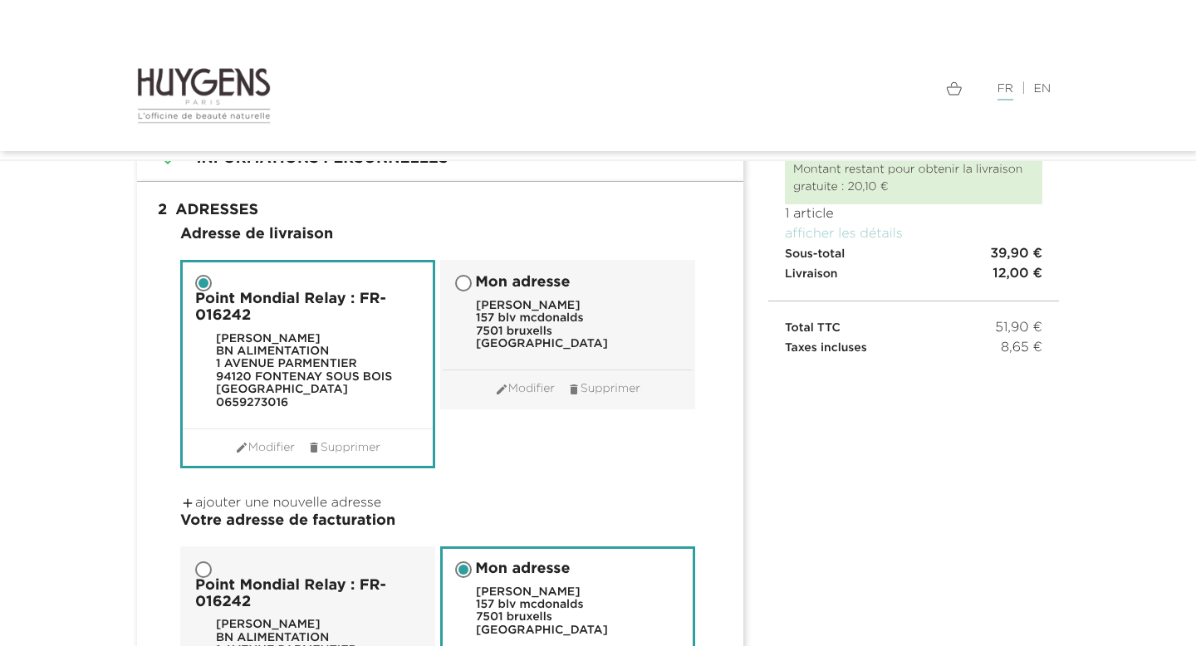
scroll to position [101, 0]
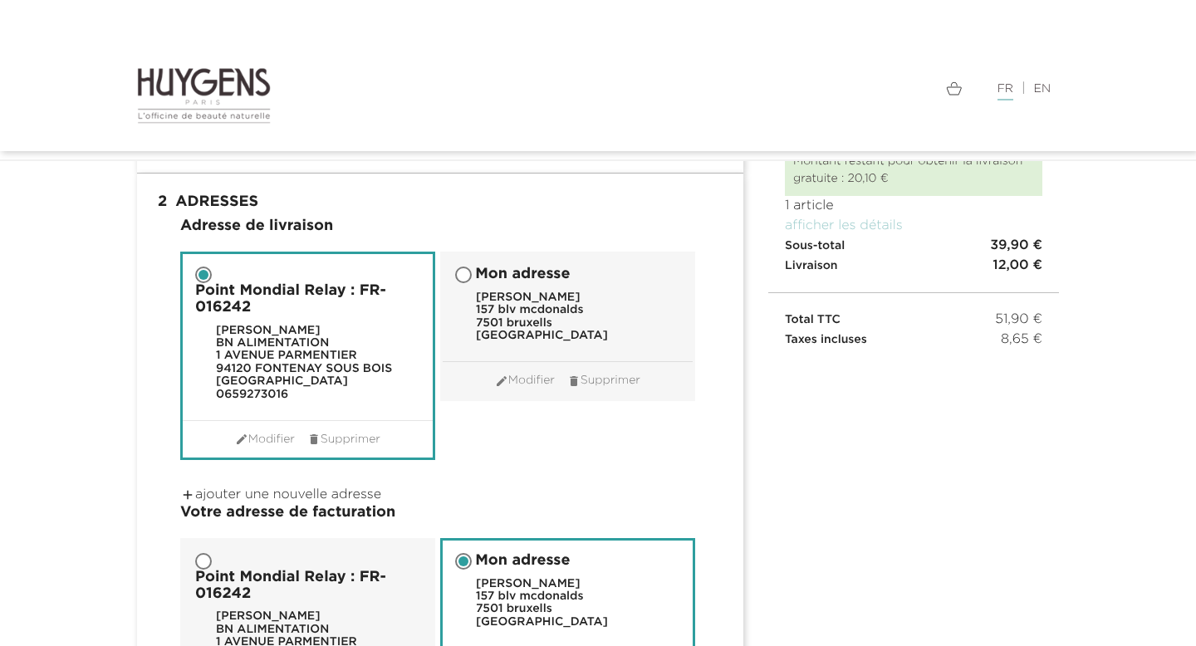
click at [479, 277] on span "Mon adresse" at bounding box center [522, 275] width 95 height 17
click at [474, 277] on input "Mon adresse Titouan Brunet 157 blv mcdonalds 7501 bruxells Belgique" at bounding box center [465, 276] width 17 height 17
radio input "true"
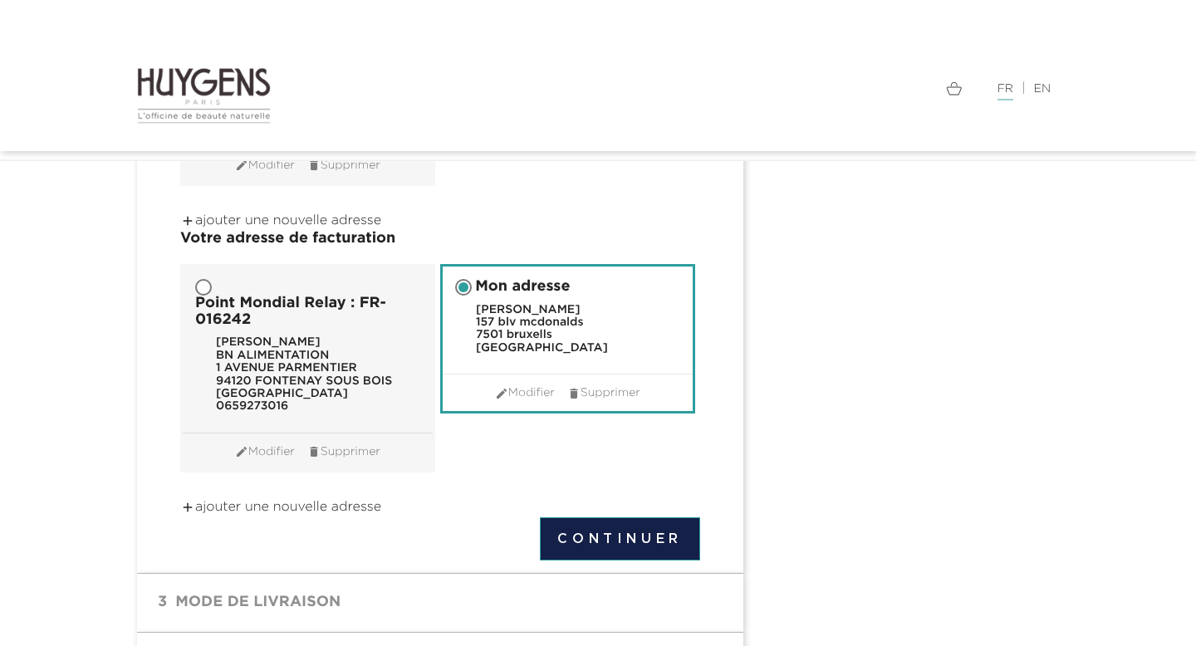
scroll to position [484, 0]
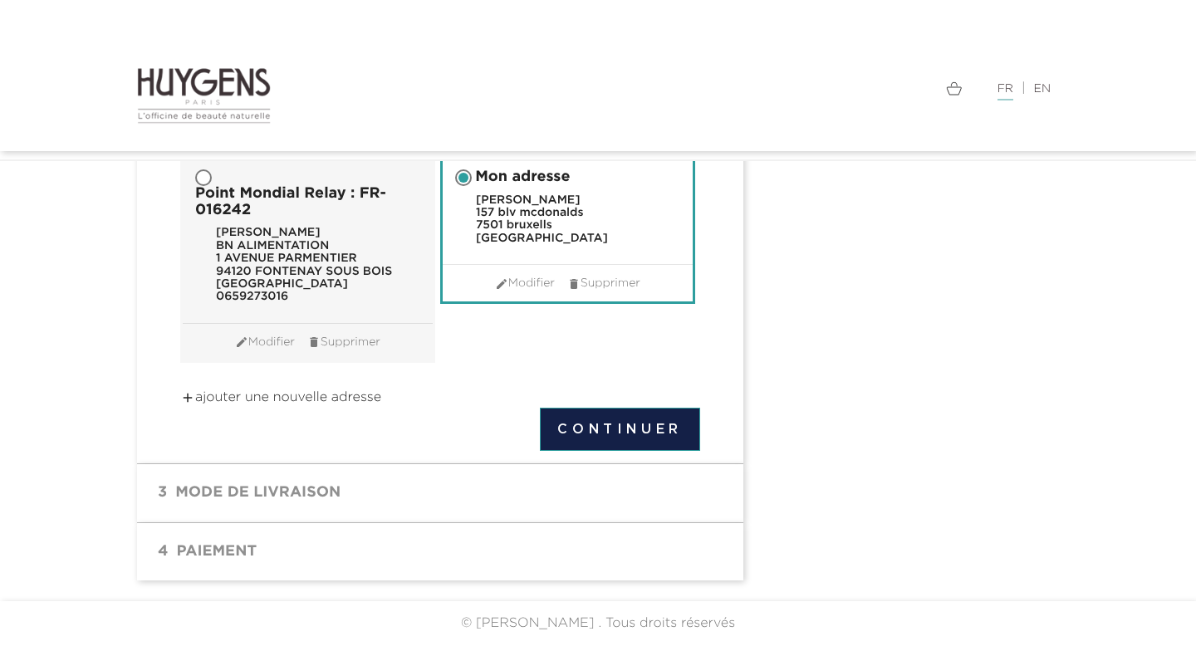
click at [604, 415] on button "Continuer" at bounding box center [620, 429] width 160 height 43
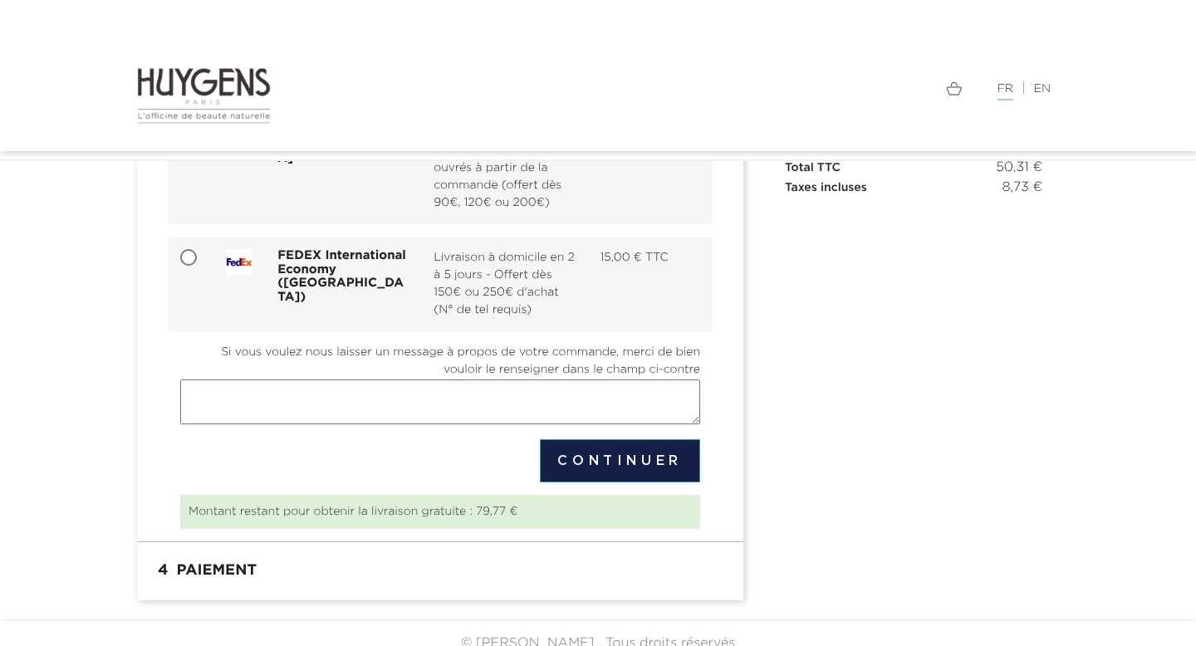
scroll to position [271, 0]
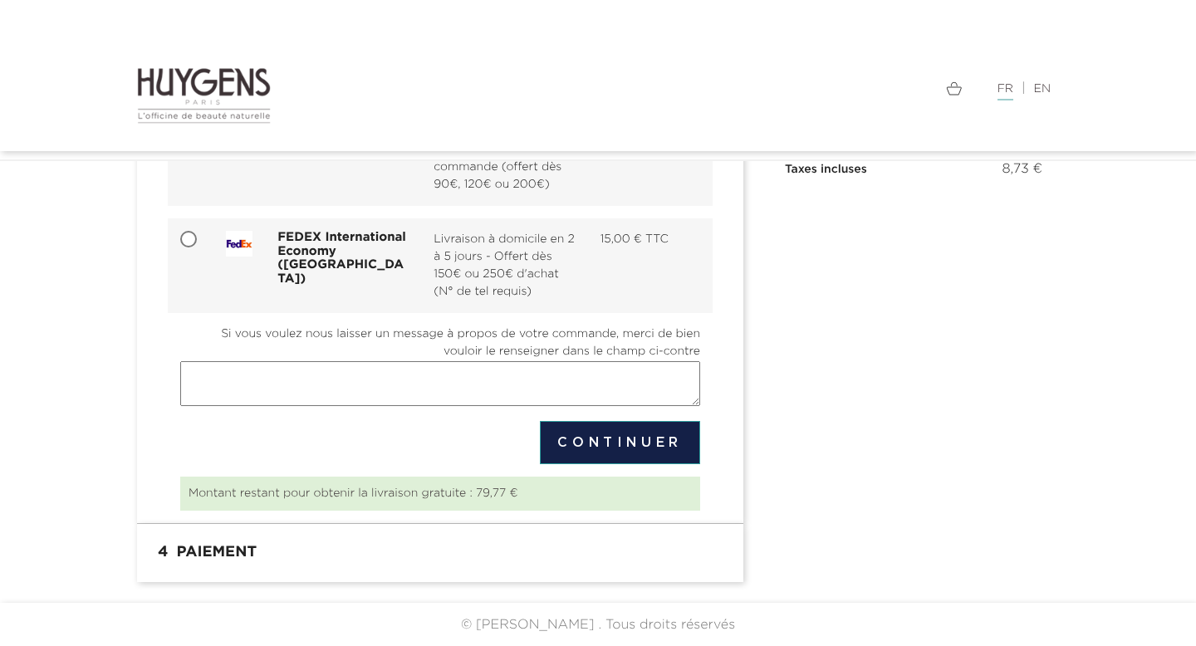
click at [588, 439] on button "Continuer" at bounding box center [620, 442] width 160 height 43
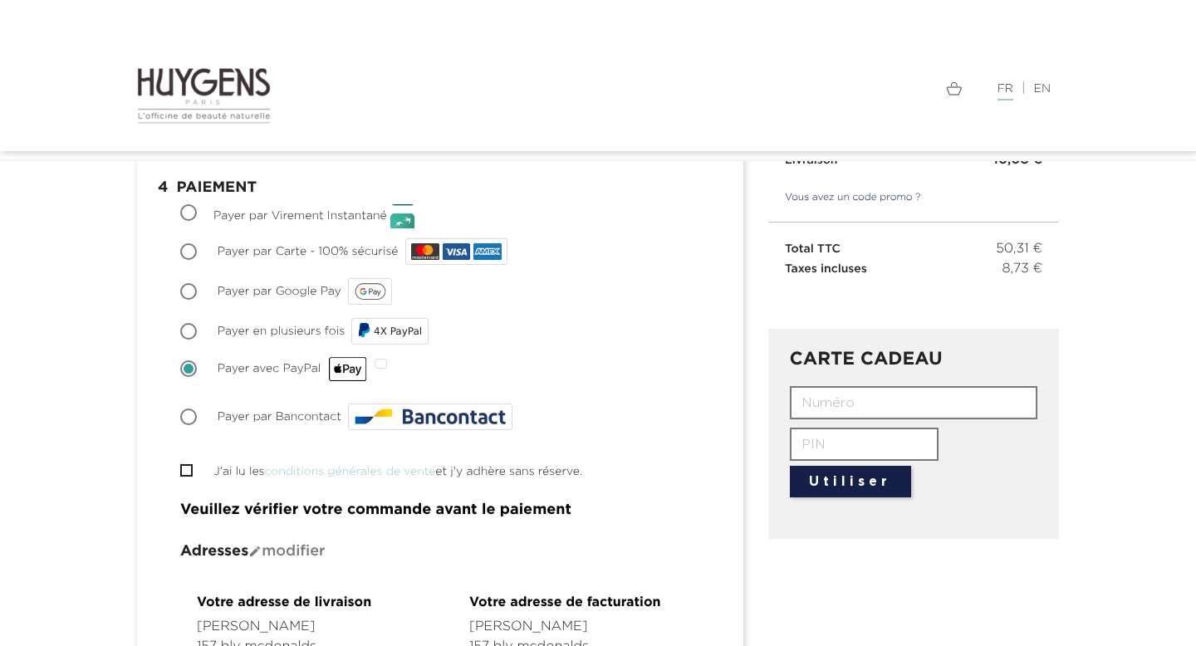
scroll to position [209, 0]
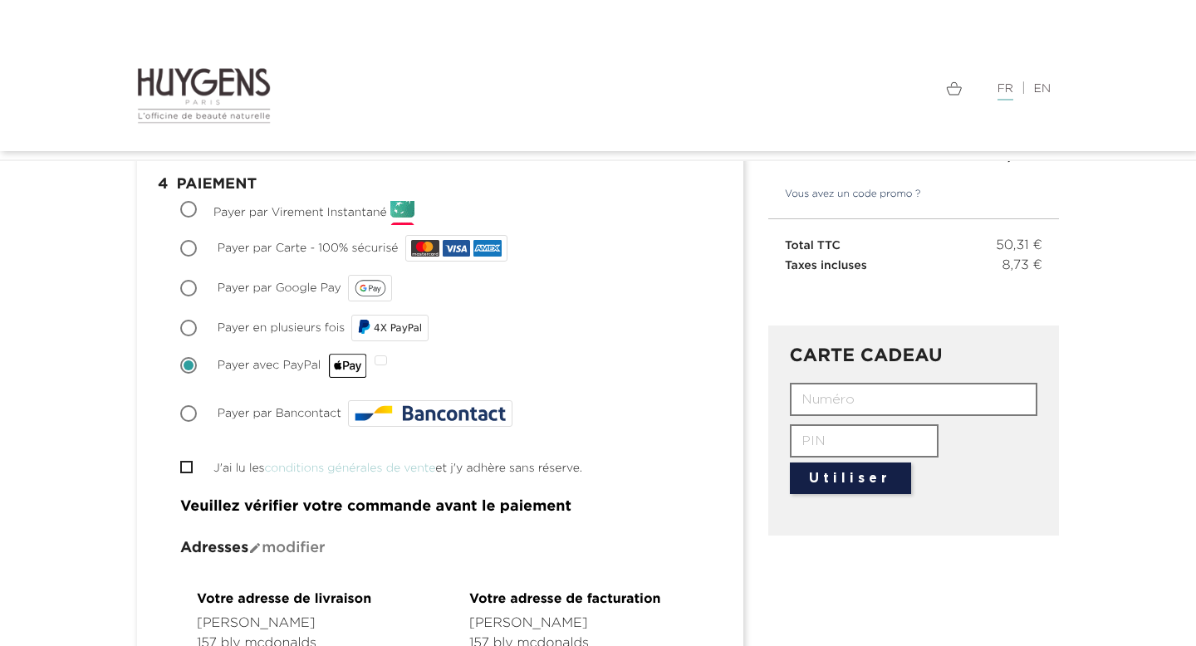
click at [290, 413] on span "Payer par Bancontact" at bounding box center [280, 414] width 124 height 12
click at [199, 413] on input "Payer par Bancontact" at bounding box center [190, 415] width 17 height 17
radio input "true"
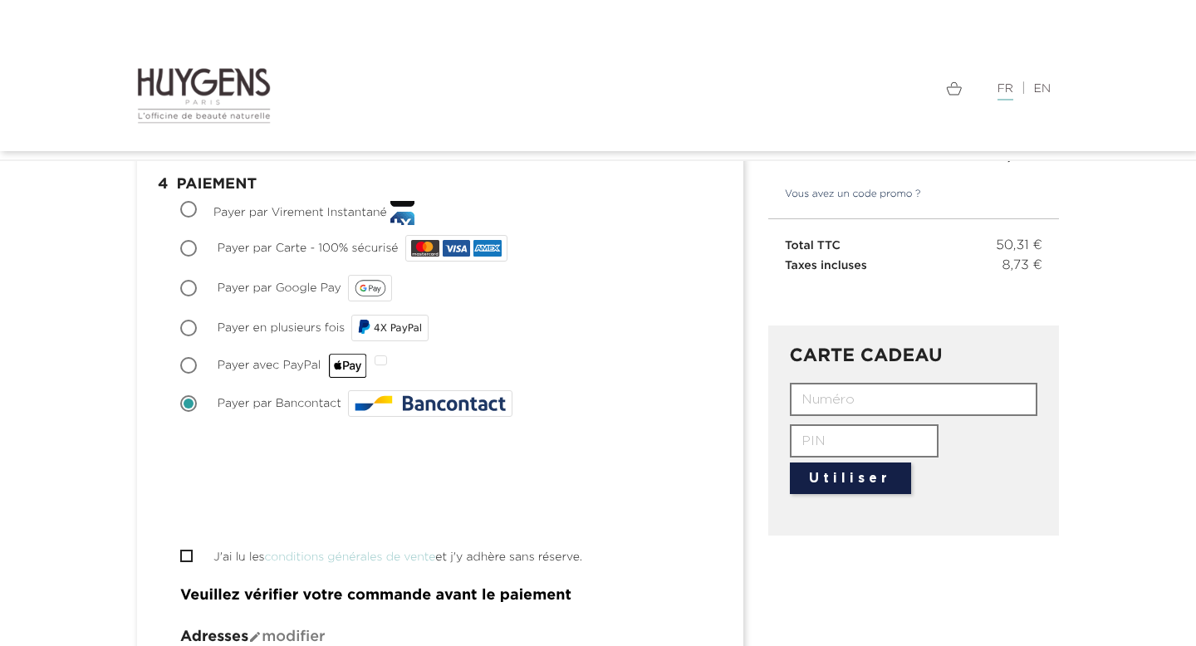
click at [557, 401] on div "Choisir Payer par Bancontact" at bounding box center [440, 403] width 520 height 33
drag, startPoint x: 417, startPoint y: 369, endPoint x: 307, endPoint y: 367, distance: 110.5
click at [307, 367] on div "Choisir Payer avec PayPal" at bounding box center [440, 365] width 520 height 29
click at [496, 344] on div "Choisir Payer en plusieurs fois 4X PayPal" at bounding box center [440, 328] width 520 height 33
click at [301, 370] on span "Payer avec PayPal" at bounding box center [293, 366] width 150 height 12
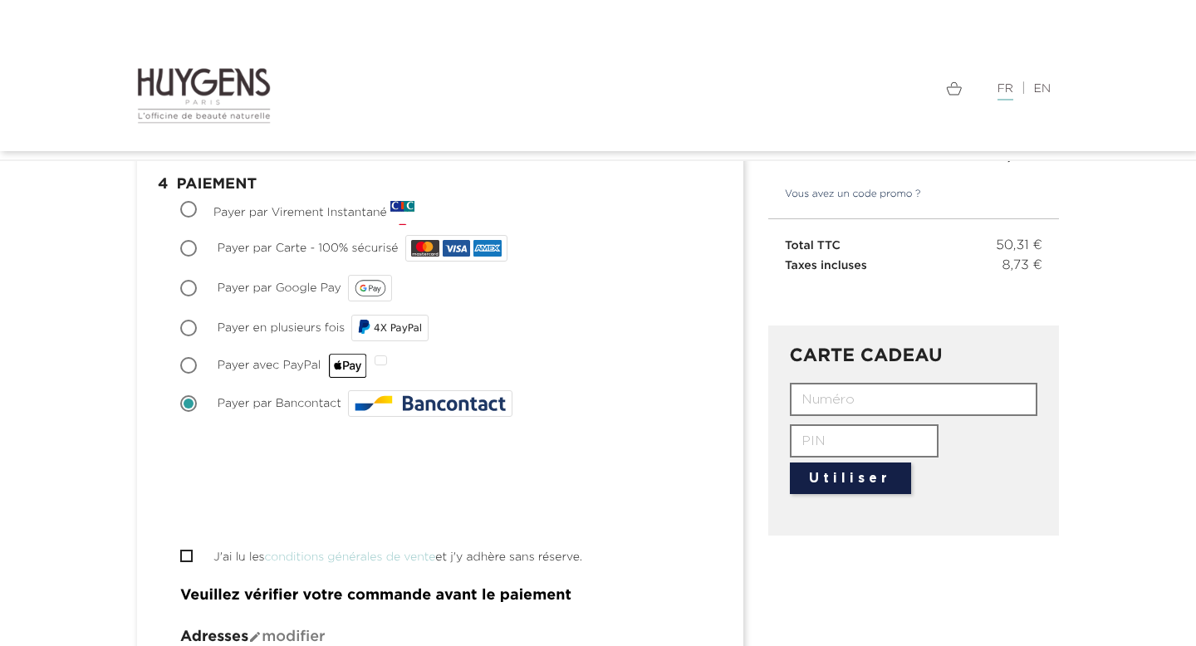
click at [199, 370] on input "Payer avec PayPal" at bounding box center [190, 367] width 17 height 17
radio input "true"
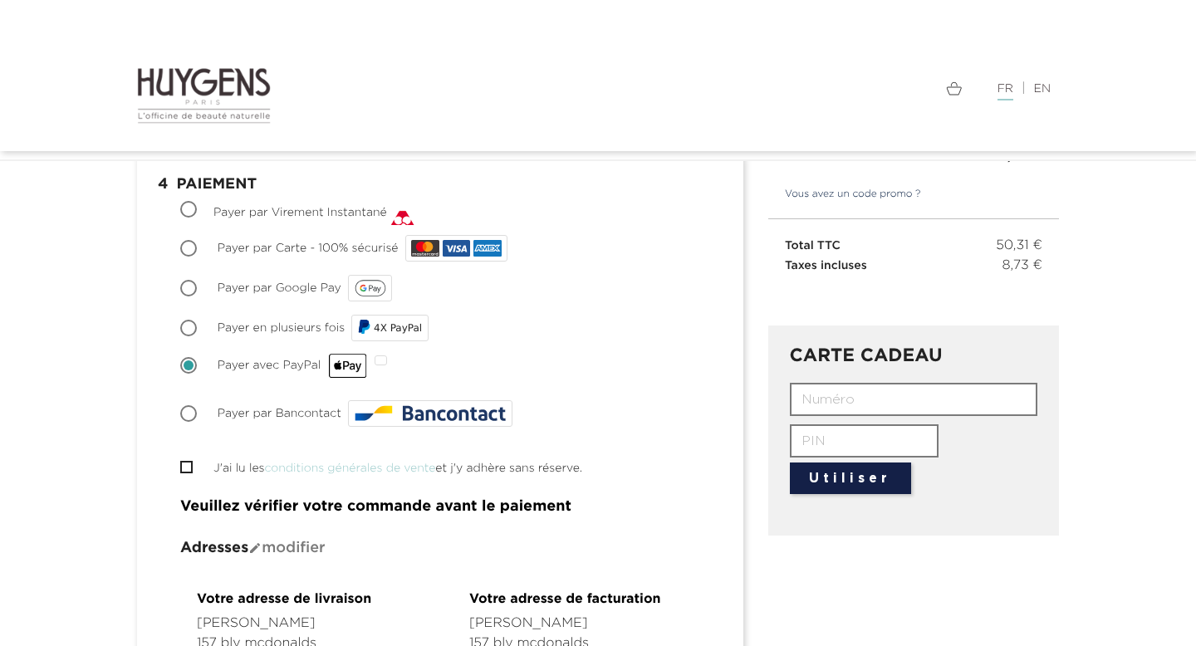
scroll to position [198, 0]
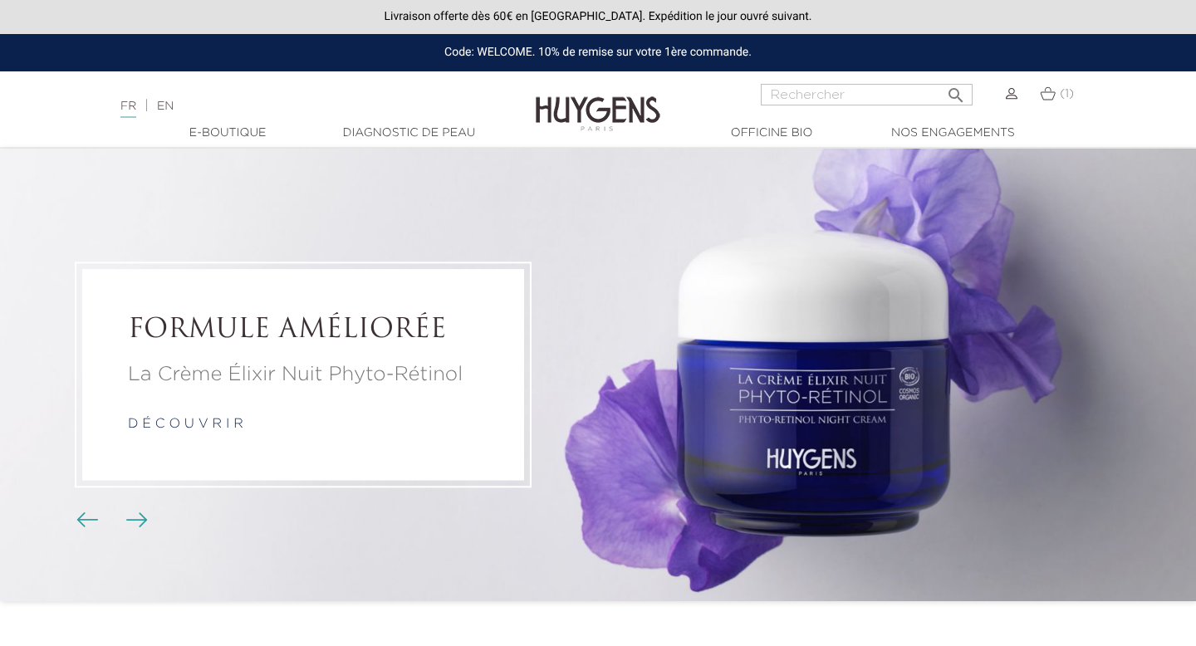
click at [769, 96] on input "Rechercher" at bounding box center [867, 95] width 212 height 22
type input "calendrier"
click at [941, 79] on button " Rechercher" at bounding box center [956, 90] width 30 height 22
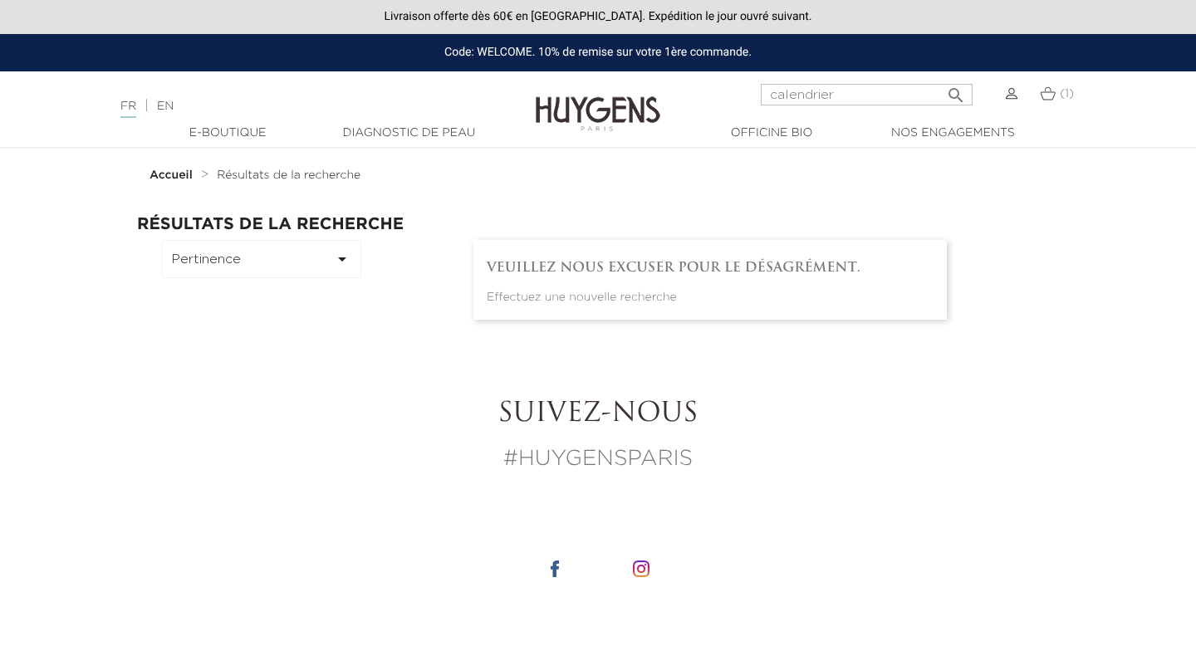
click at [865, 103] on input "calendrier" at bounding box center [867, 95] width 212 height 22
click at [941, 79] on button " Rechercher" at bounding box center [956, 90] width 30 height 22
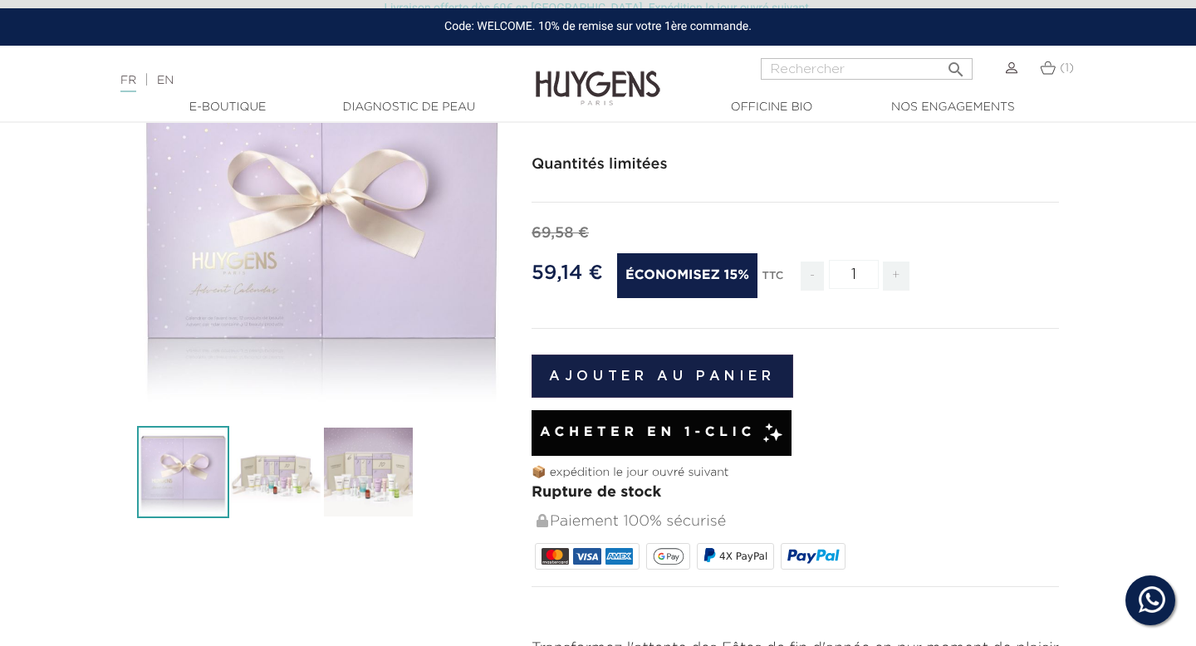
scroll to position [239, 0]
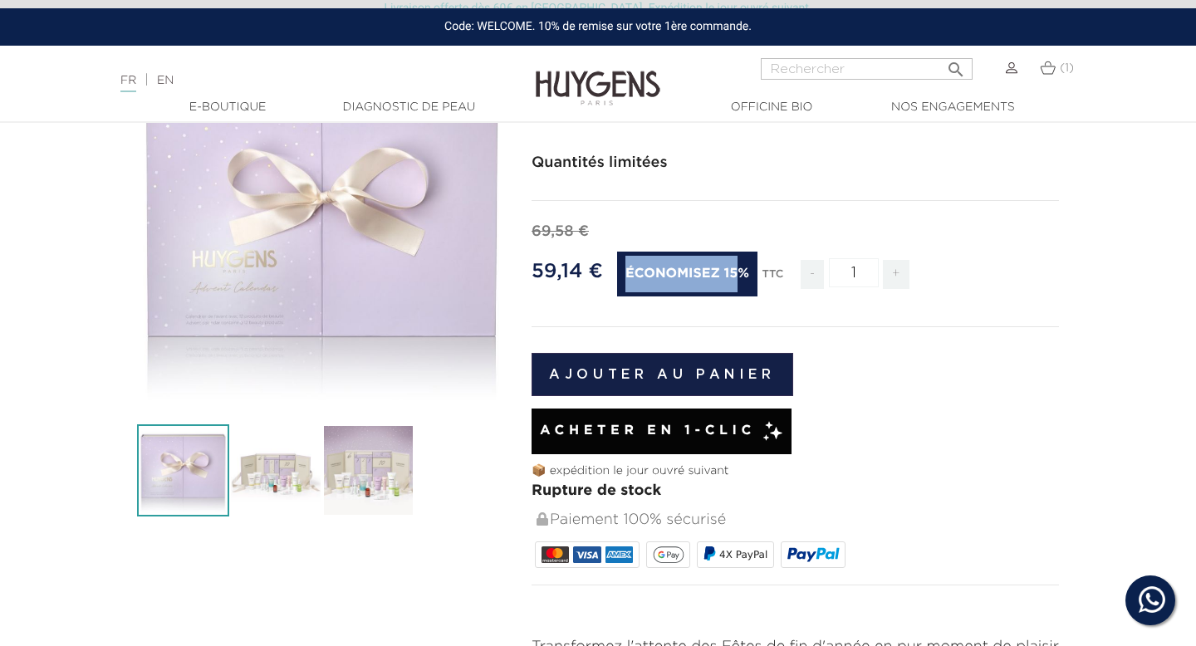
drag, startPoint x: 626, startPoint y: 275, endPoint x: 739, endPoint y: 275, distance: 112.2
click at [740, 275] on span "Économisez 15%" at bounding box center [687, 274] width 140 height 45
click at [838, 312] on div "69,58 € 59,14 € Économisez 15% TTC - 1 +" at bounding box center [796, 267] width 528 height 92
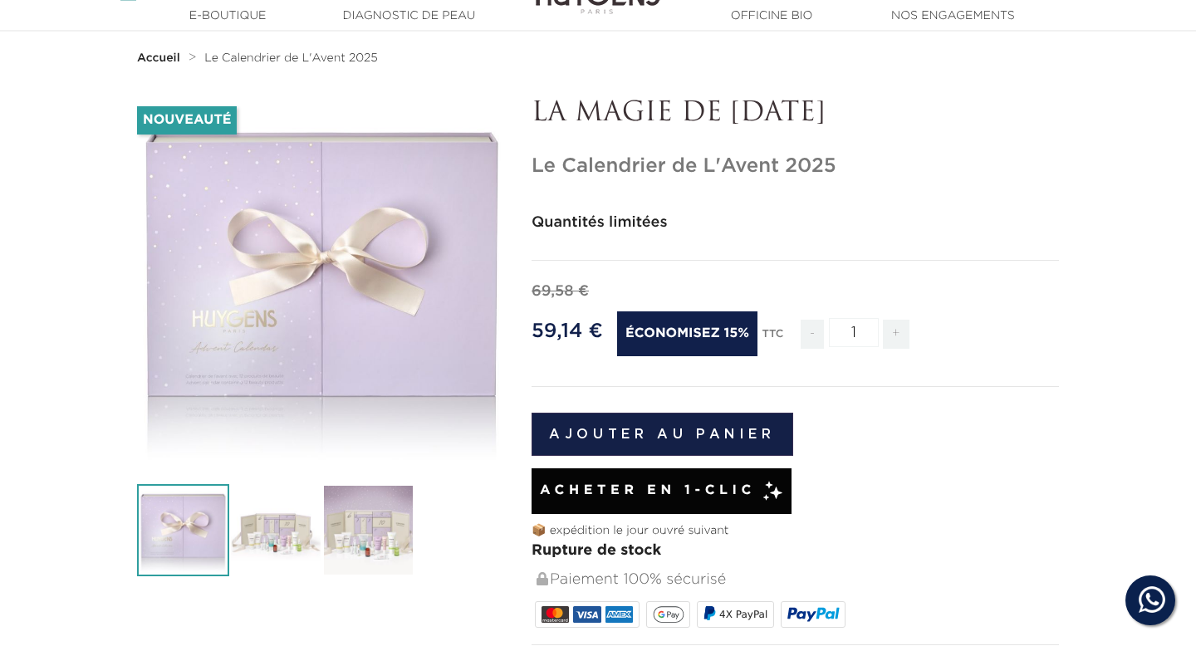
scroll to position [0, 0]
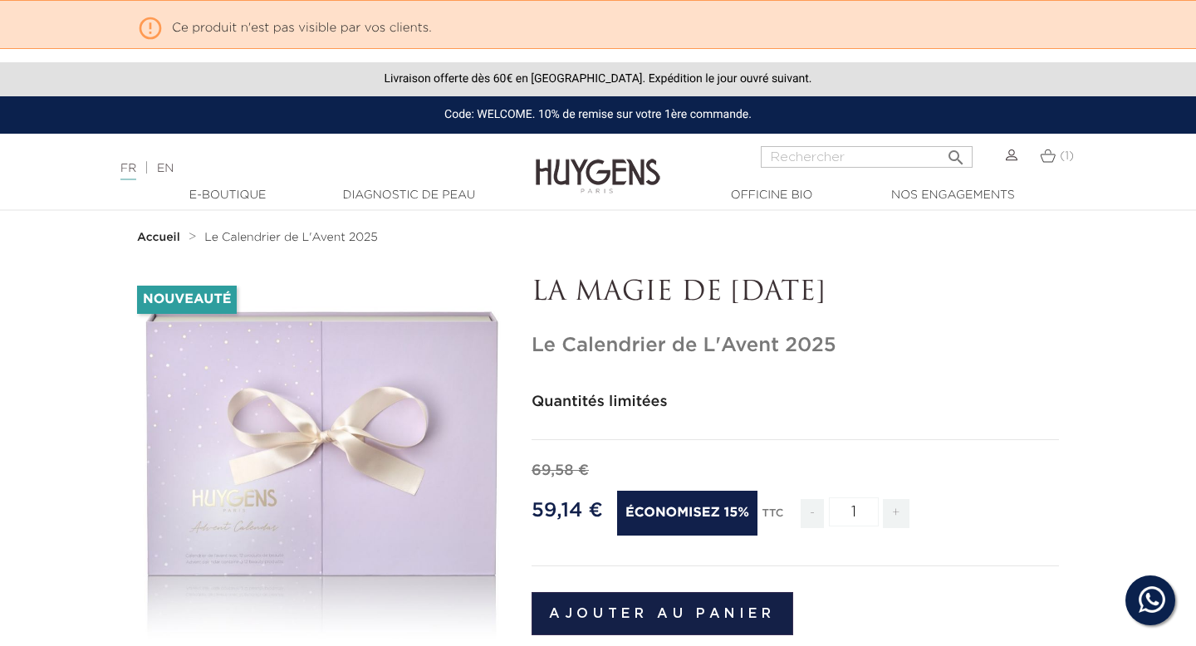
drag, startPoint x: 814, startPoint y: 289, endPoint x: 529, endPoint y: 296, distance: 285.1
copy p "LA MAGIE DE [DATE]"
click at [786, 164] on input "Rechercher" at bounding box center [867, 157] width 212 height 22
paste input "LA MAGIE DE [DATE]"
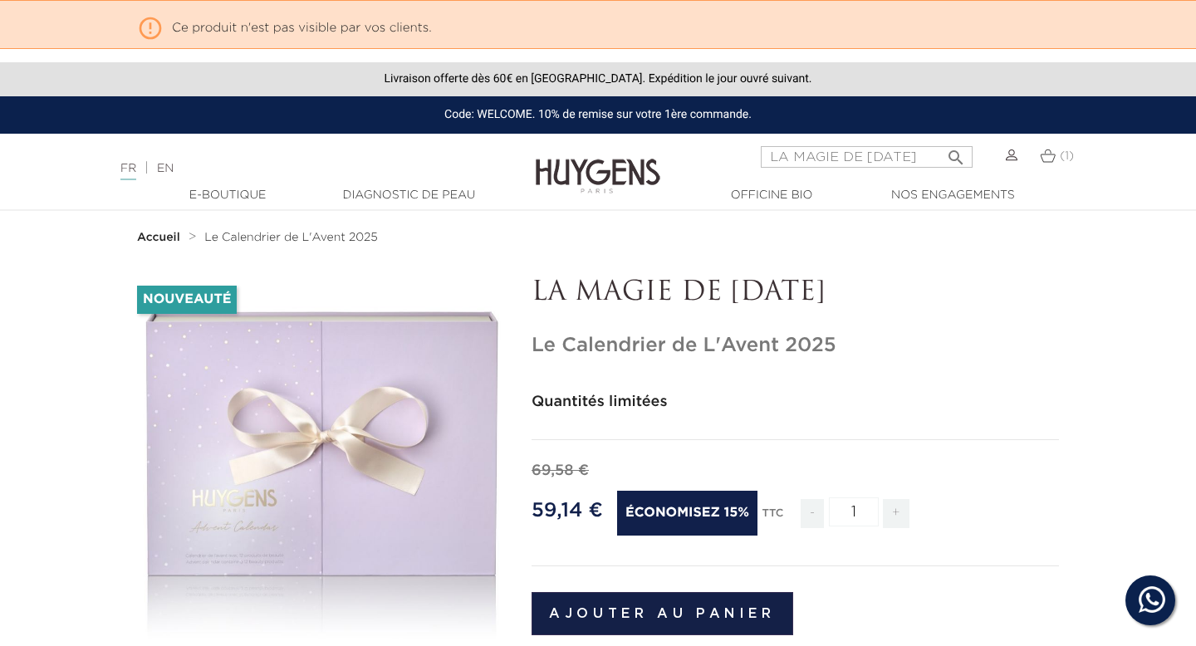
type input "LA MAGIE DE [DATE]"
click at [941, 141] on button " Rechercher" at bounding box center [956, 152] width 30 height 22
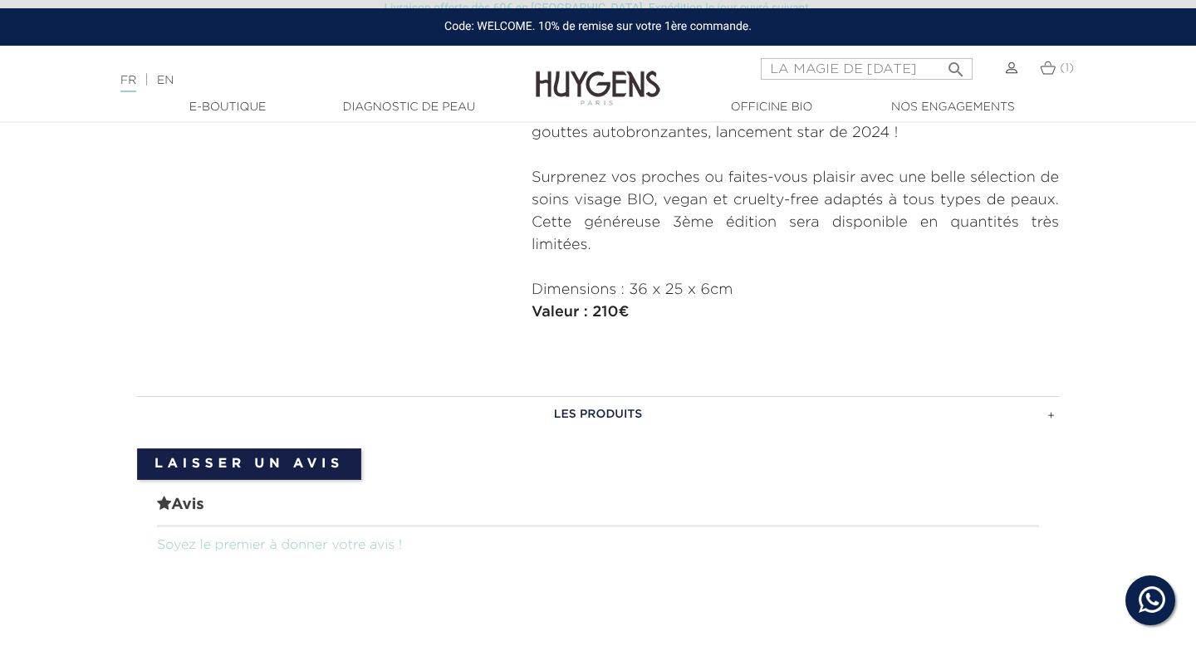
scroll to position [825, 0]
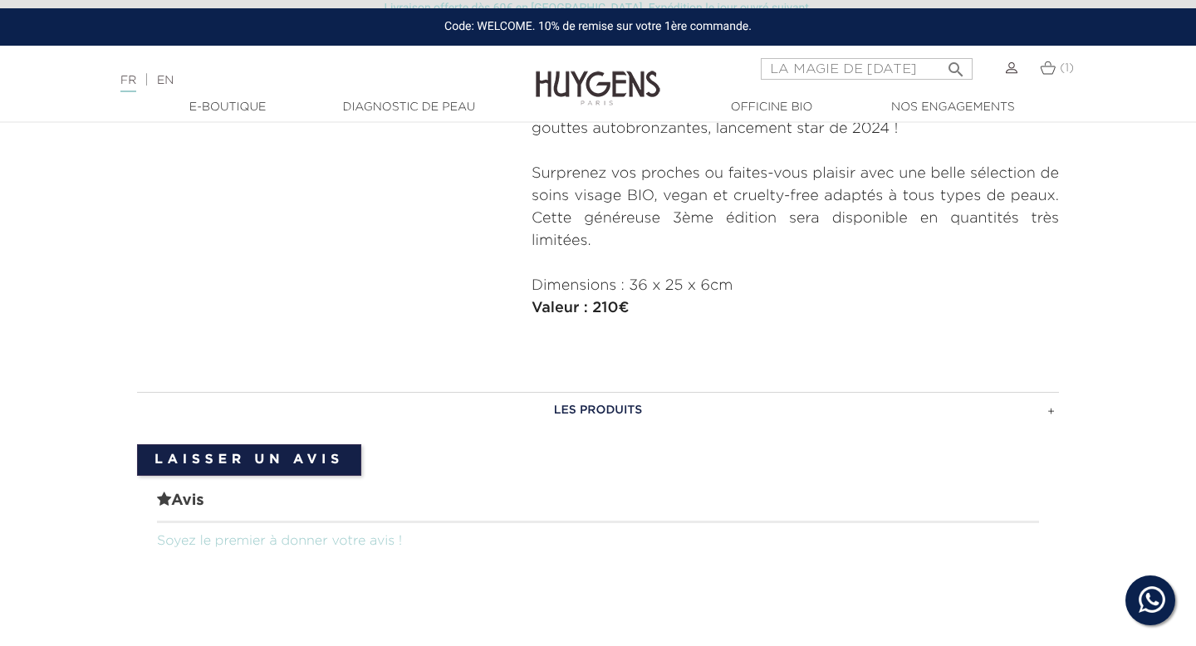
click at [582, 415] on h3 "LES PRODUITS" at bounding box center [598, 410] width 922 height 37
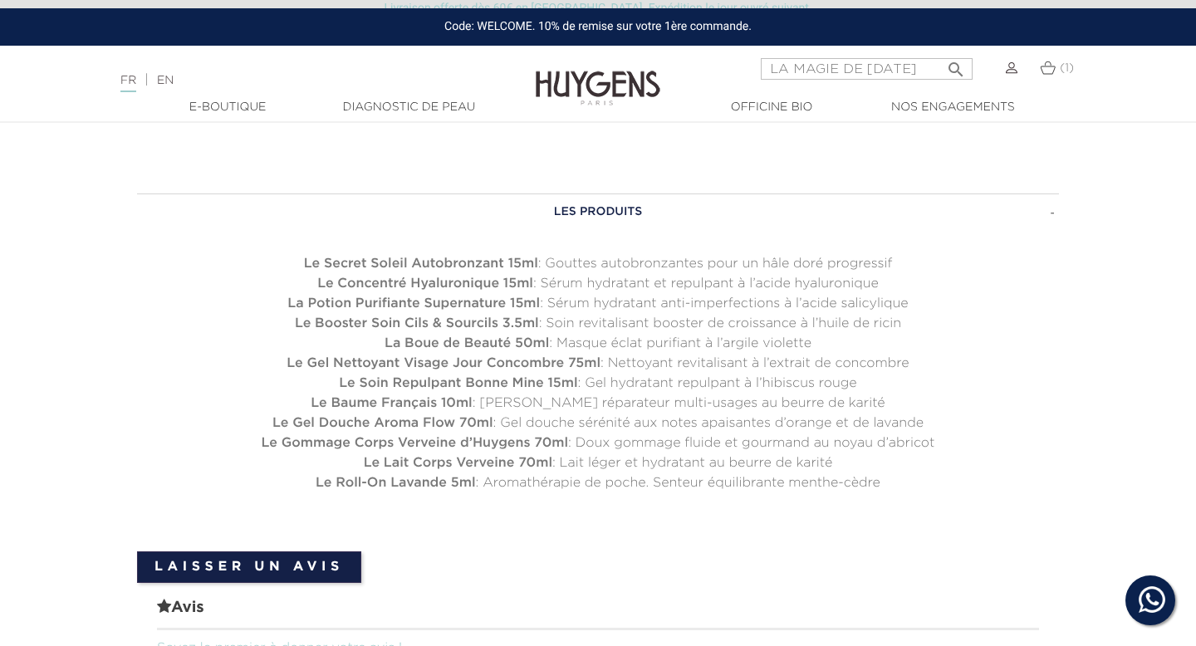
scroll to position [965, 0]
